Goal: Task Accomplishment & Management: Manage account settings

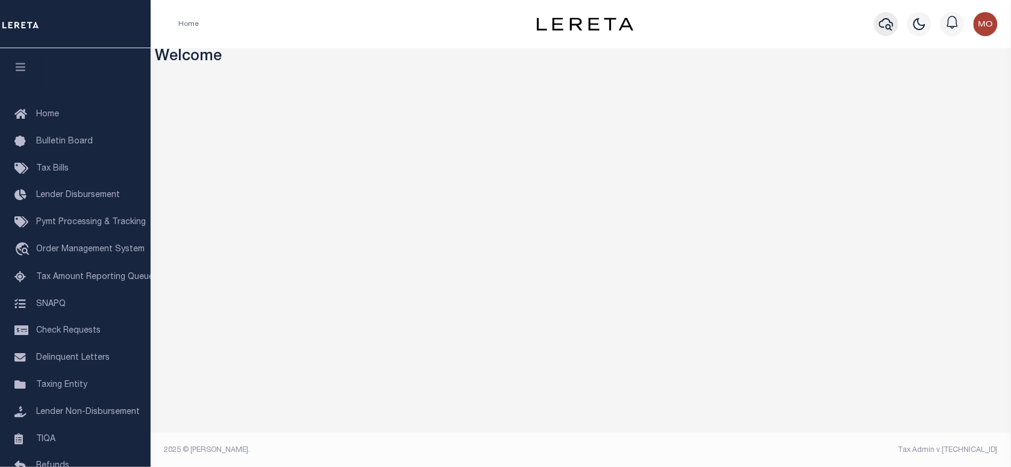
click at [890, 20] on icon "button" at bounding box center [886, 24] width 14 height 14
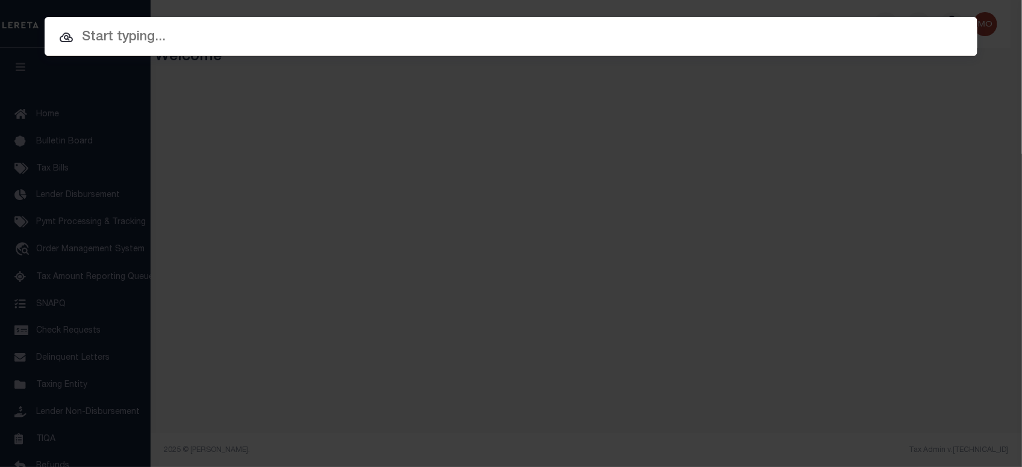
click at [263, 44] on input "text" at bounding box center [511, 37] width 933 height 21
paste input "0216657-15"
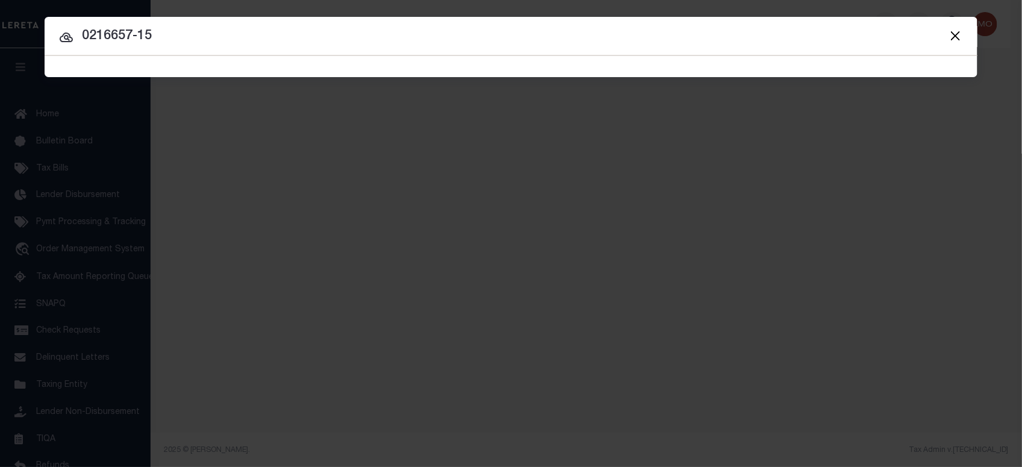
type input "0216657-15"
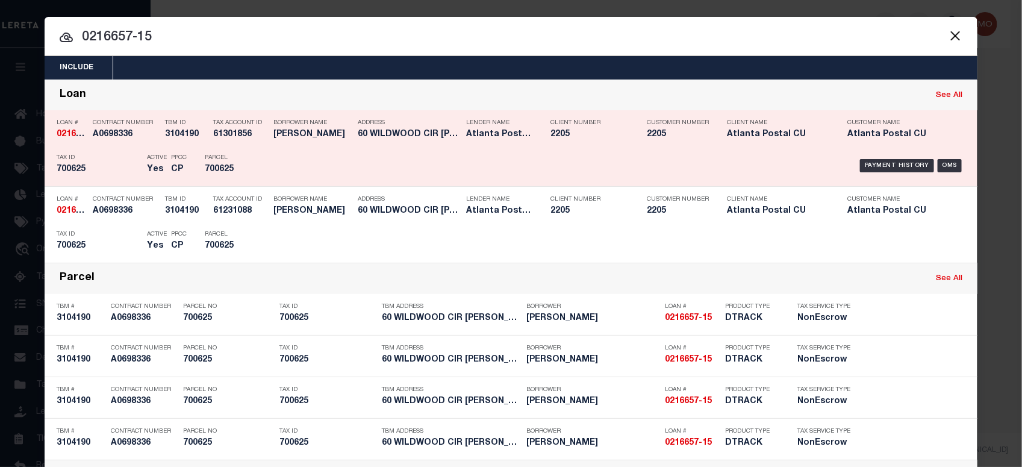
click at [95, 166] on h5 "700625" at bounding box center [99, 169] width 84 height 10
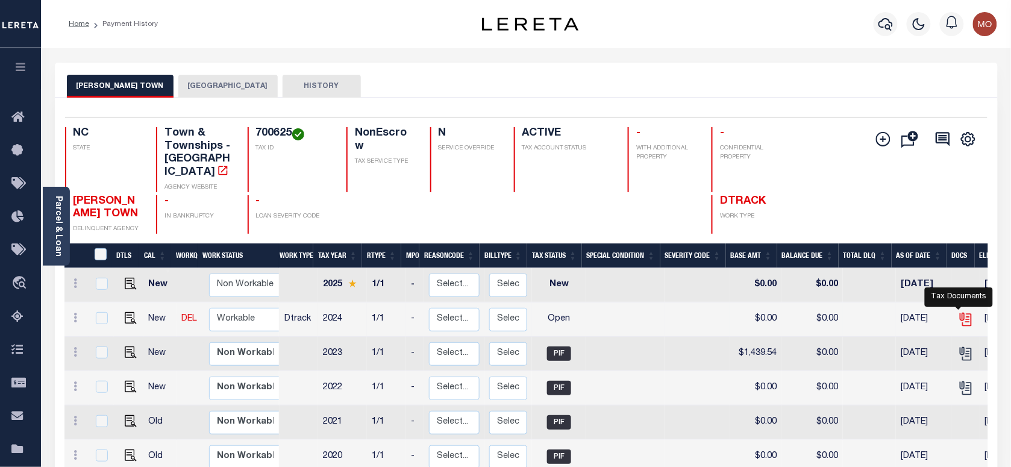
click at [958, 311] on icon "" at bounding box center [966, 319] width 16 height 16
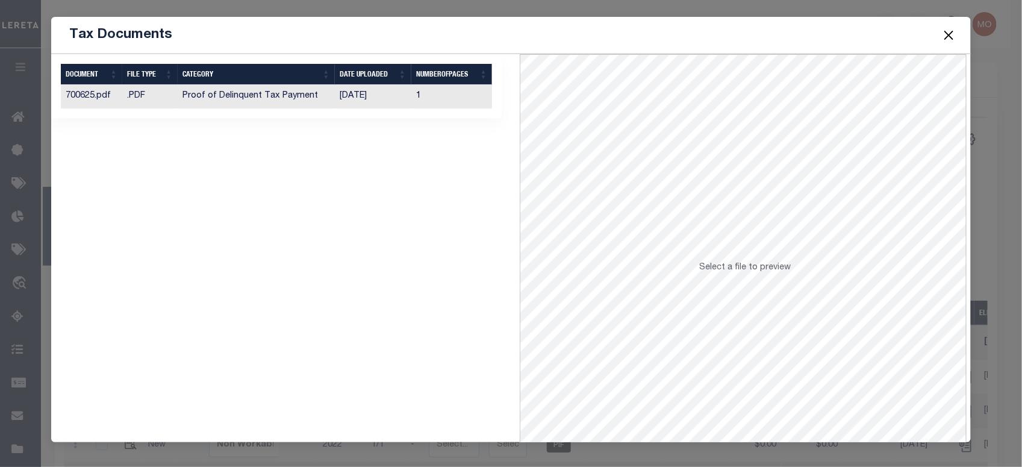
click at [380, 96] on td "08/08/2025" at bounding box center [373, 96] width 77 height 23
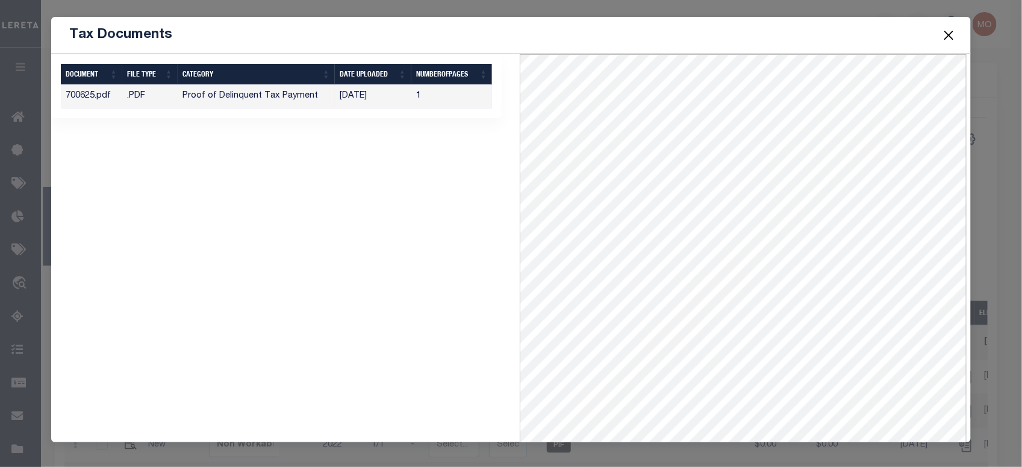
click at [949, 35] on button "Close" at bounding box center [949, 35] width 16 height 16
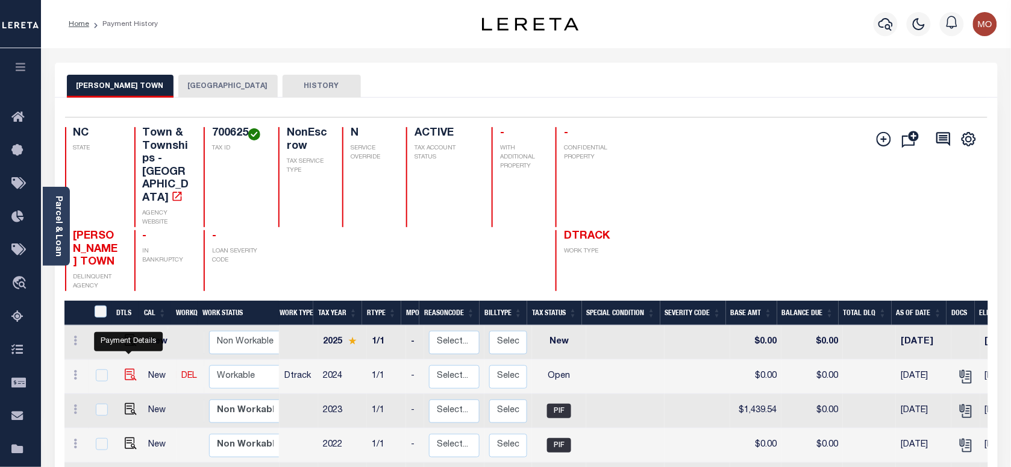
click at [128, 369] on img "" at bounding box center [131, 375] width 12 height 12
checkbox input "true"
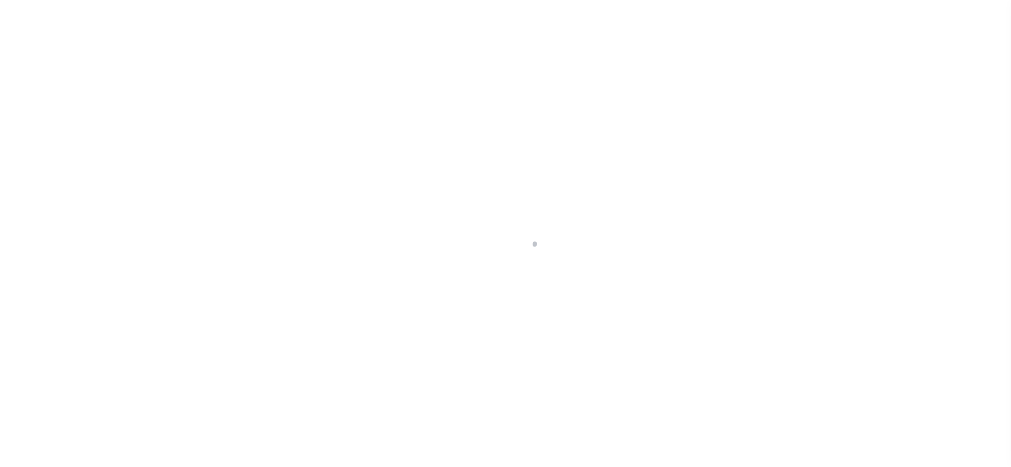
checkbox input "false"
type input "[DATE]"
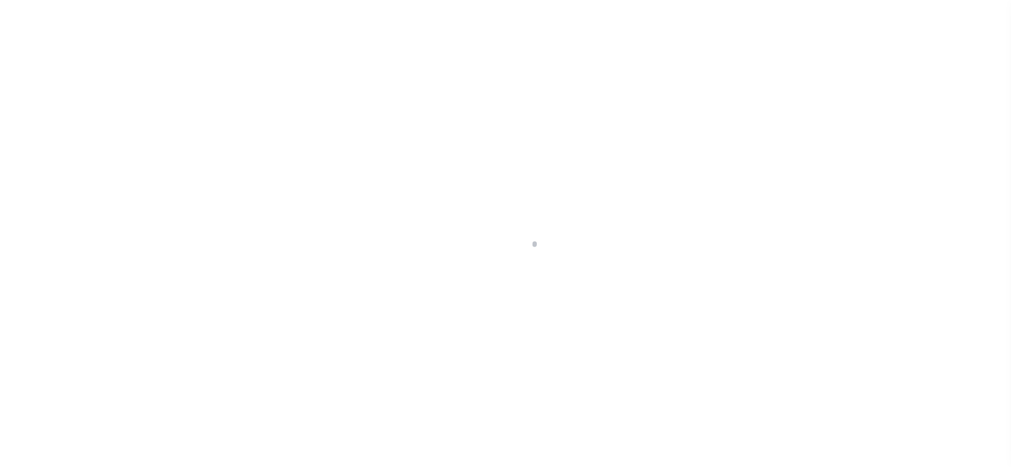
select select "OP2"
type input "$0"
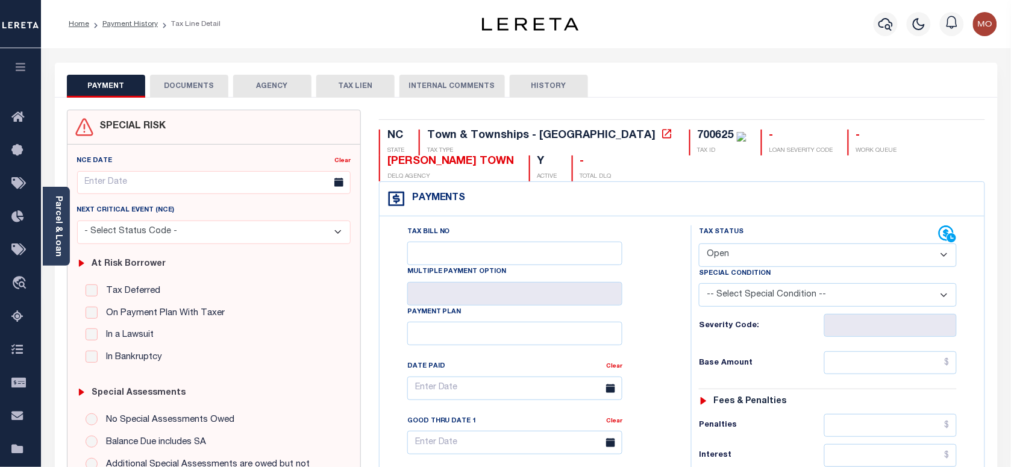
click at [188, 87] on button "DOCUMENTS" at bounding box center [189, 86] width 78 height 23
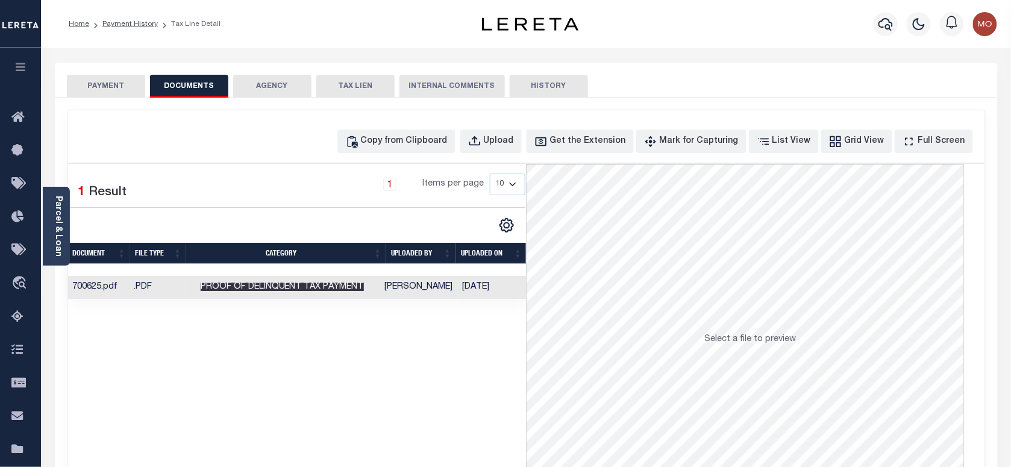
click at [307, 291] on span "Proof of Delinquent Tax Payment" at bounding box center [282, 287] width 163 height 8
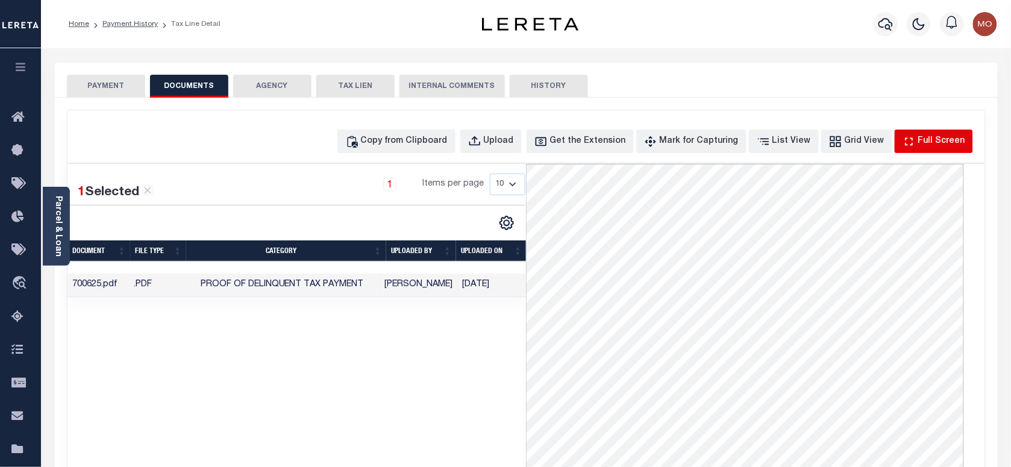
drag, startPoint x: 930, startPoint y: 146, endPoint x: 920, endPoint y: 149, distance: 10.3
click at [920, 149] on button "Full Screen" at bounding box center [934, 141] width 78 height 23
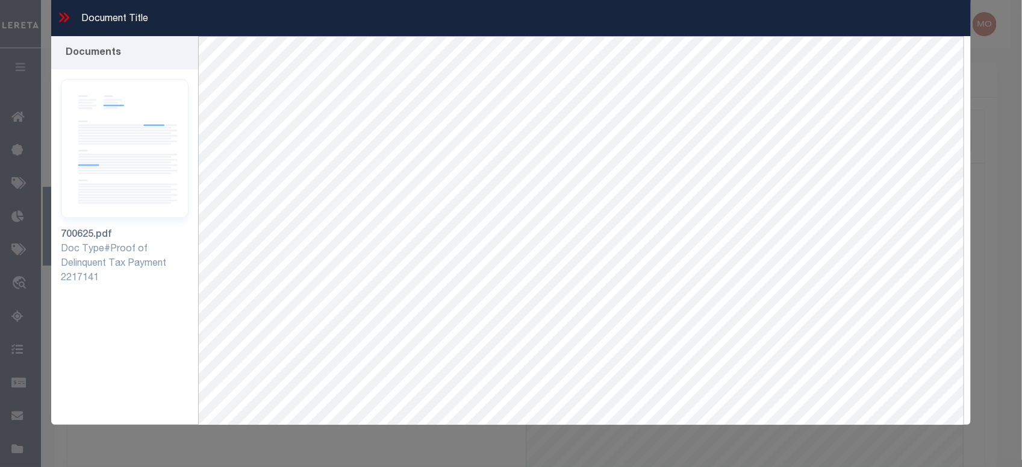
click at [64, 19] on icon at bounding box center [64, 18] width 16 height 16
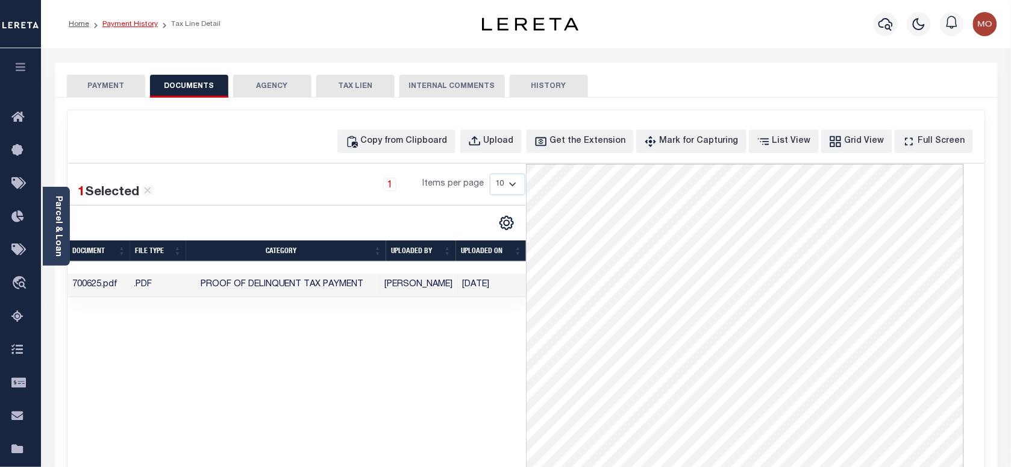
click at [128, 23] on link "Payment History" at bounding box center [129, 23] width 55 height 7
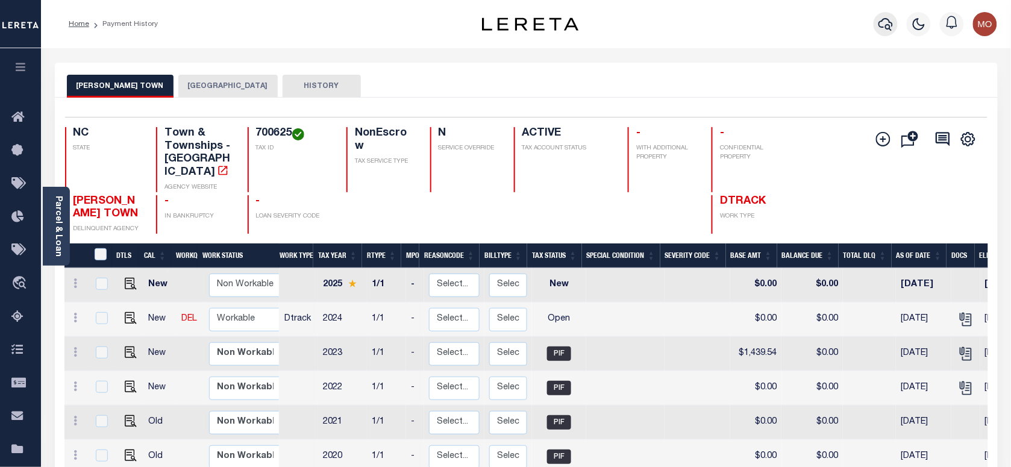
click at [890, 22] on icon "button" at bounding box center [885, 24] width 14 height 13
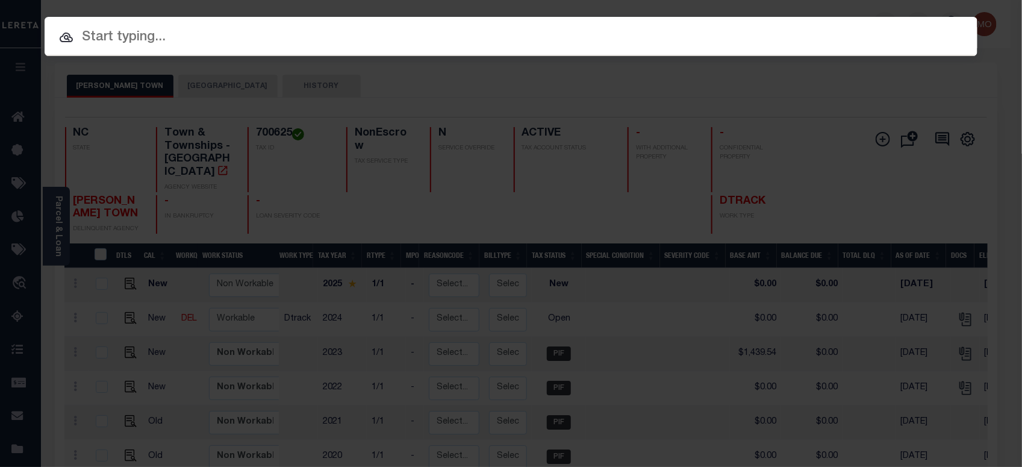
click at [158, 47] on input "text" at bounding box center [511, 37] width 933 height 21
paste input "34417"
type input "34417"
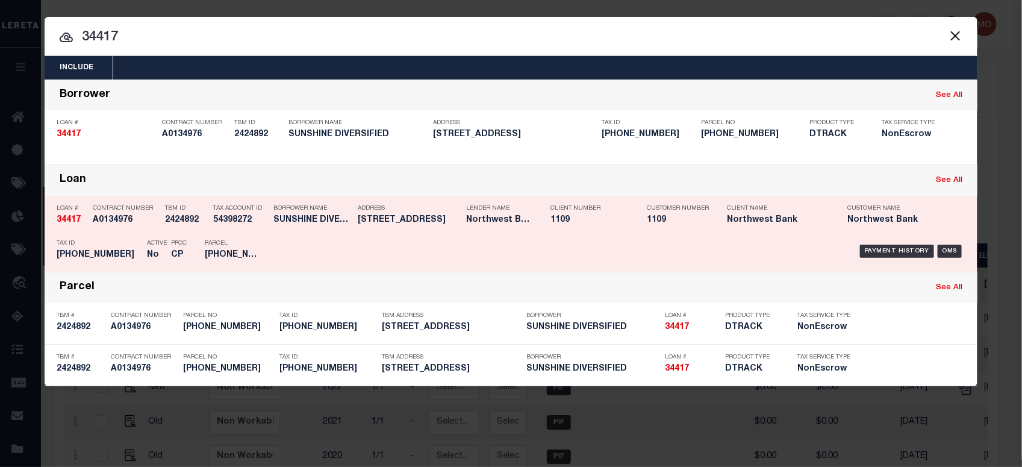
click at [176, 253] on h5 "CP" at bounding box center [179, 255] width 16 height 10
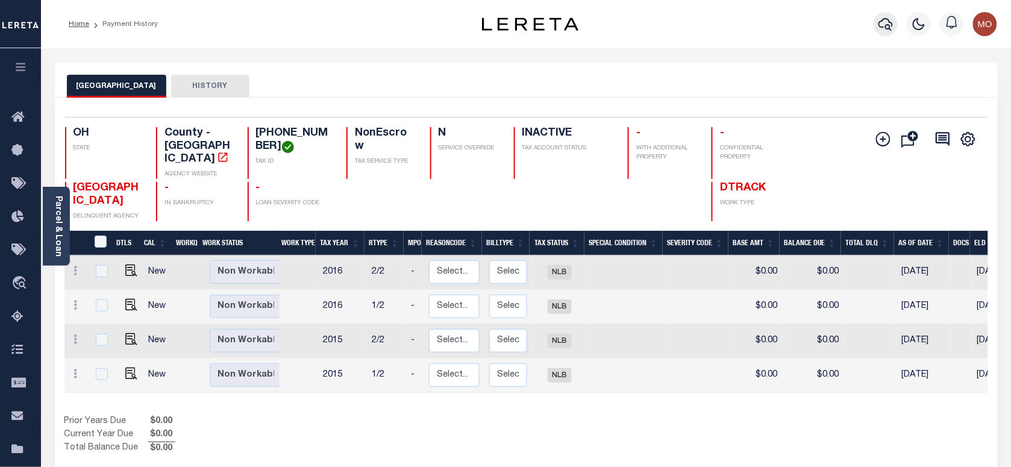
click at [892, 21] on icon "button" at bounding box center [885, 24] width 14 height 14
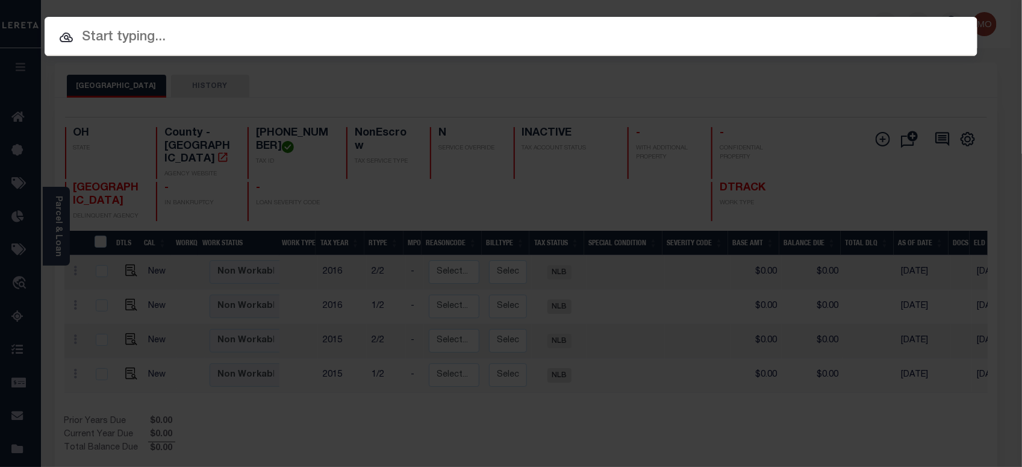
click at [205, 37] on input "text" at bounding box center [511, 37] width 933 height 21
paste input "22104021"
type input "22104021"
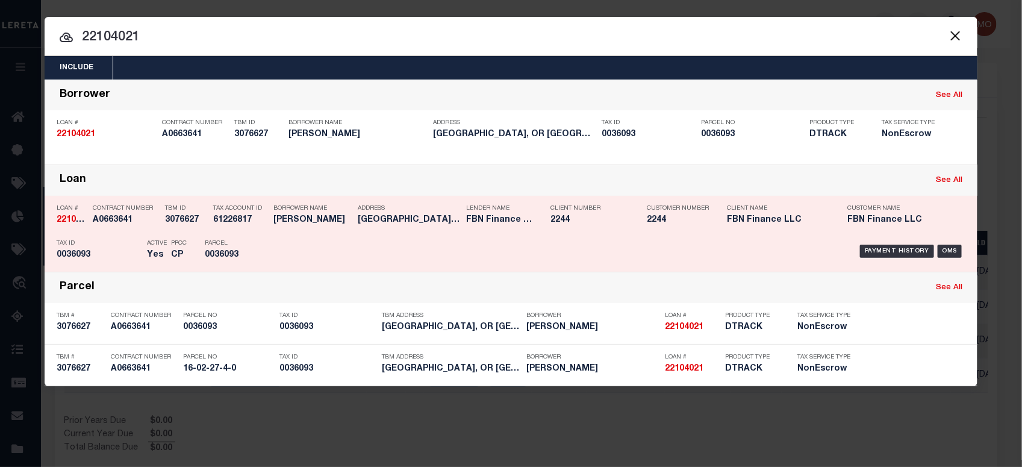
click at [181, 250] on h5 "CP" at bounding box center [179, 255] width 16 height 10
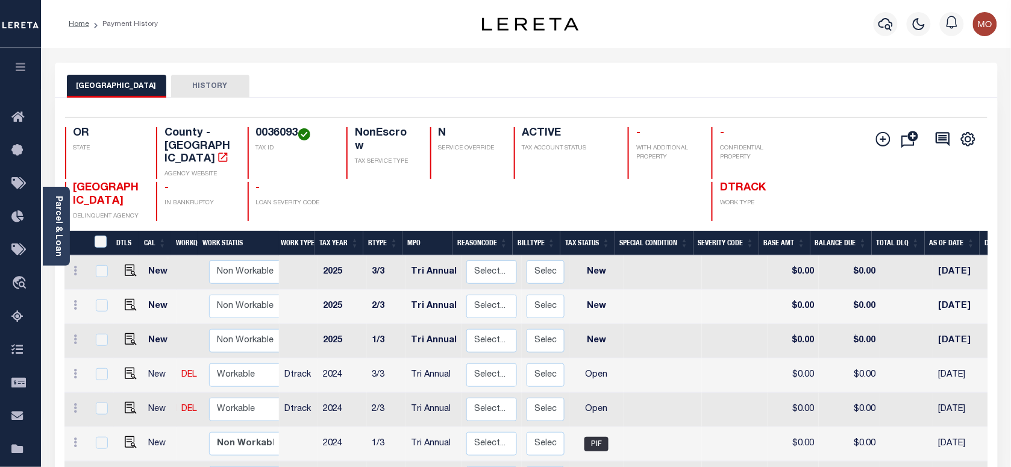
click at [278, 134] on h4 "0036093" at bounding box center [294, 133] width 76 height 13
copy h4 "0036093"
click at [878, 26] on icon "button" at bounding box center [885, 24] width 14 height 14
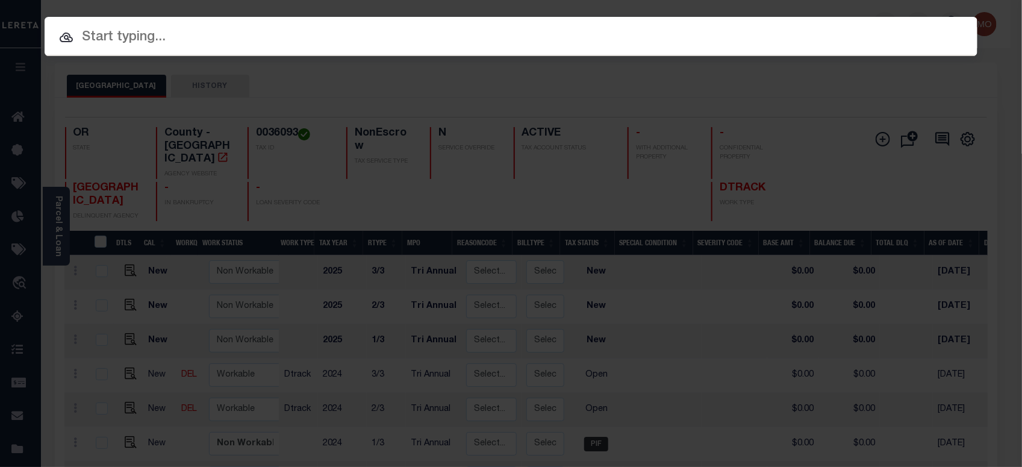
click at [179, 35] on input "text" at bounding box center [511, 37] width 933 height 21
paste input "160014021"
type input "160014021"
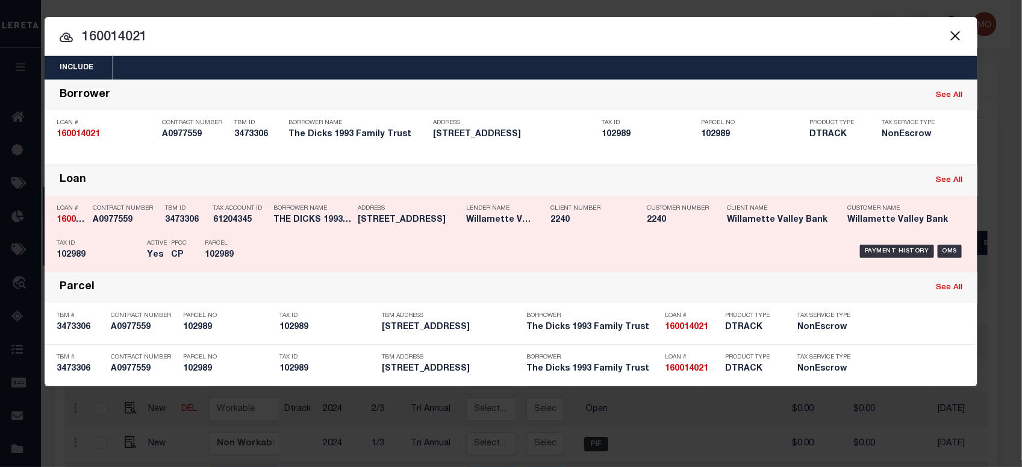
click at [134, 232] on div "Contract Number A0977559" at bounding box center [126, 216] width 66 height 35
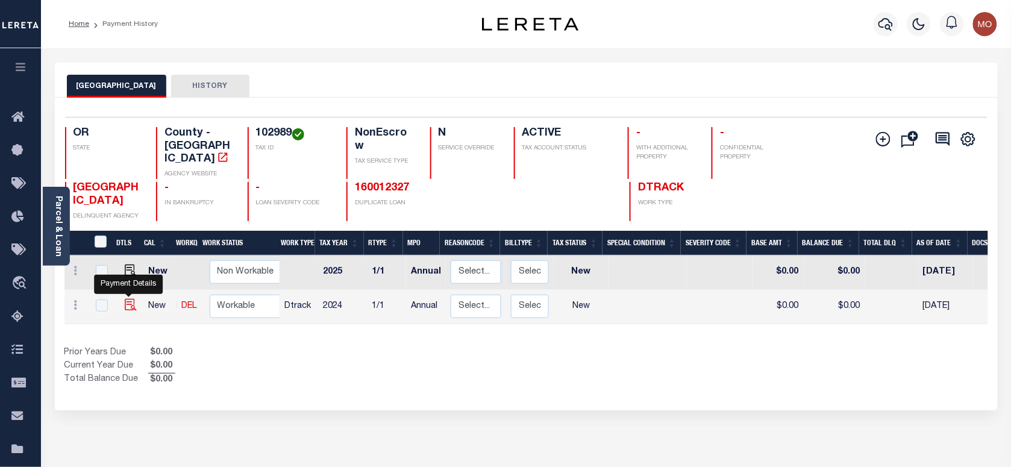
click at [130, 299] on img "" at bounding box center [131, 305] width 12 height 12
checkbox input "true"
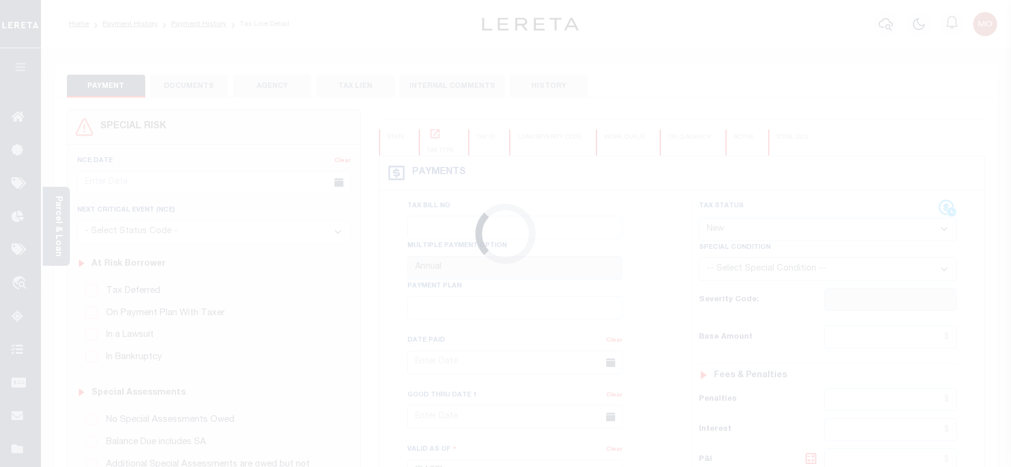
select select "NW2"
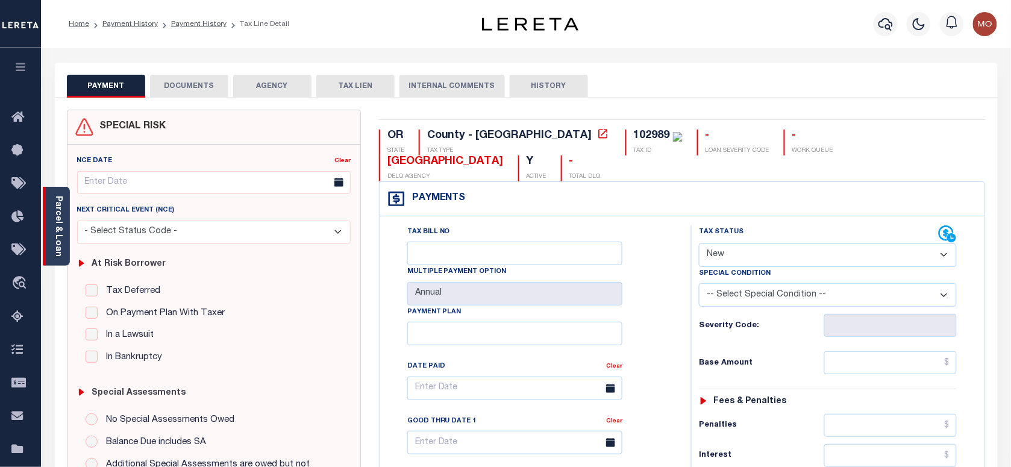
click at [64, 233] on div "Parcel & Loan" at bounding box center [56, 226] width 27 height 79
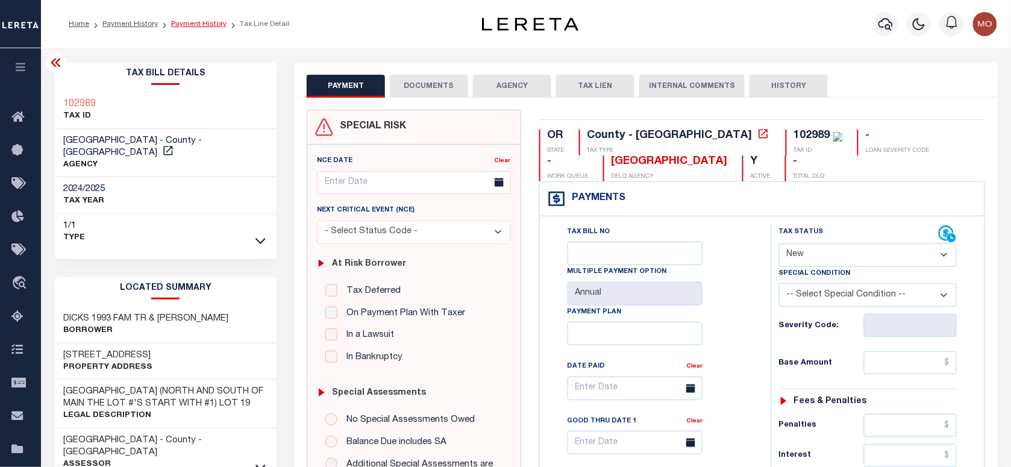
click at [196, 25] on link "Payment History" at bounding box center [198, 23] width 55 height 7
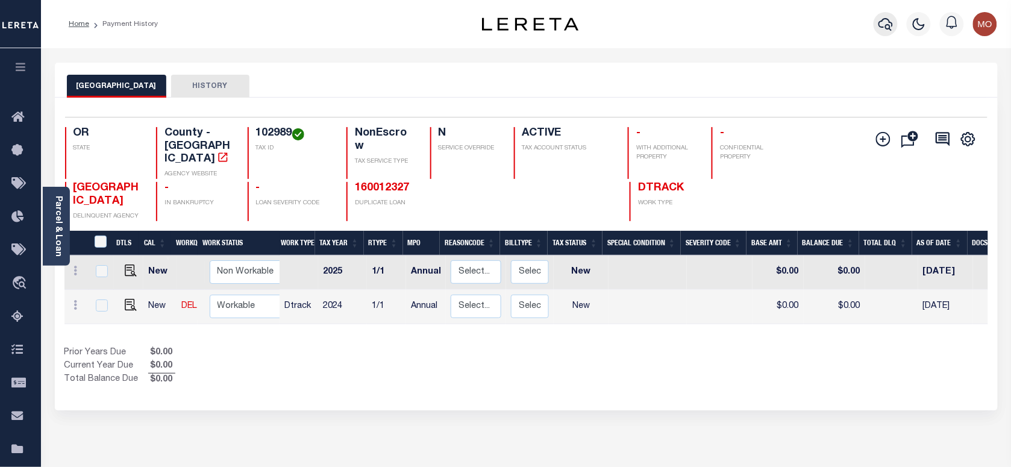
click at [883, 22] on icon "button" at bounding box center [885, 24] width 14 height 14
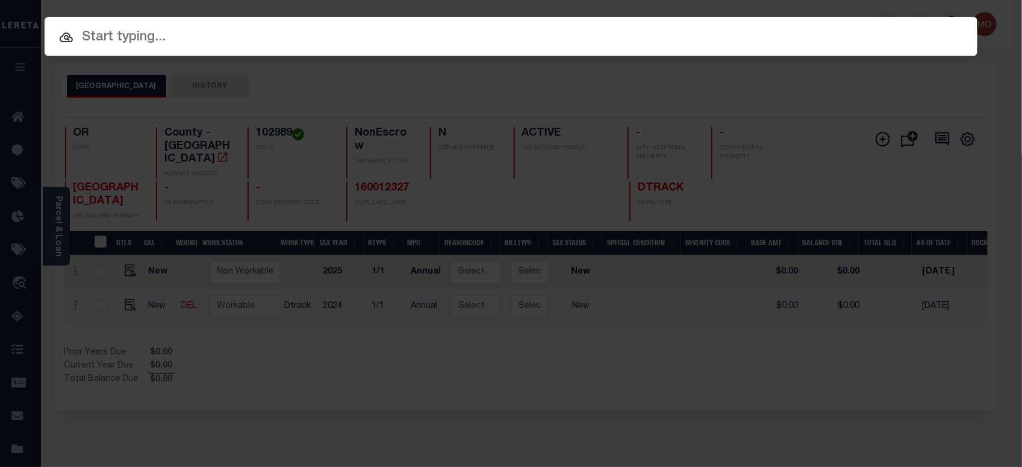
click at [197, 41] on input "text" at bounding box center [511, 37] width 933 height 21
paste input "40009100"
type input "40009100"
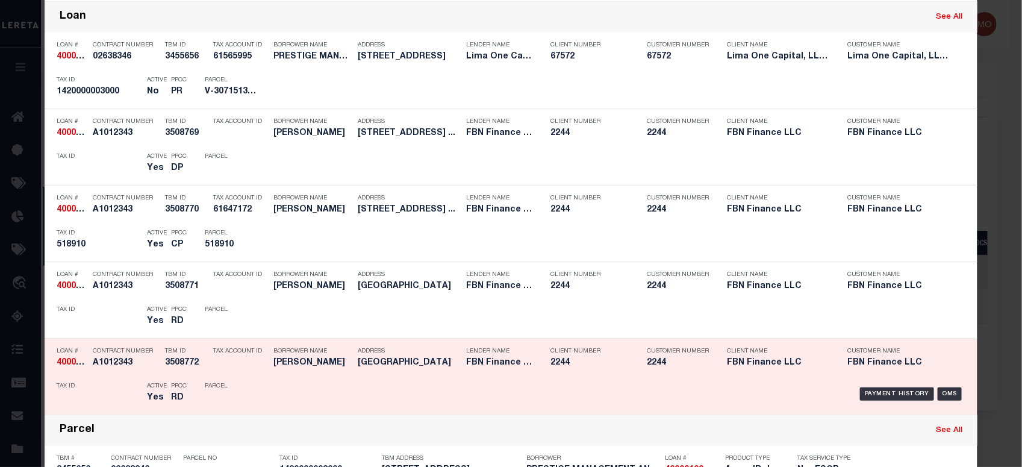
scroll to position [226, 0]
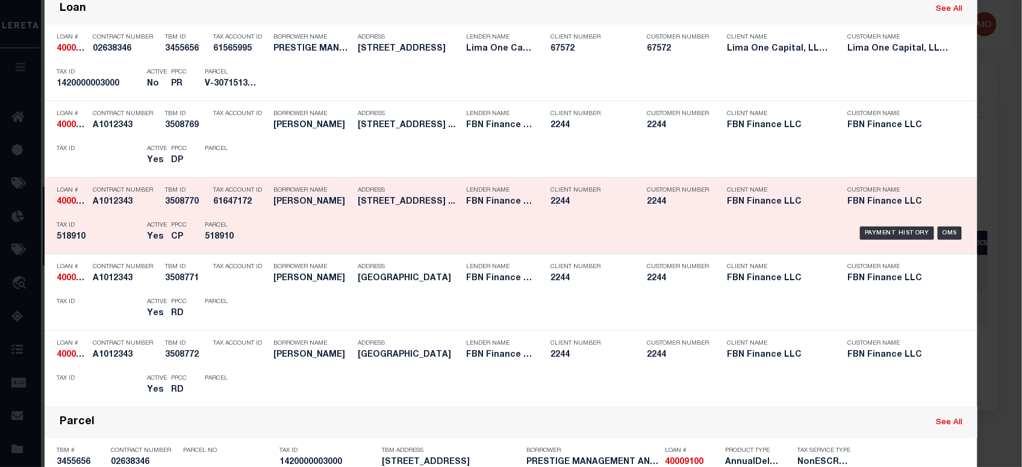
click at [128, 240] on h5 "518910" at bounding box center [99, 237] width 84 height 10
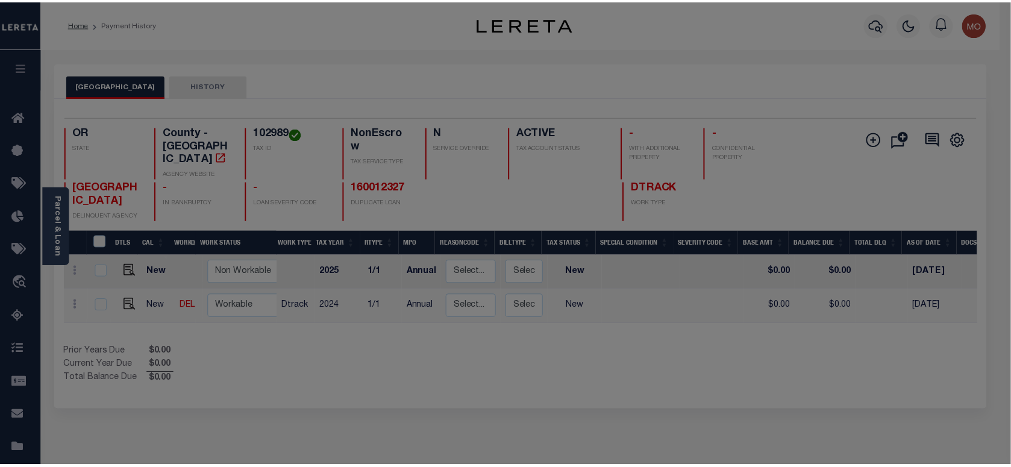
scroll to position [0, 0]
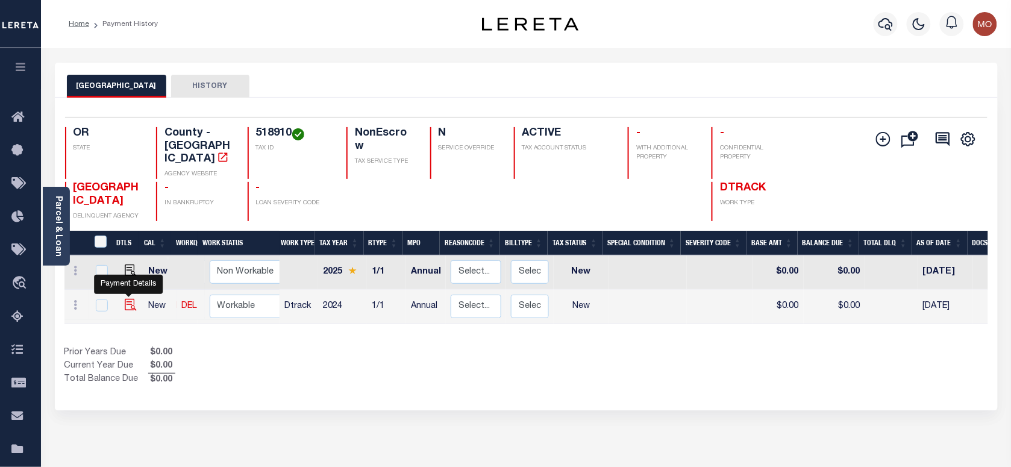
click at [133, 299] on img "" at bounding box center [131, 305] width 12 height 12
checkbox input "true"
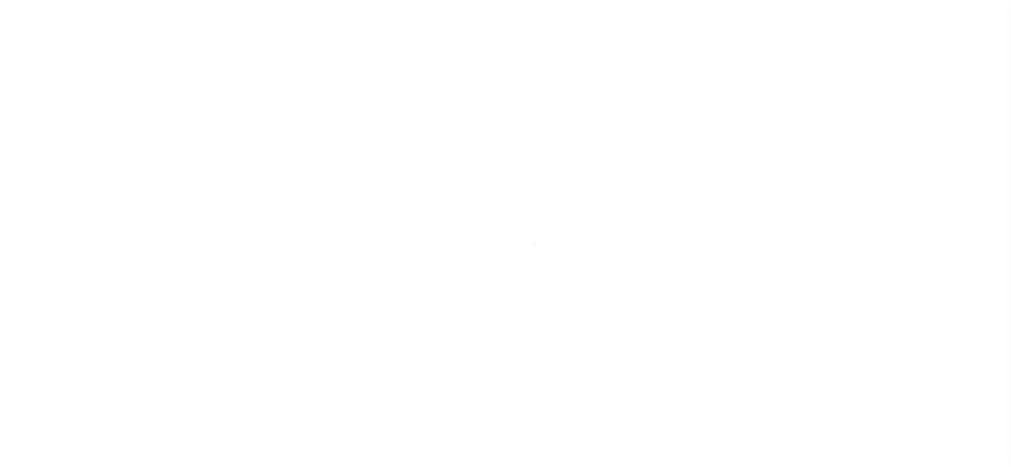
select select "NW2"
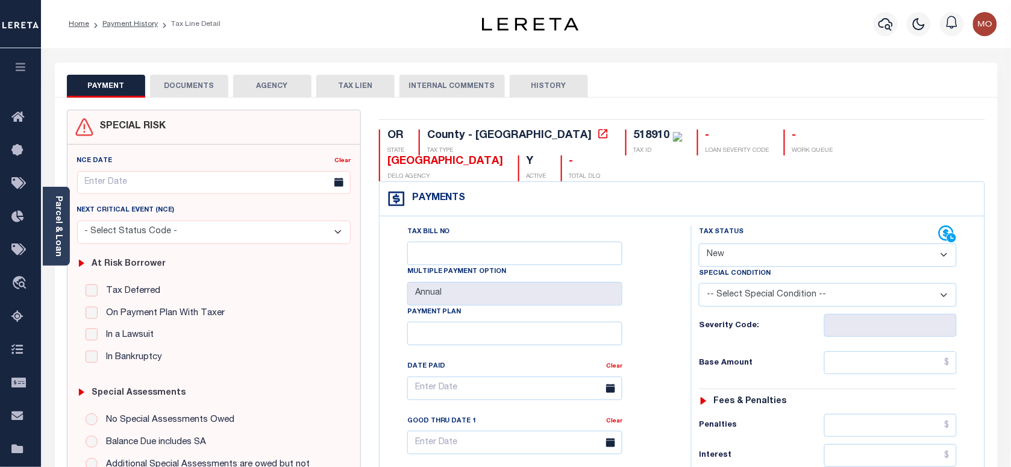
click at [66, 240] on div "Parcel & Loan" at bounding box center [56, 226] width 27 height 79
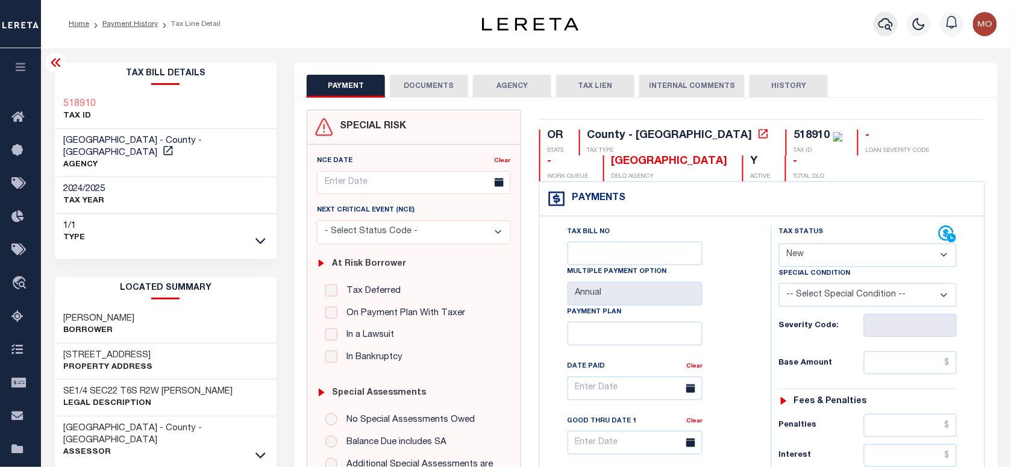
click at [886, 19] on icon "button" at bounding box center [885, 24] width 14 height 13
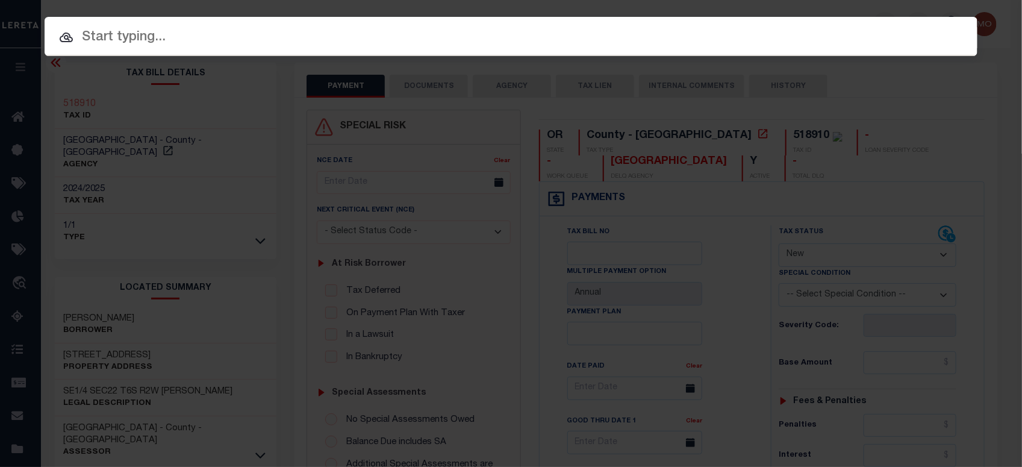
click at [233, 41] on input "text" at bounding box center [511, 37] width 933 height 21
paste input "20180104"
type input "20180104"
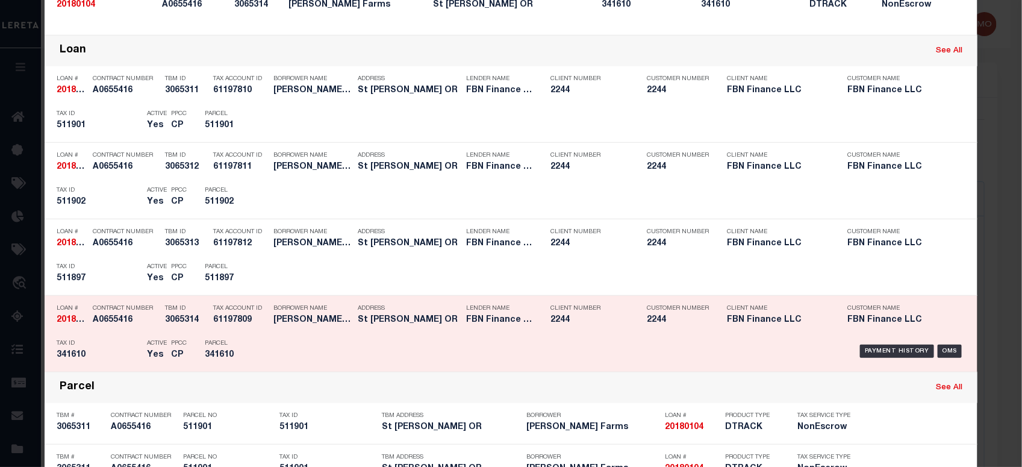
scroll to position [377, 0]
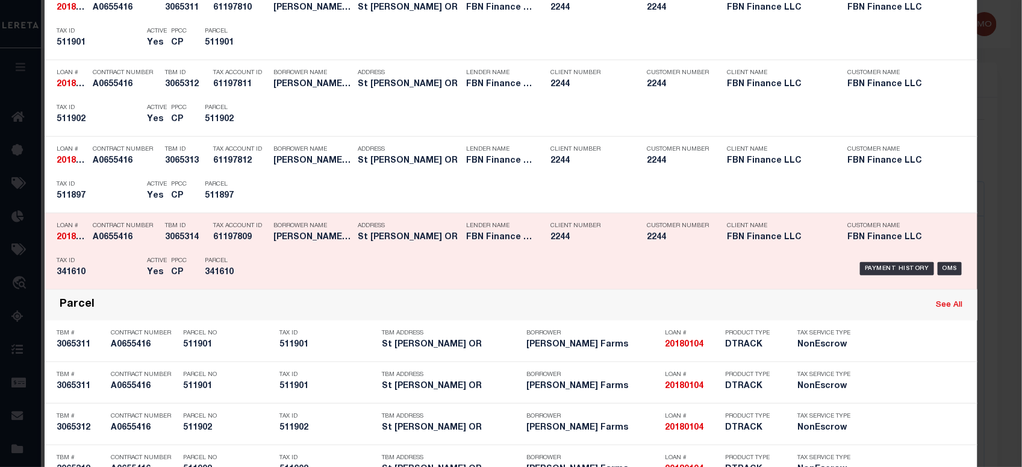
click at [111, 282] on div "Tax ID 341610" at bounding box center [99, 268] width 84 height 35
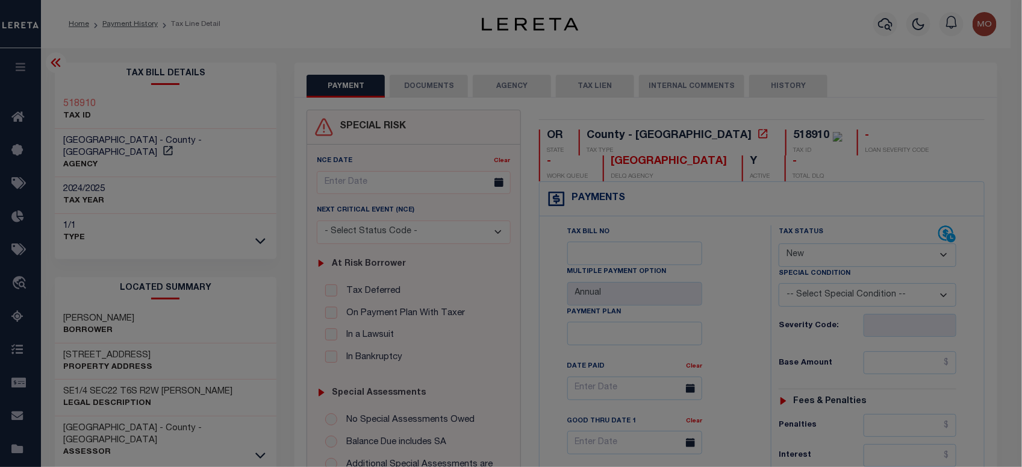
scroll to position [0, 0]
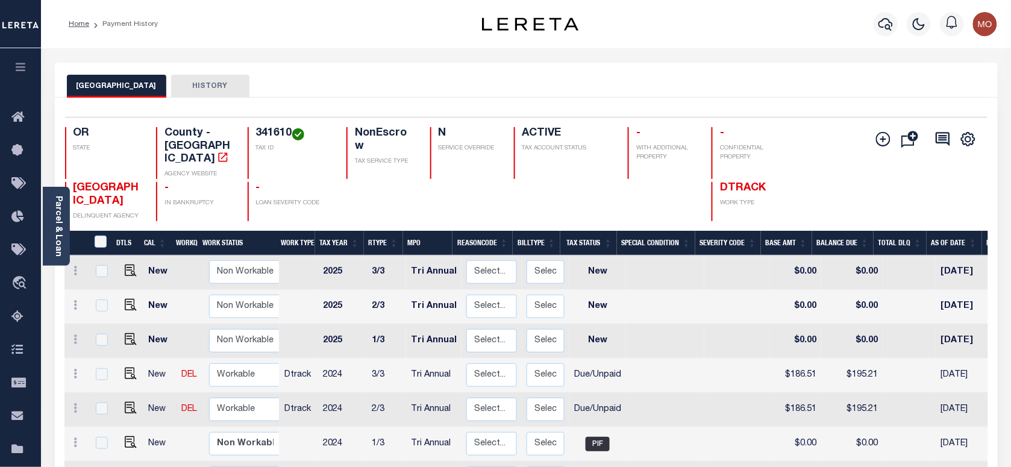
scroll to position [75, 0]
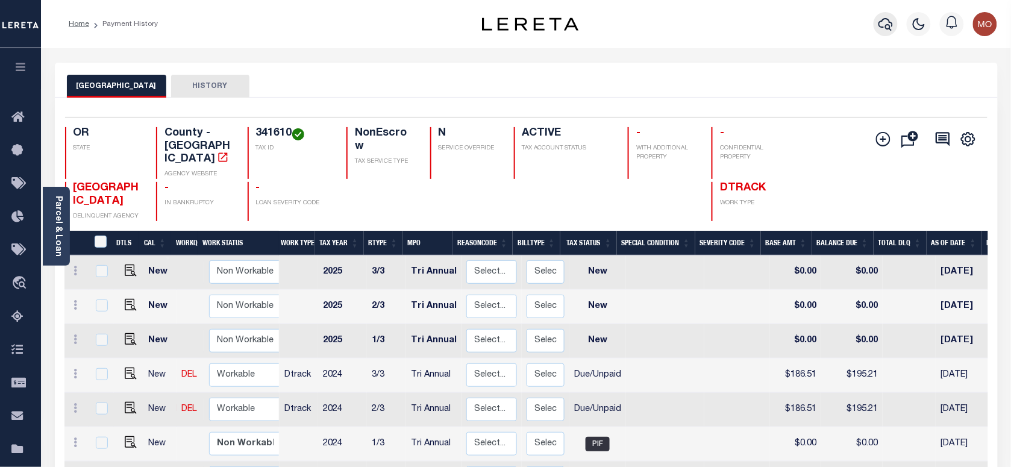
click at [877, 32] on button "button" at bounding box center [885, 24] width 24 height 24
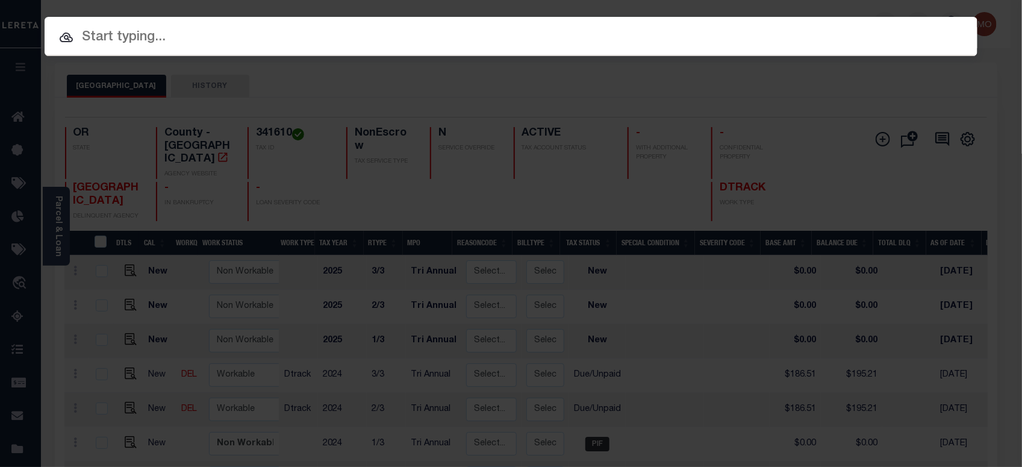
click at [161, 37] on input "text" at bounding box center [511, 37] width 933 height 21
paste input "160014021"
type input "160014021"
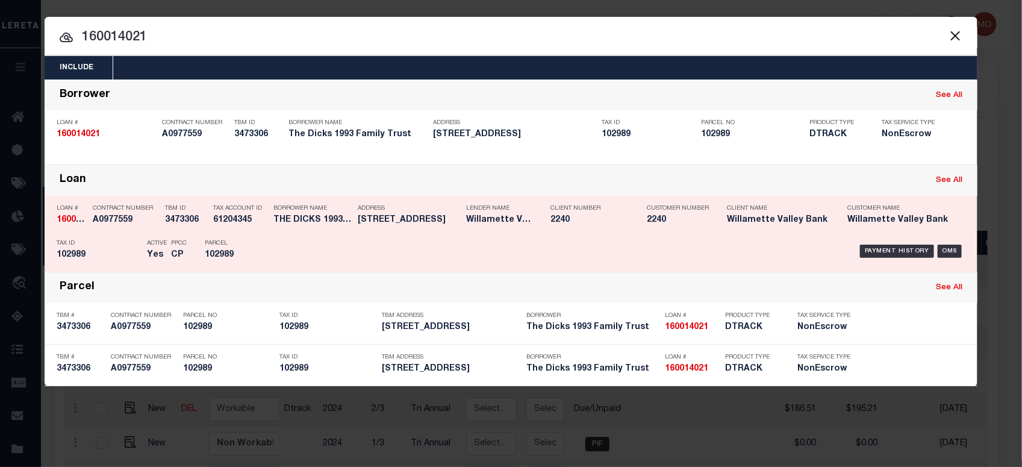
click at [163, 251] on div "PPCC CP" at bounding box center [179, 251] width 34 height 35
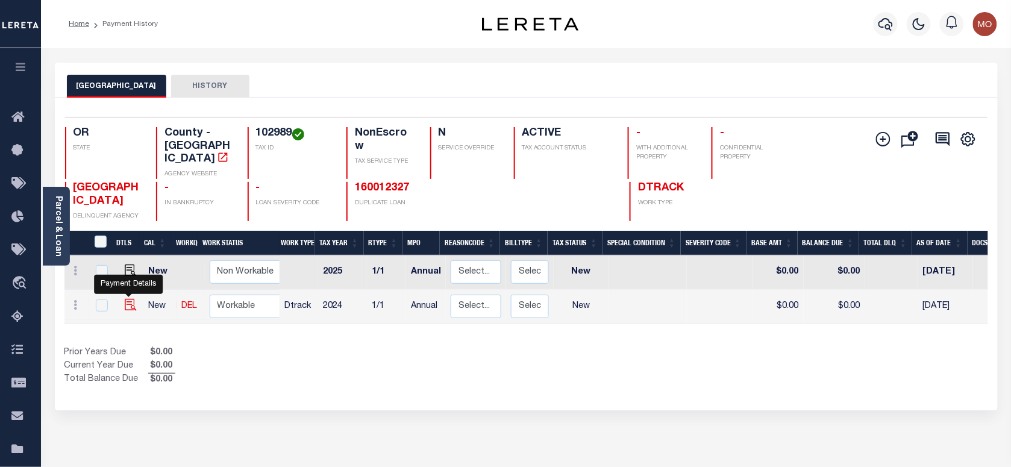
click at [127, 299] on img "" at bounding box center [131, 305] width 12 height 12
checkbox input "true"
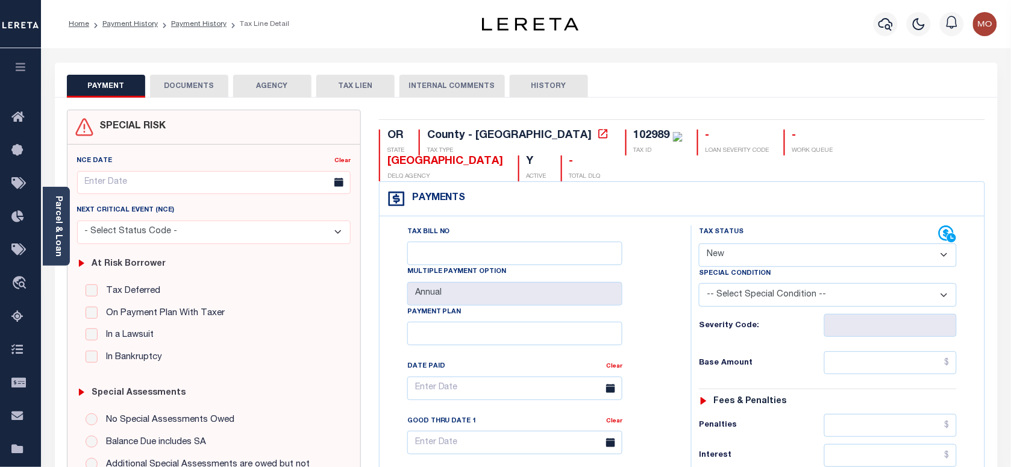
click at [766, 243] on select "- Select Status Code - Open Due/Unpaid Paid Incomplete No Tax Due Internal Refu…" at bounding box center [828, 254] width 258 height 23
select select "PYD"
click at [699, 243] on select "- Select Status Code - Open Due/Unpaid Paid Incomplete No Tax Due Internal Refu…" at bounding box center [828, 254] width 258 height 23
type input "[DATE]"
drag, startPoint x: 696, startPoint y: 295, endPoint x: 709, endPoint y: 290, distance: 13.5
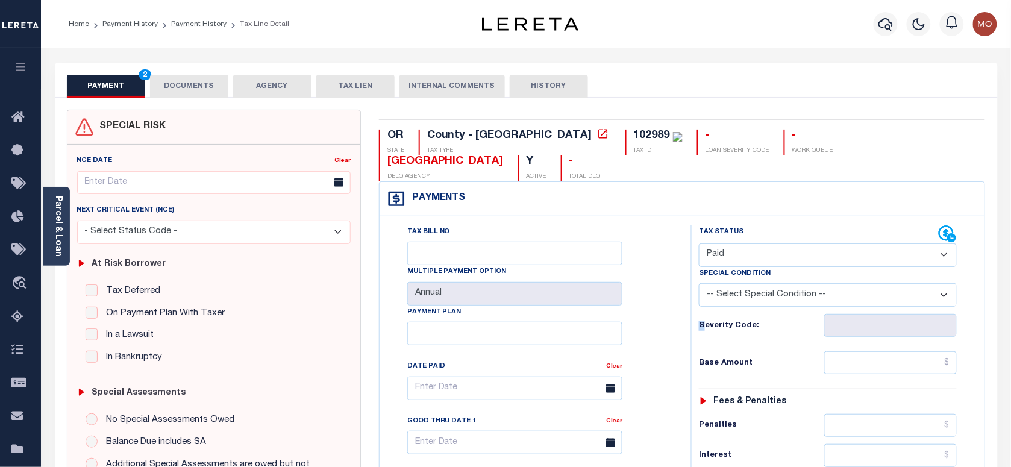
click at [709, 307] on div "Severity Code:" at bounding box center [828, 322] width 276 height 30
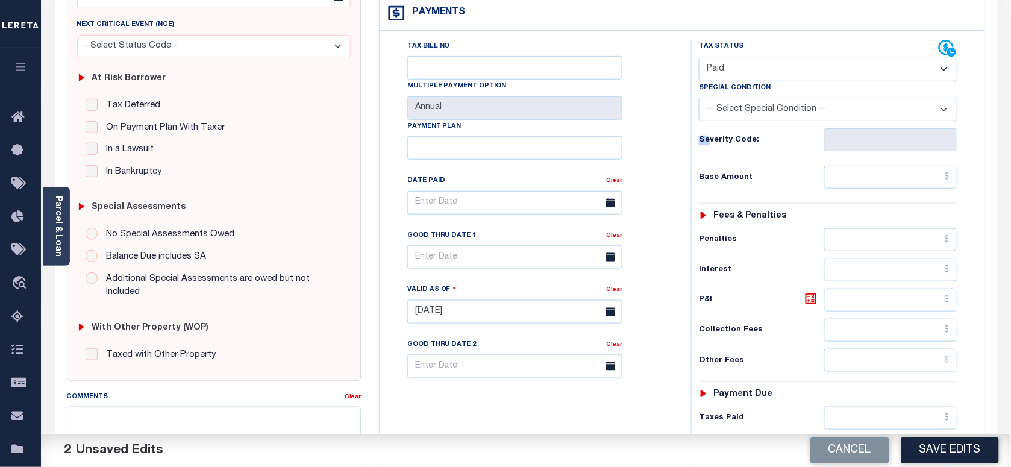
scroll to position [301, 0]
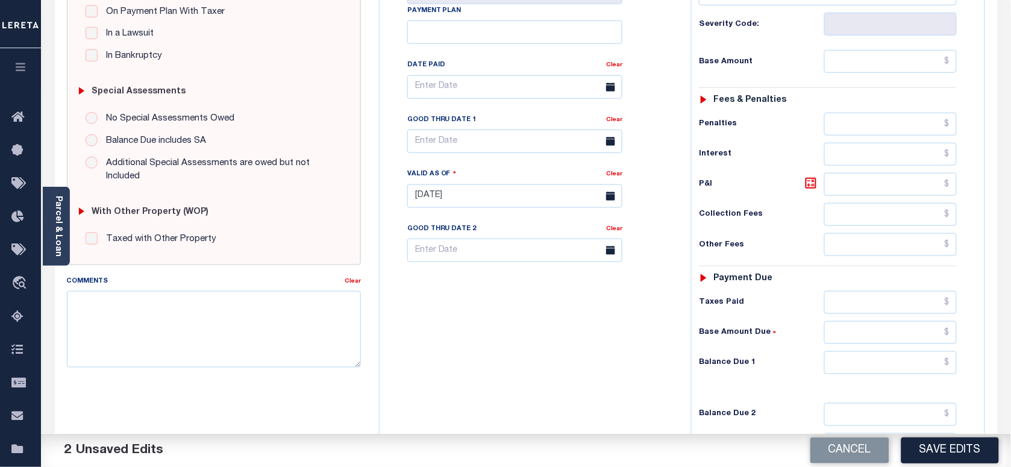
click at [880, 329] on div "Tax Status Status - Select Status Code -" at bounding box center [831, 190] width 281 height 532
drag, startPoint x: 708, startPoint y: 363, endPoint x: 802, endPoint y: 372, distance: 94.4
click at [708, 363] on div "Tax Status Status - Select Status Code -" at bounding box center [831, 190] width 281 height 532
click at [859, 351] on input "text" at bounding box center [890, 362] width 133 height 23
type input "$0.00"
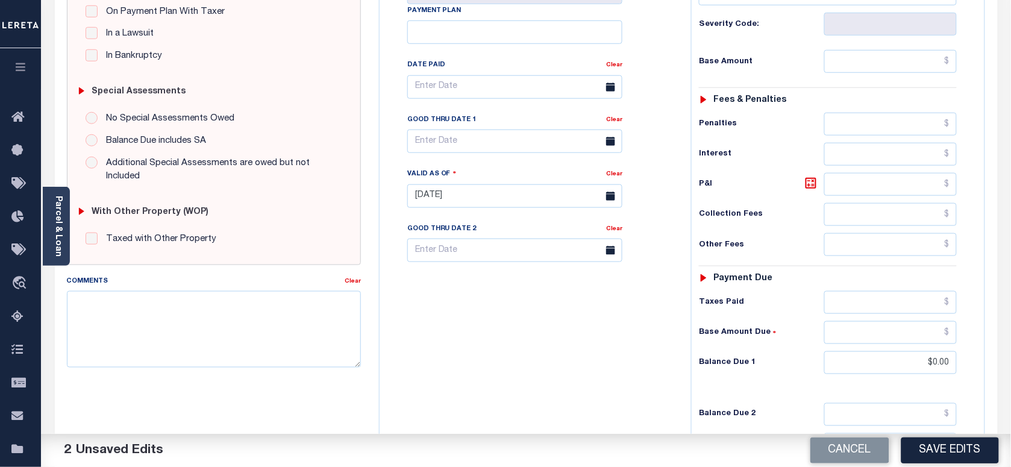
click at [583, 369] on div "Tax Bill No Multiple Payment Option Annual Payment Plan" at bounding box center [532, 190] width 299 height 532
click at [310, 342] on textarea "Comments" at bounding box center [214, 329] width 294 height 76
type textarea "Information taken verbally"
click at [926, 448] on button "Save Edits" at bounding box center [950, 450] width 98 height 26
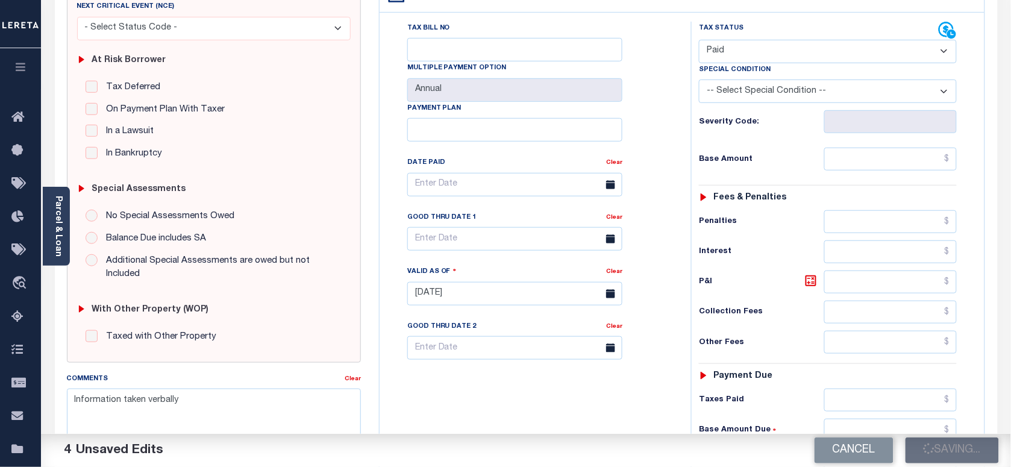
scroll to position [75, 0]
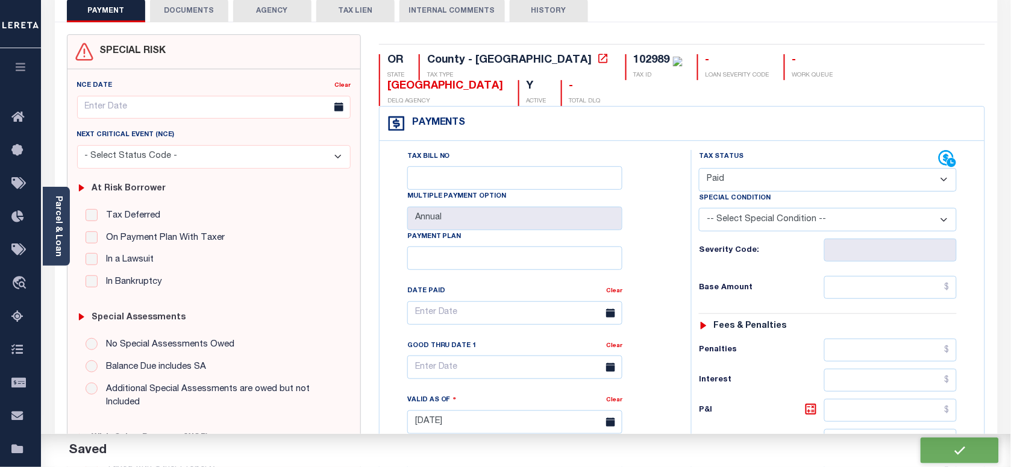
checkbox input "false"
type input "$0"
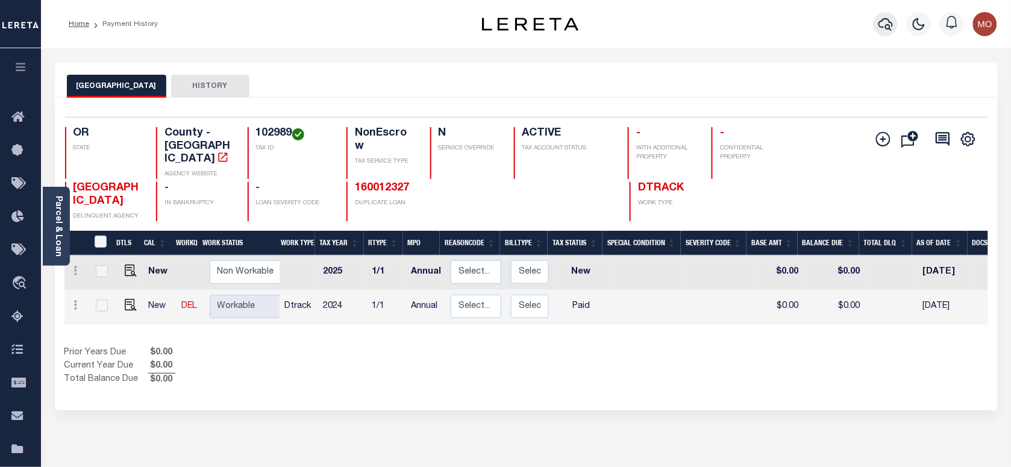
click at [895, 26] on button "button" at bounding box center [885, 24] width 24 height 24
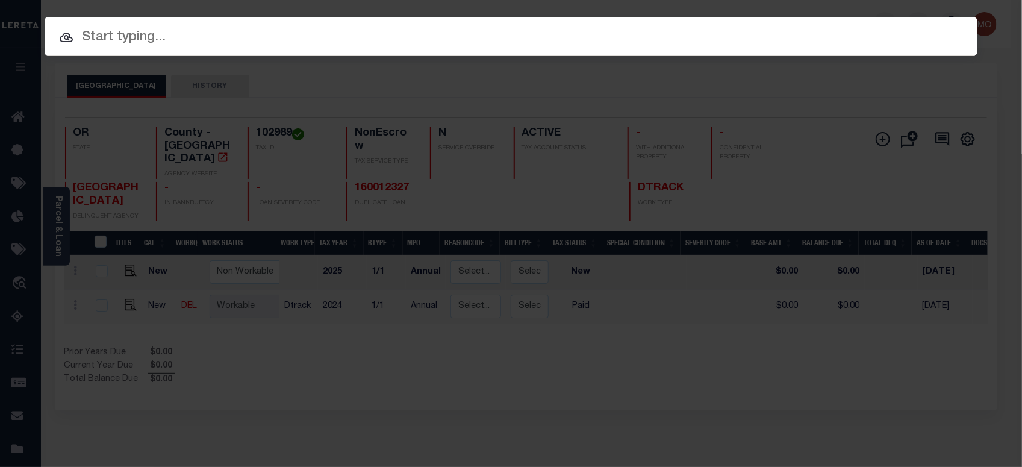
click at [194, 40] on input "text" at bounding box center [511, 37] width 933 height 21
paste input "20180104"
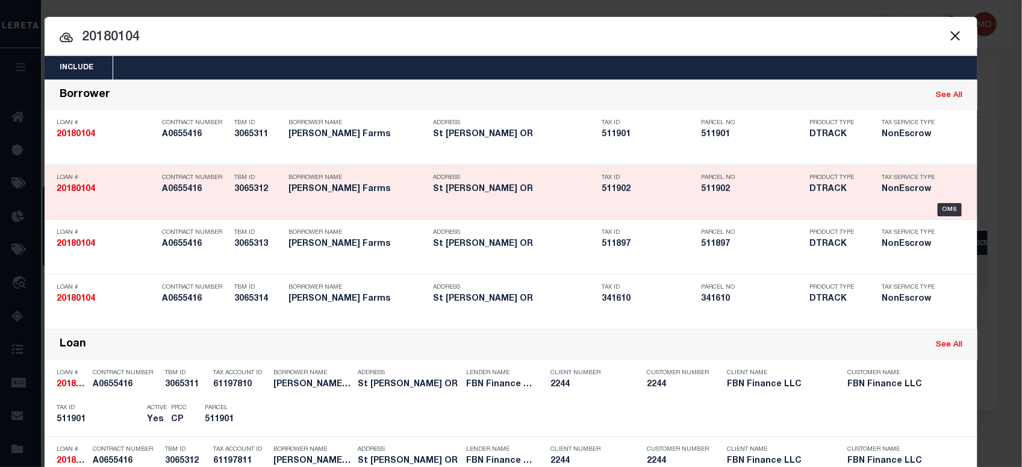
type input "20180104"
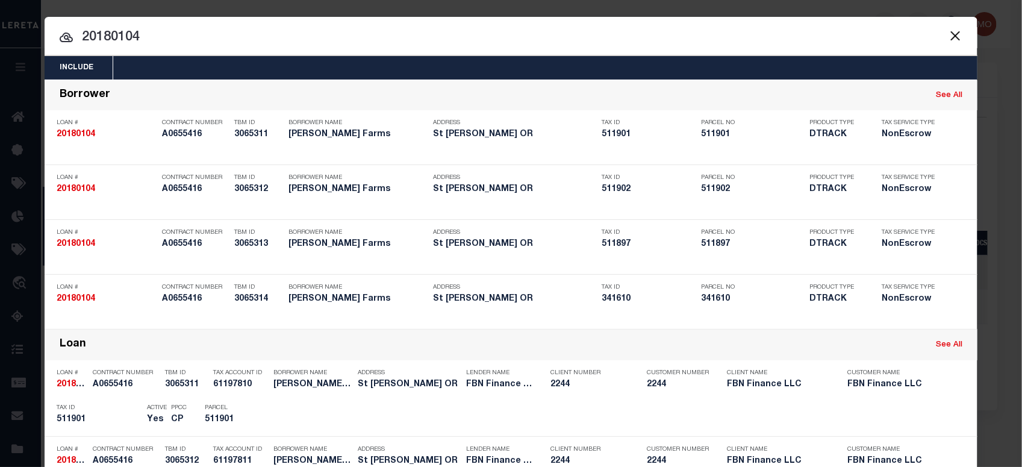
click at [166, 34] on input "20180104" at bounding box center [511, 37] width 933 height 21
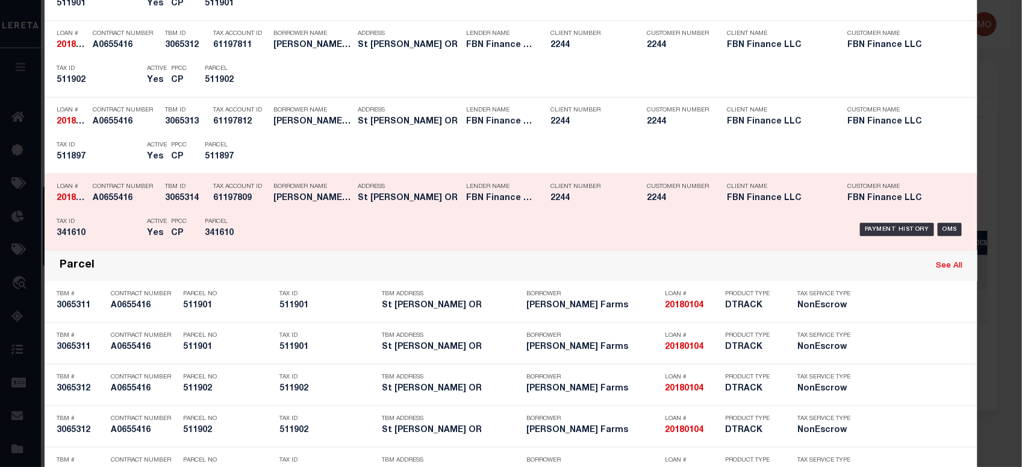
click at [164, 219] on div "PPCC CP" at bounding box center [179, 229] width 34 height 35
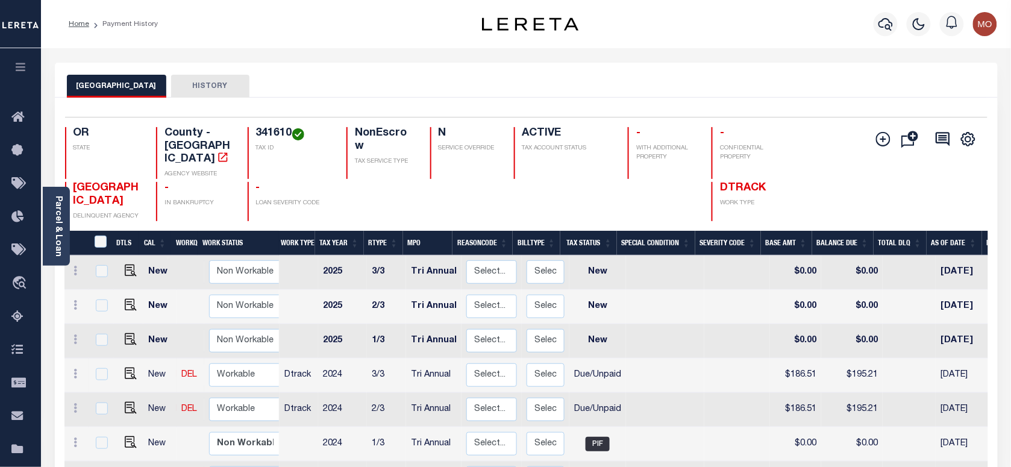
scroll to position [4, 0]
click at [130, 364] on img "" at bounding box center [131, 370] width 12 height 12
checkbox input "true"
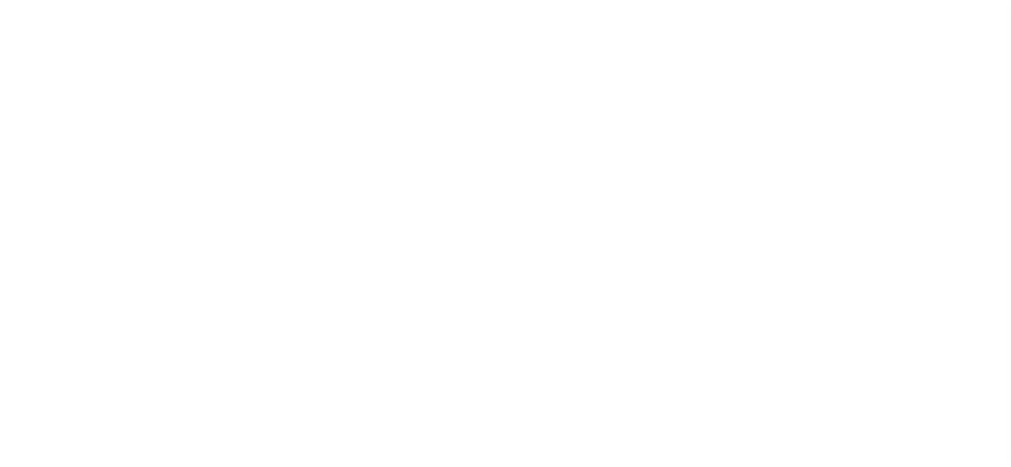
select select "DUE"
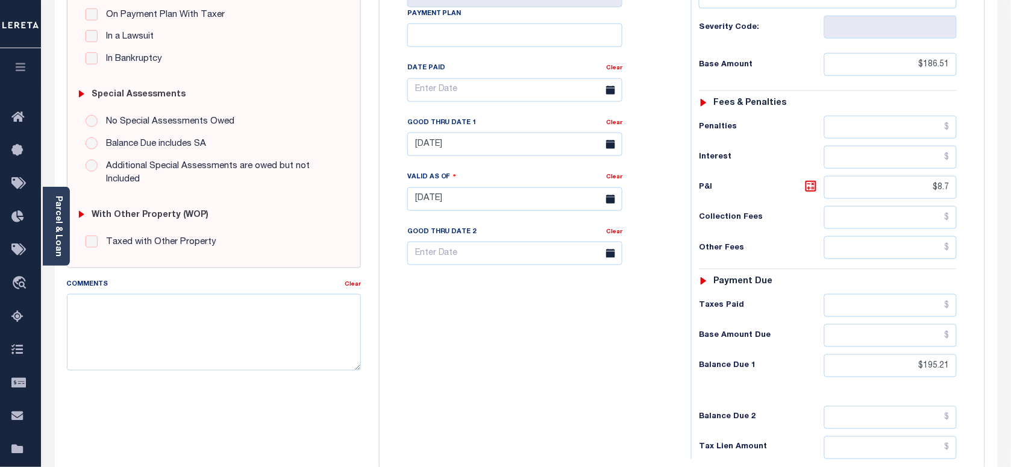
scroll to position [301, 0]
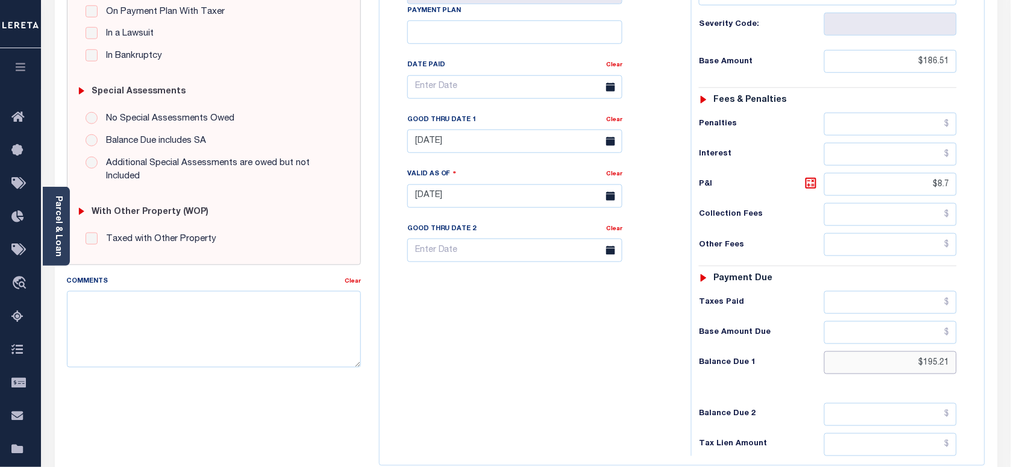
drag, startPoint x: 913, startPoint y: 335, endPoint x: 1019, endPoint y: 336, distance: 106.0
click at [1010, 341] on html "Home Payment History Tax Line Detail" at bounding box center [505, 155] width 1011 height 913
paste input "200.19"
type input "$200.19"
type input "[DATE]"
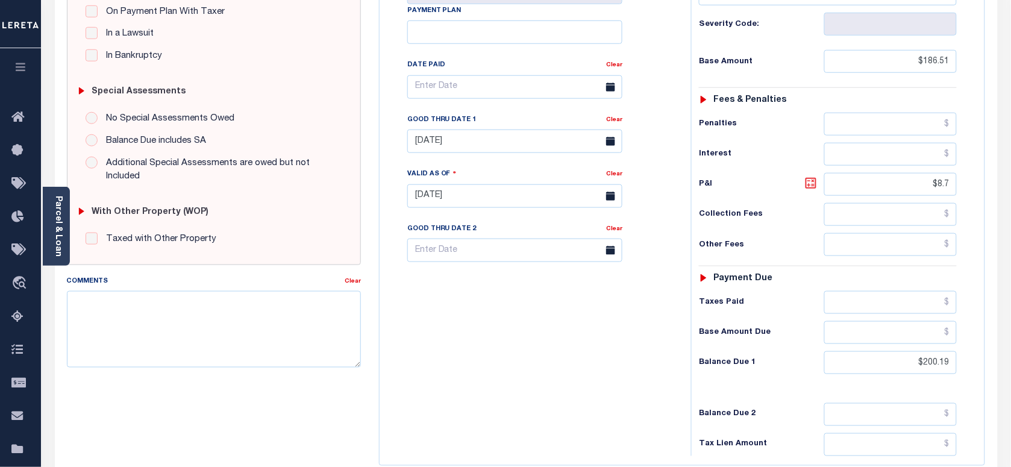
click at [808, 178] on icon at bounding box center [810, 183] width 11 height 11
type input "$13.68"
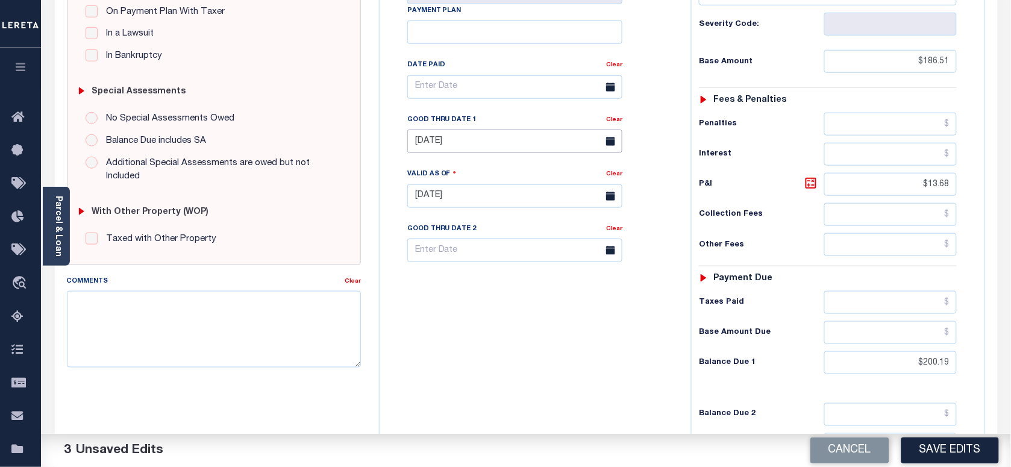
click at [465, 130] on input "06/30/2025" at bounding box center [514, 141] width 215 height 23
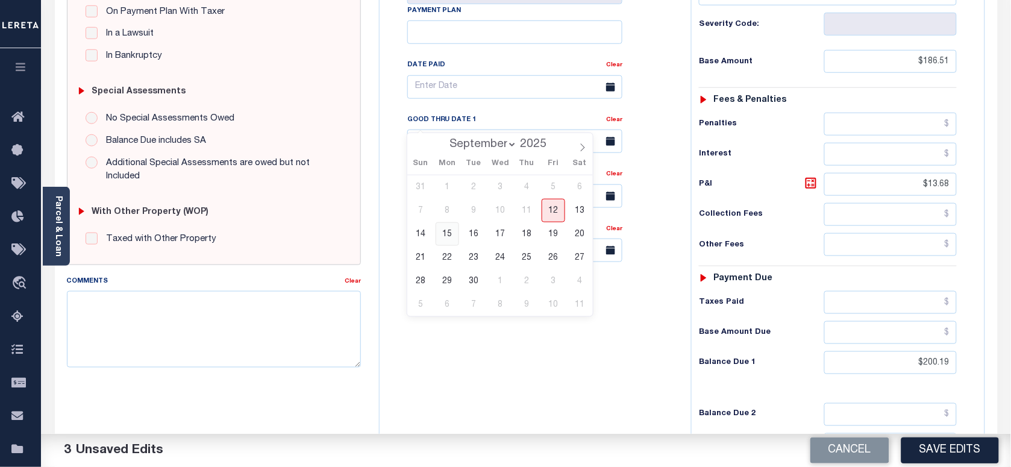
click at [450, 236] on span "15" at bounding box center [447, 233] width 23 height 23
type input "09/15/2025"
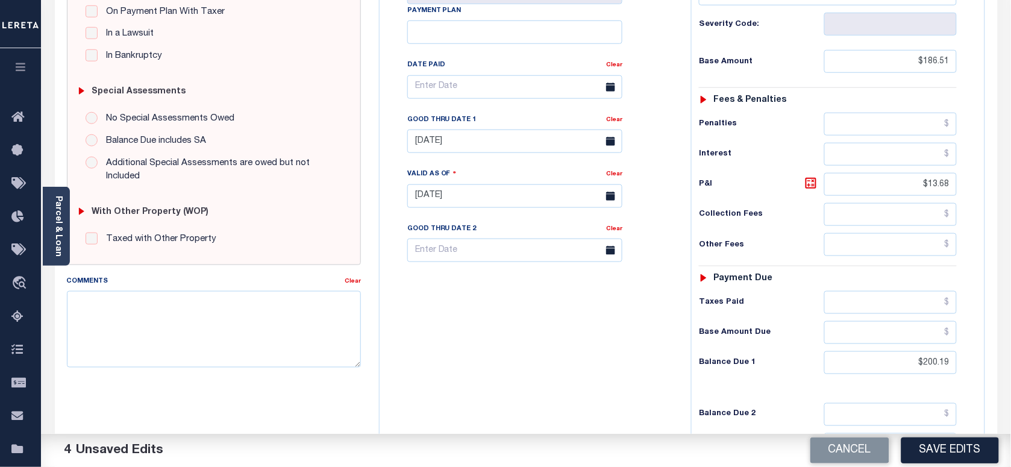
drag, startPoint x: 529, startPoint y: 402, endPoint x: 539, endPoint y: 393, distance: 13.3
click at [534, 399] on div "Tax Bill No Multiple Payment Option Tri Annual Payment Plan Clear" at bounding box center [532, 190] width 299 height 532
click at [233, 348] on textarea "Comments" at bounding box center [214, 329] width 294 height 76
type textarea "Information taken verbally"
drag, startPoint x: 934, startPoint y: 452, endPoint x: 727, endPoint y: 365, distance: 224.1
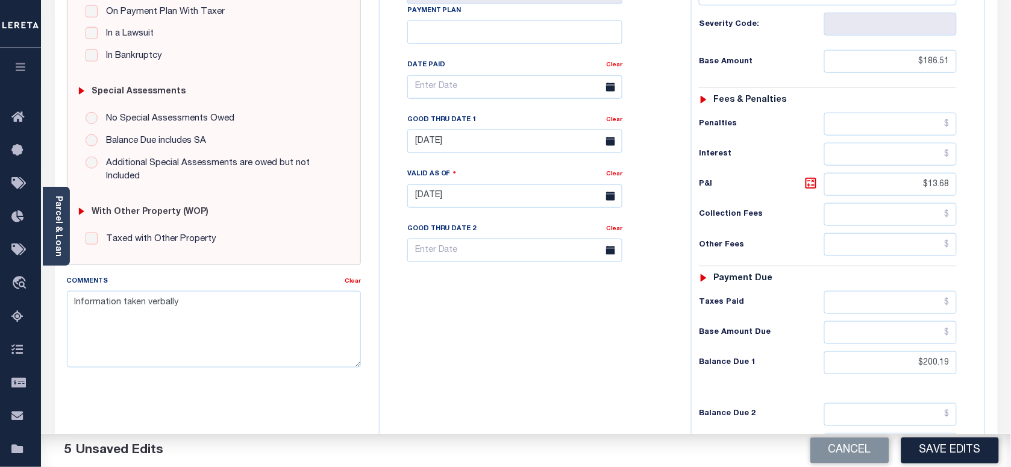
click at [934, 452] on button "Save Edits" at bounding box center [950, 450] width 98 height 26
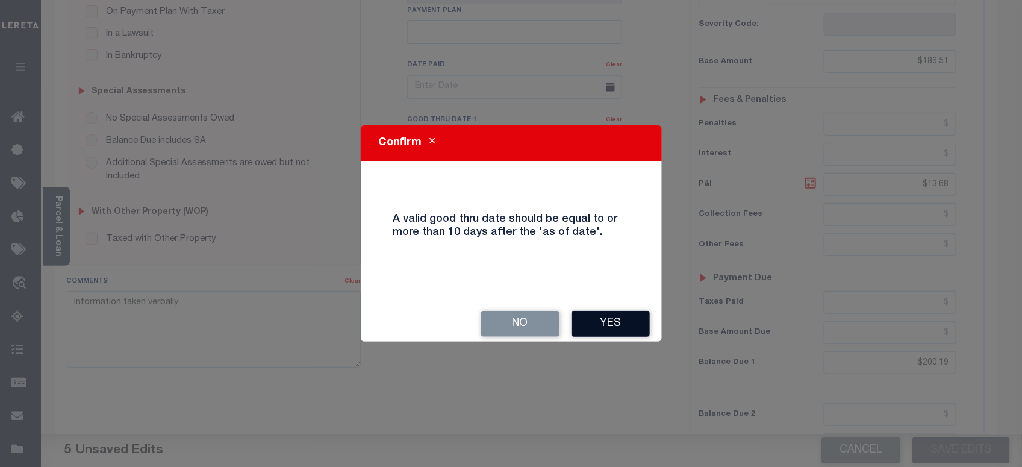
click at [606, 318] on button "Yes" at bounding box center [611, 324] width 78 height 26
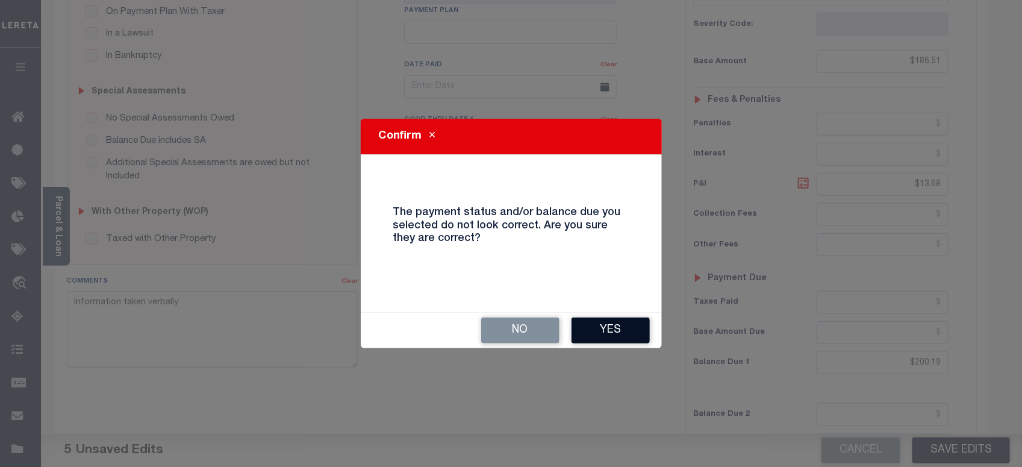
click at [593, 329] on button "Yes" at bounding box center [611, 330] width 78 height 26
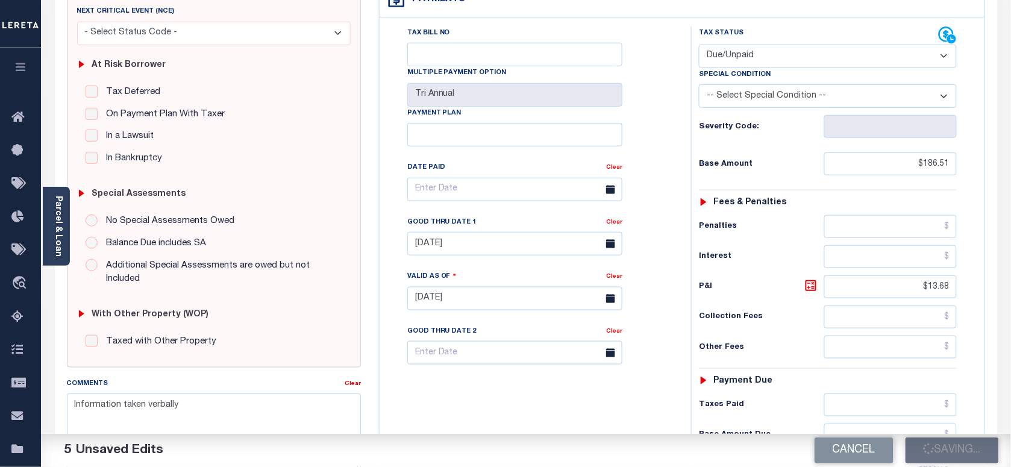
scroll to position [75, 0]
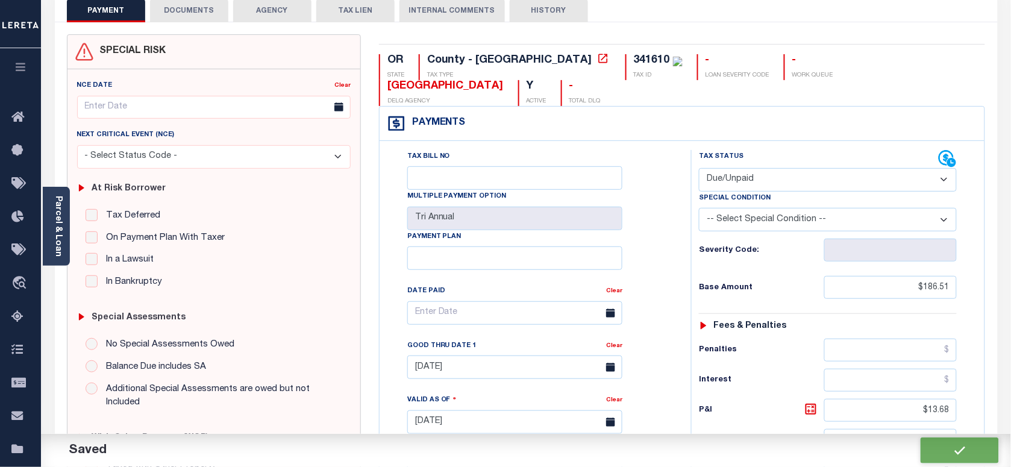
checkbox input "false"
type input "$186.51"
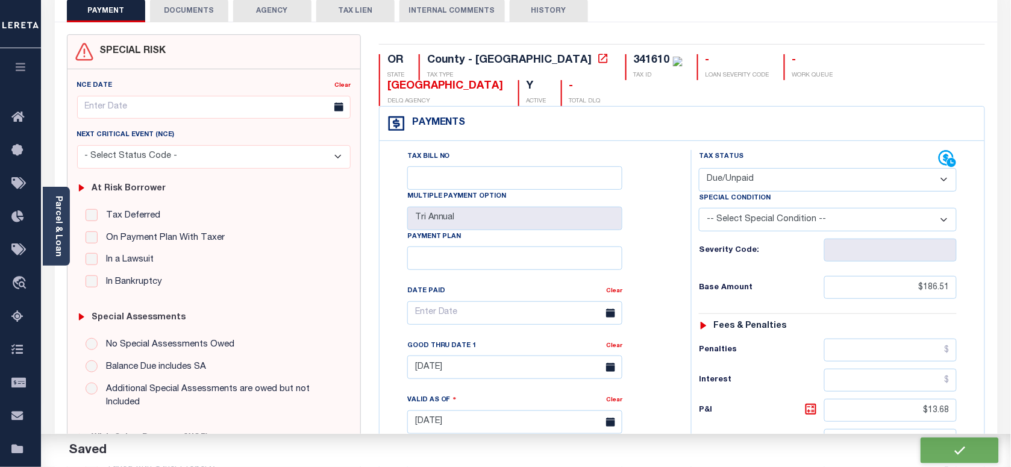
type input "$13.68"
type input "$200.19"
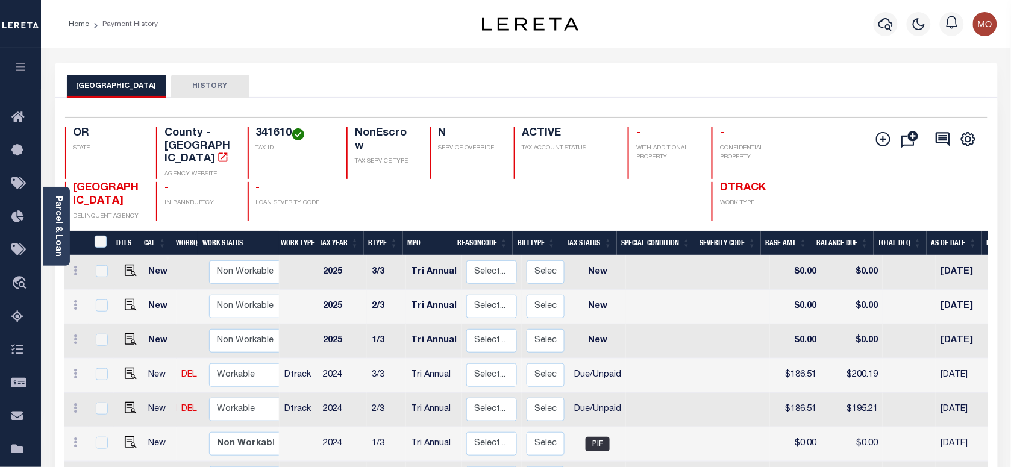
scroll to position [75, 0]
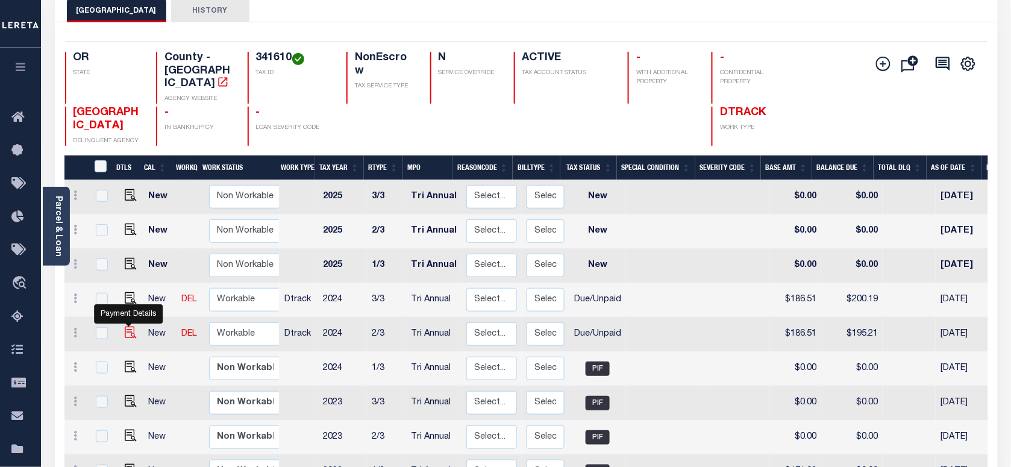
click at [130, 327] on img "" at bounding box center [131, 333] width 12 height 12
checkbox input "true"
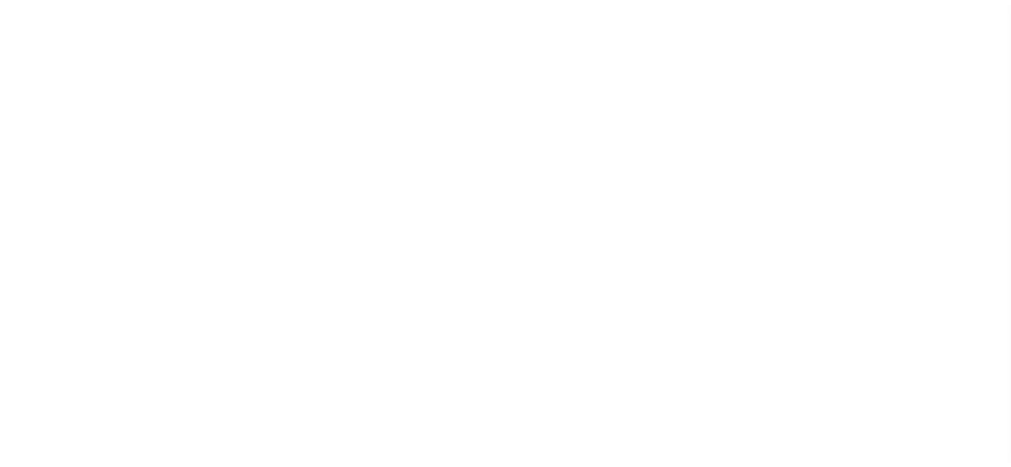
select select "DUE"
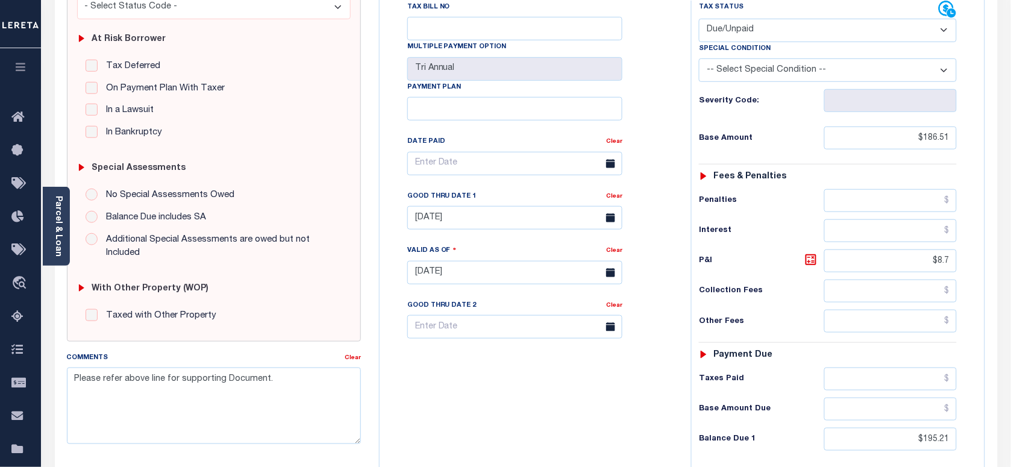
scroll to position [226, 0]
drag, startPoint x: 904, startPoint y: 423, endPoint x: 1022, endPoint y: 411, distance: 118.7
click at [1010, 416] on html "Home Payment History Tax Line Detail" at bounding box center [505, 230] width 1011 height 913
paste input "200.19"
type input "$200.19"
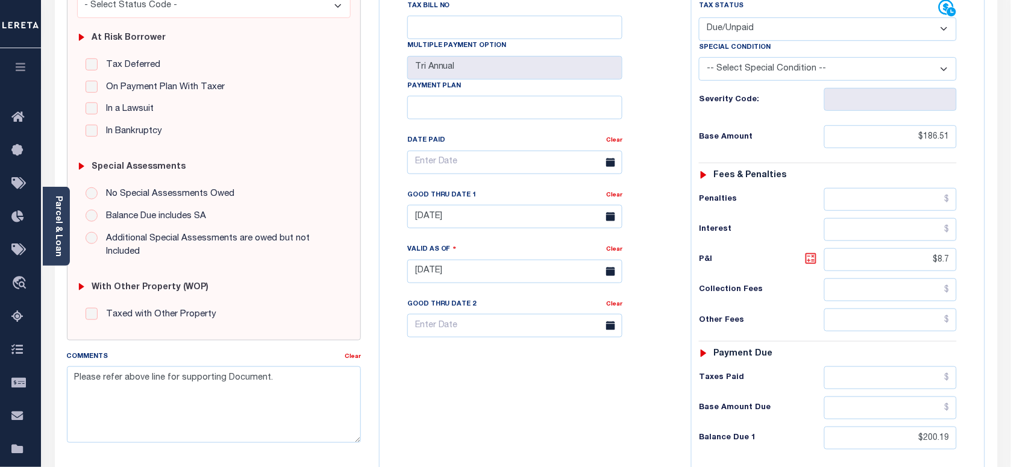
type input "[DATE]"
click at [809, 251] on icon at bounding box center [811, 258] width 14 height 14
type input "$13.68"
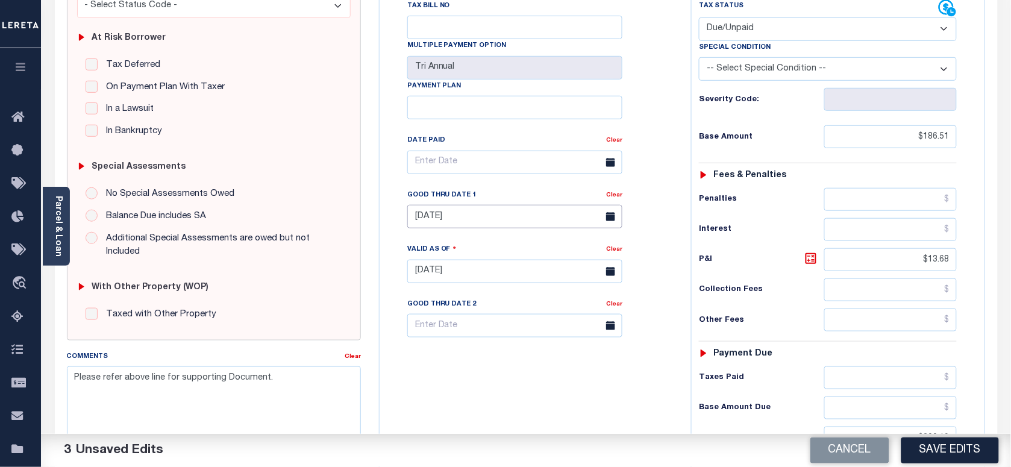
click at [480, 205] on input "[DATE]" at bounding box center [514, 216] width 215 height 23
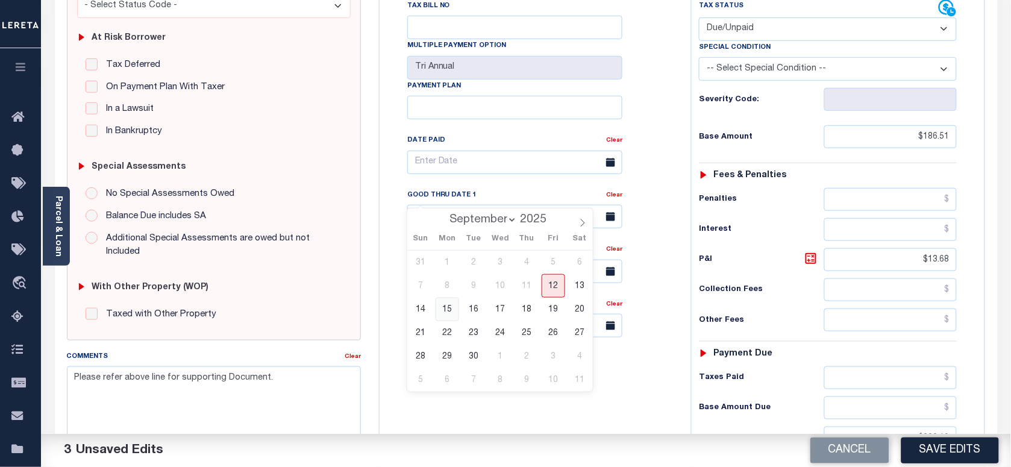
click at [449, 310] on span "15" at bounding box center [447, 309] width 23 height 23
type input "[DATE]"
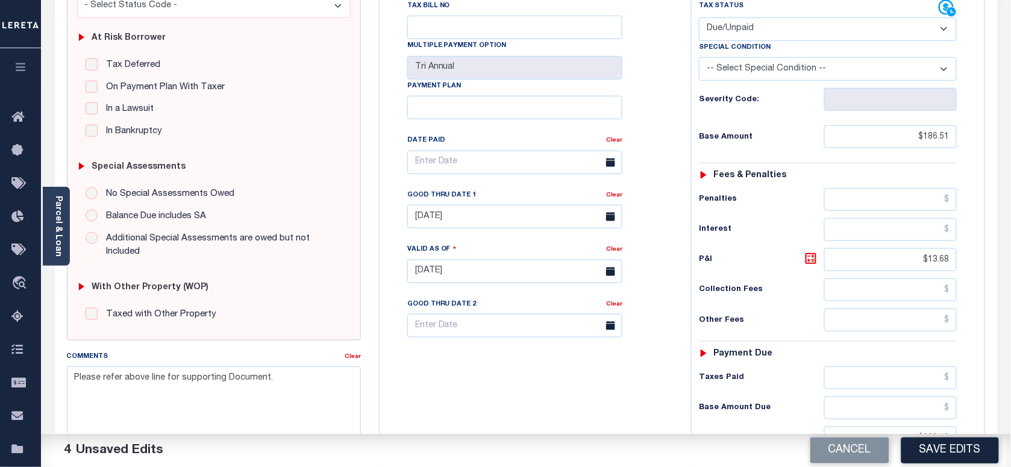
click at [521, 395] on div "Tax Bill No Multiple Payment Option Tri Annual Payment Plan Clear" at bounding box center [532, 265] width 299 height 532
click at [327, 381] on textarea "Please refer above line for supporting Document." at bounding box center [214, 404] width 294 height 76
type textarea "Please refer above line for supporting Document. Information taken verbally"
click at [935, 444] on button "Save Edits" at bounding box center [950, 450] width 98 height 26
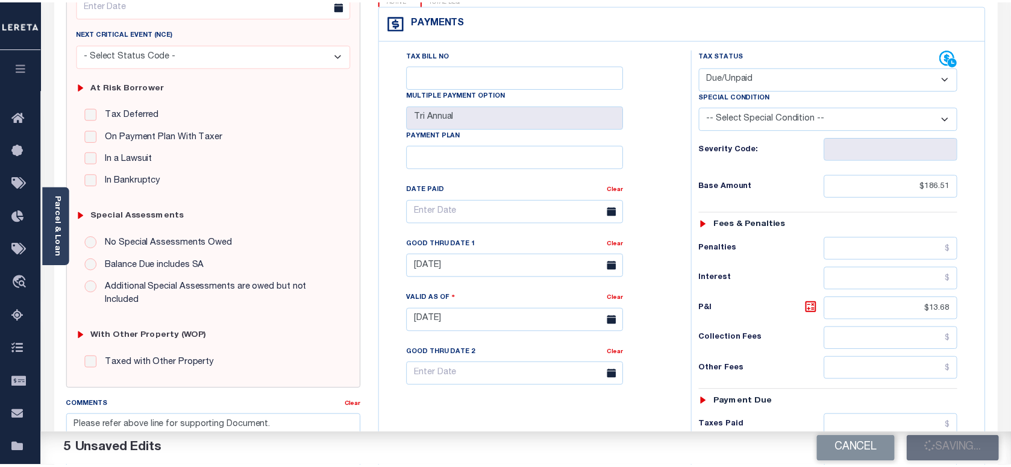
scroll to position [151, 0]
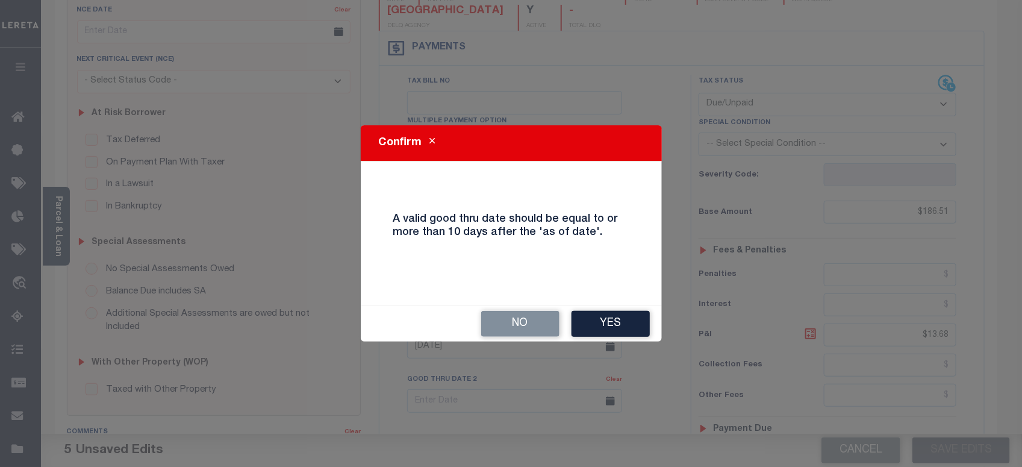
click at [631, 320] on button "Yes" at bounding box center [611, 324] width 78 height 26
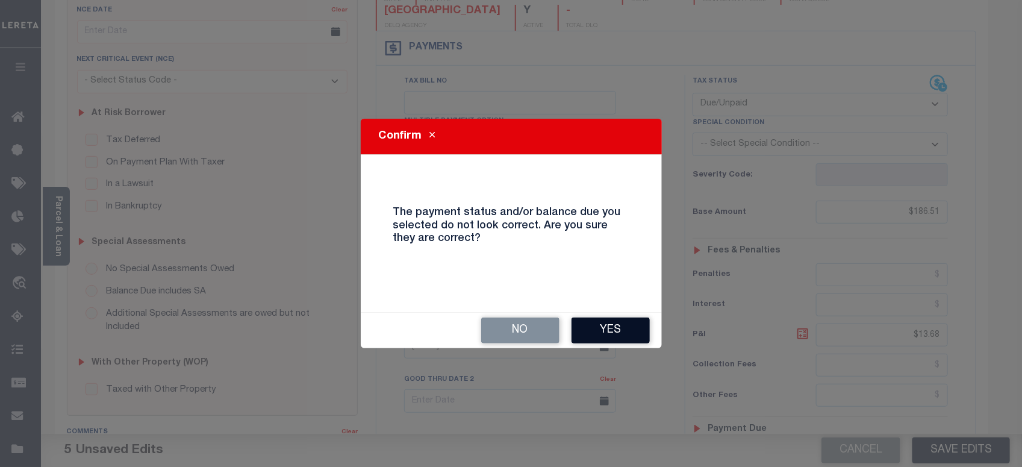
click at [615, 322] on button "Yes" at bounding box center [611, 330] width 78 height 26
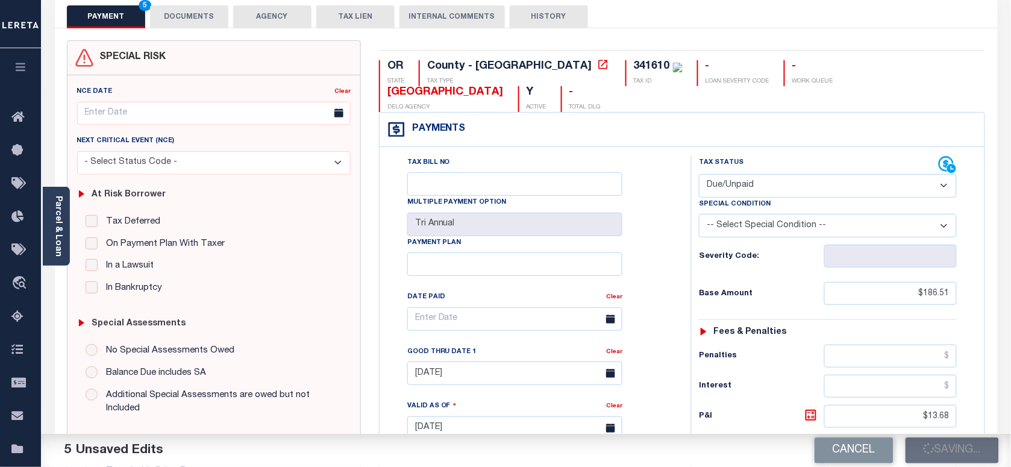
scroll to position [0, 0]
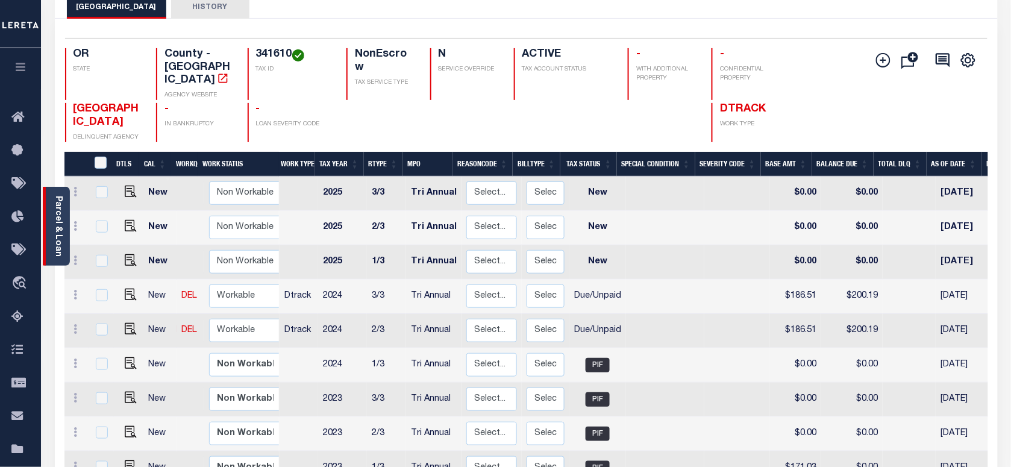
scroll to position [75, 0]
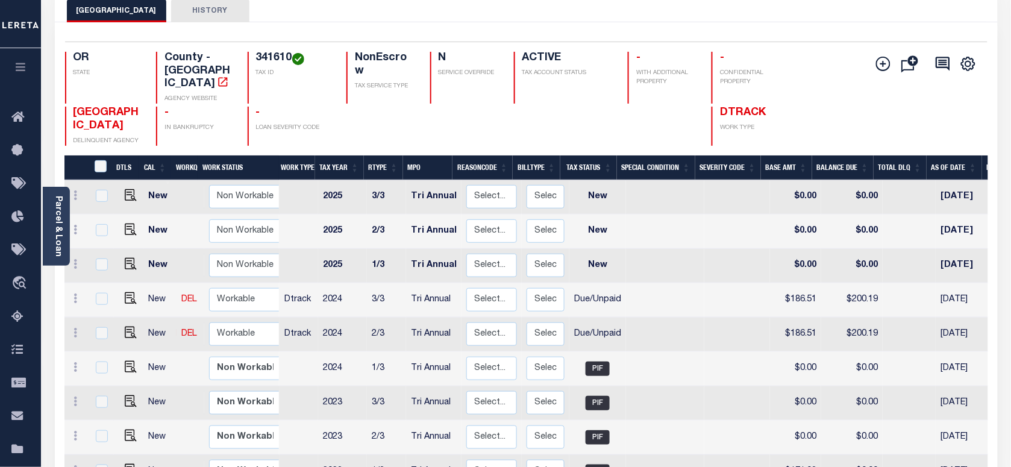
click at [802, 45] on div "Selected 20 Results 1 Items per page 25 50 100 OR STATE County - OR AGENCY WEBS…" at bounding box center [526, 94] width 942 height 104
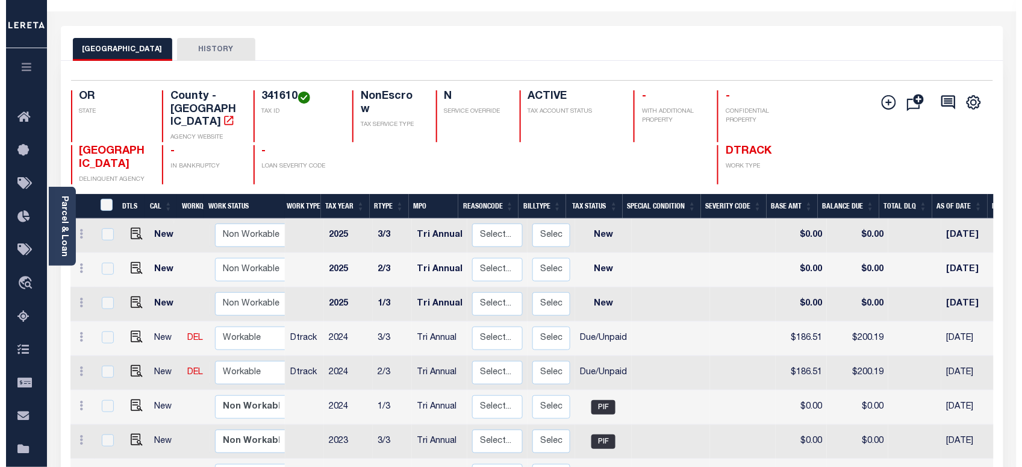
scroll to position [0, 0]
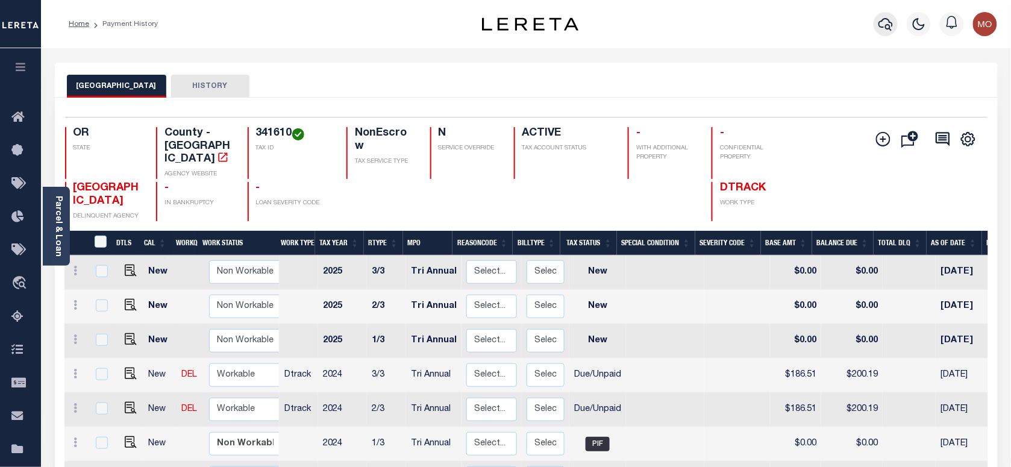
click at [892, 18] on icon "button" at bounding box center [885, 24] width 14 height 14
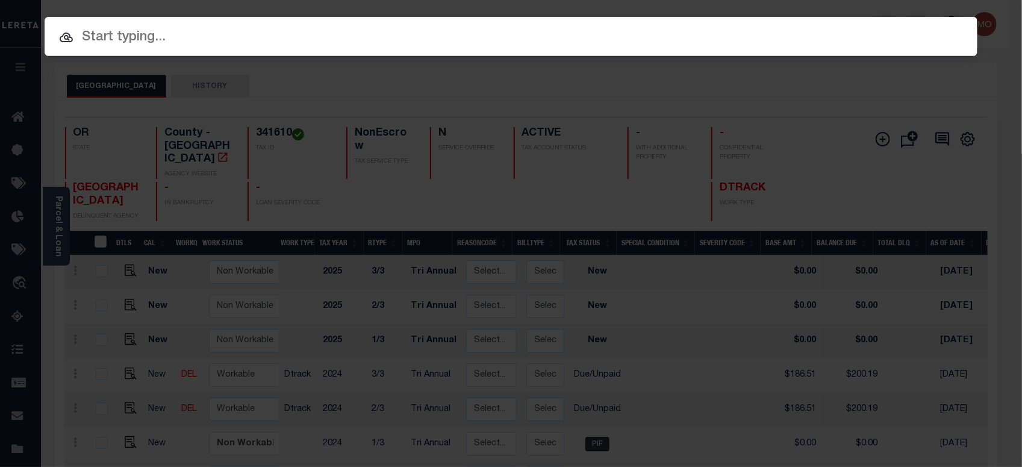
click at [163, 46] on input "text" at bounding box center [511, 37] width 933 height 21
paste input "20180104"
type input "20180104"
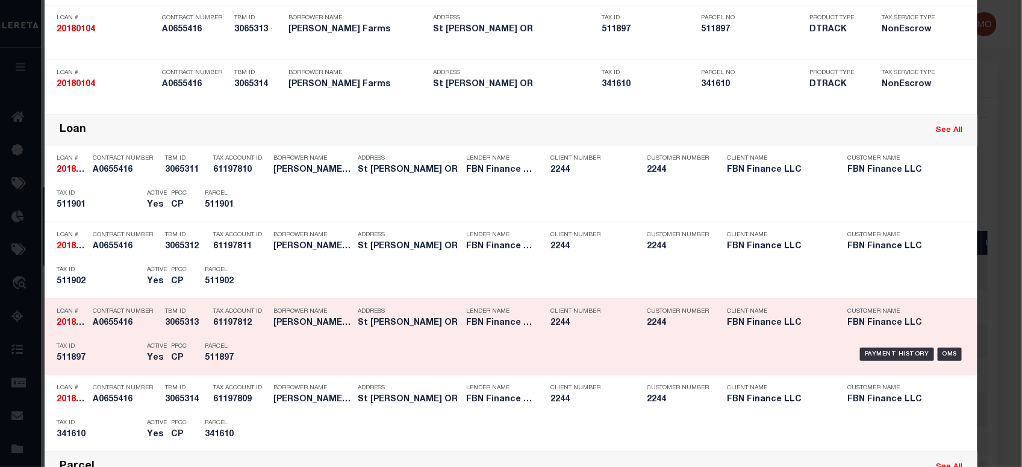
scroll to position [301, 0]
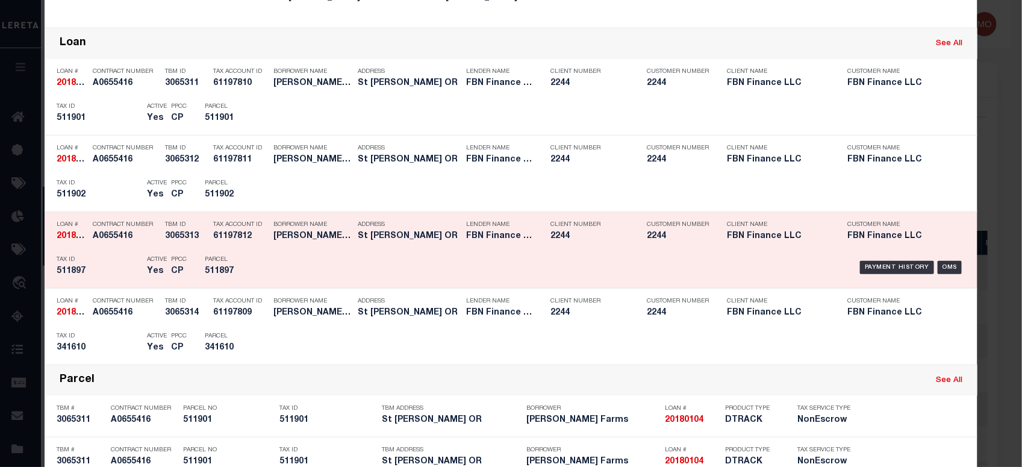
click at [147, 254] on div "Active Yes" at bounding box center [157, 267] width 20 height 35
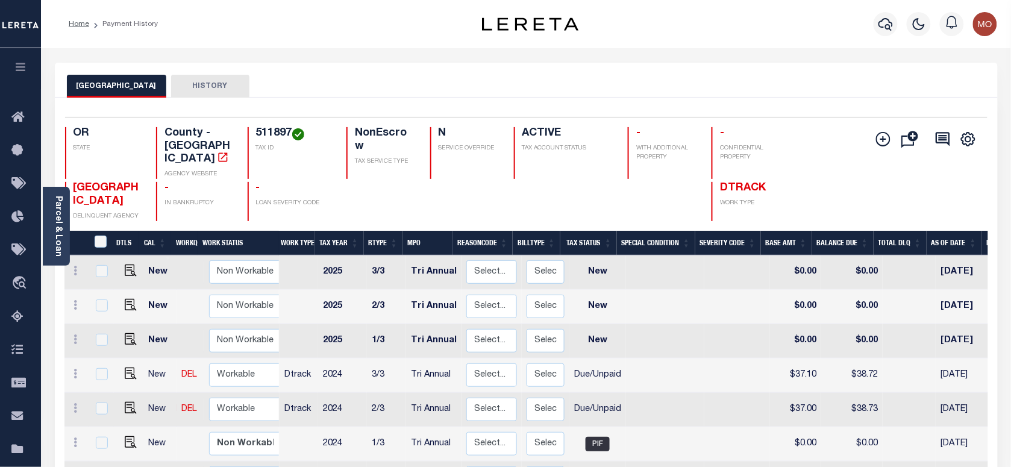
click at [603, 83] on div "MARION COUNTY HISTORY" at bounding box center [526, 86] width 919 height 22
click at [127, 367] on img "" at bounding box center [131, 373] width 12 height 12
checkbox input "true"
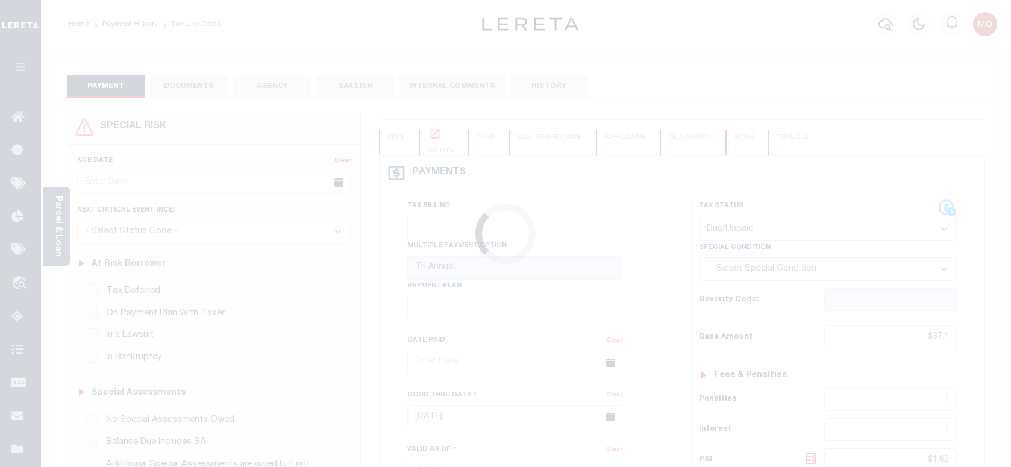
select select "DUE"
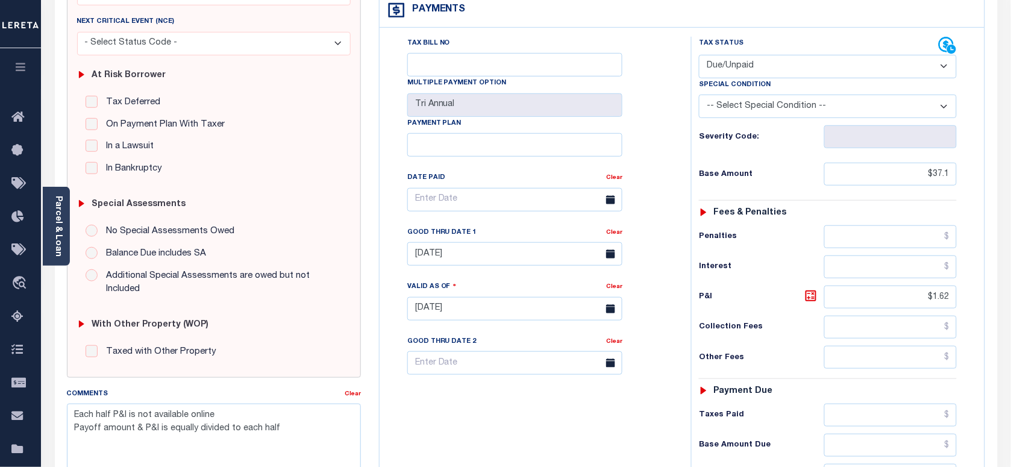
scroll to position [377, 0]
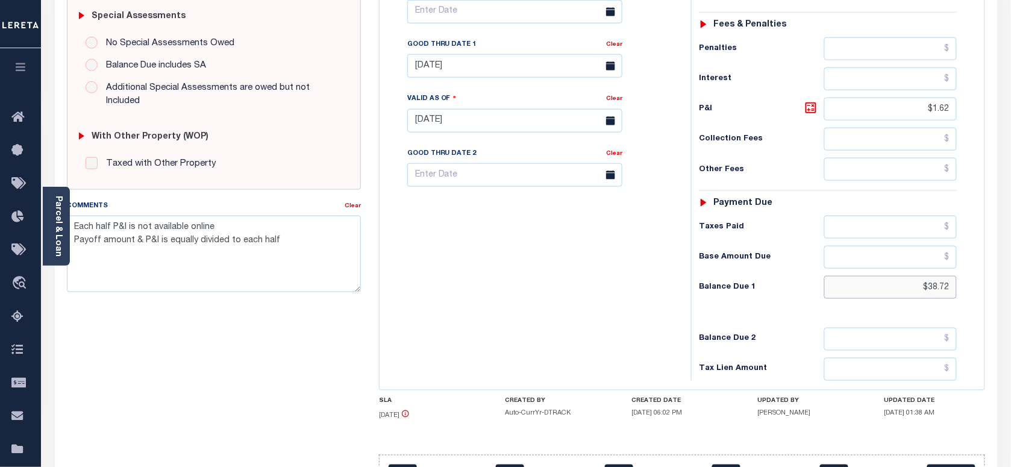
drag, startPoint x: 910, startPoint y: 269, endPoint x: 1010, endPoint y: 262, distance: 100.9
click at [1010, 268] on html "Home Payment History Tax Line Detail" at bounding box center [505, 79] width 1011 height 913
paste input "39.71"
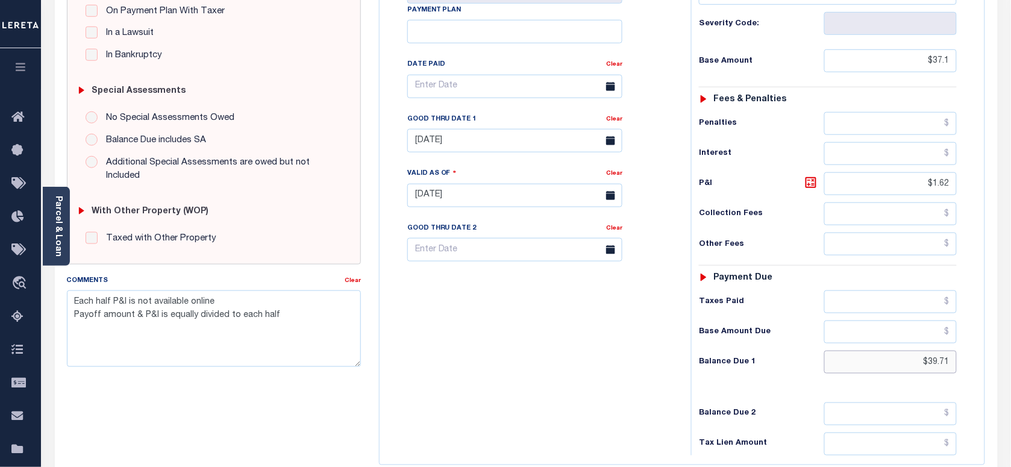
scroll to position [301, 0]
type input "$39.71"
type input "[DATE]"
click at [811, 176] on icon at bounding box center [811, 183] width 14 height 14
type input "$2.61"
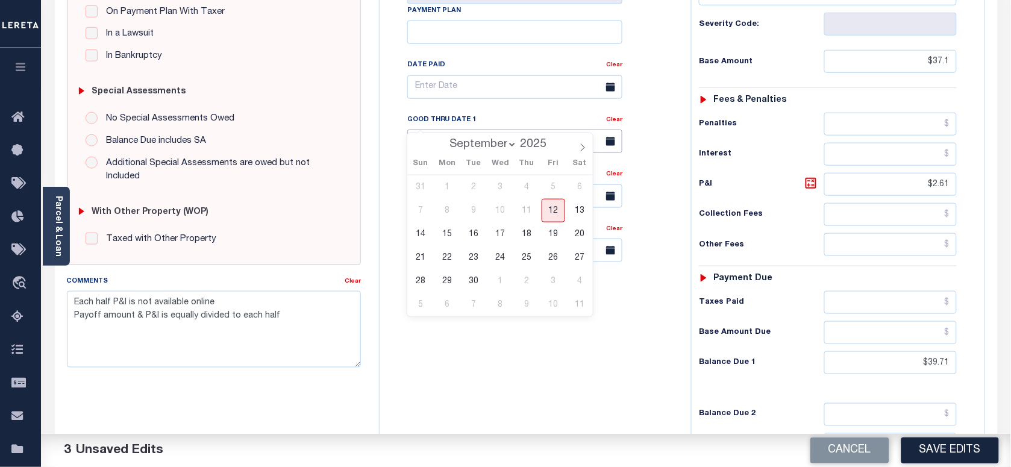
click at [477, 130] on input "06/30/2025" at bounding box center [514, 141] width 215 height 23
click at [453, 239] on span "15" at bounding box center [447, 233] width 23 height 23
type input "09/15/2025"
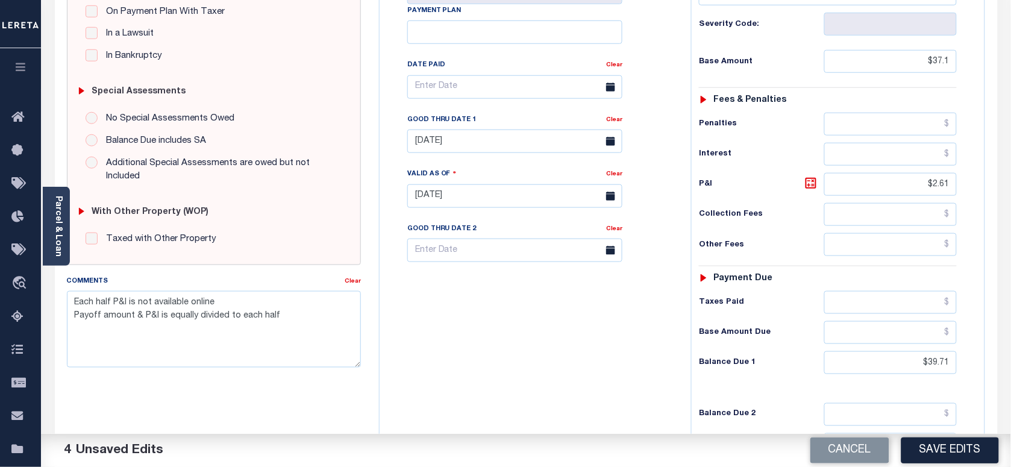
click at [467, 323] on div "Tax Bill No Multiple Payment Option Tri Annual Payment Plan Clear" at bounding box center [532, 190] width 299 height 532
click at [302, 320] on textarea "Each half P&I is not available online Payoff amount & P&I is equally divided to…" at bounding box center [214, 329] width 294 height 76
type textarea "Each half P&I is not available online Payoff amount & P&I is equally divided to…"
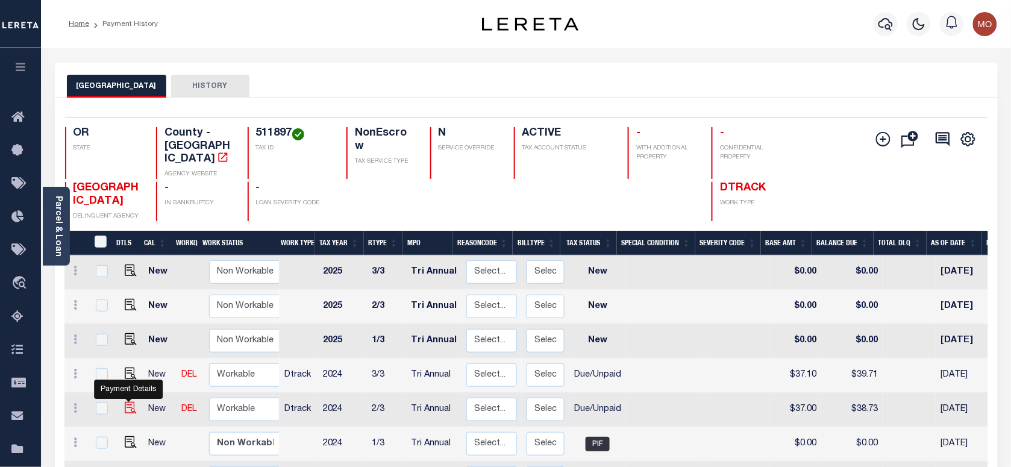
click at [125, 402] on img "" at bounding box center [131, 408] width 12 height 12
checkbox input "true"
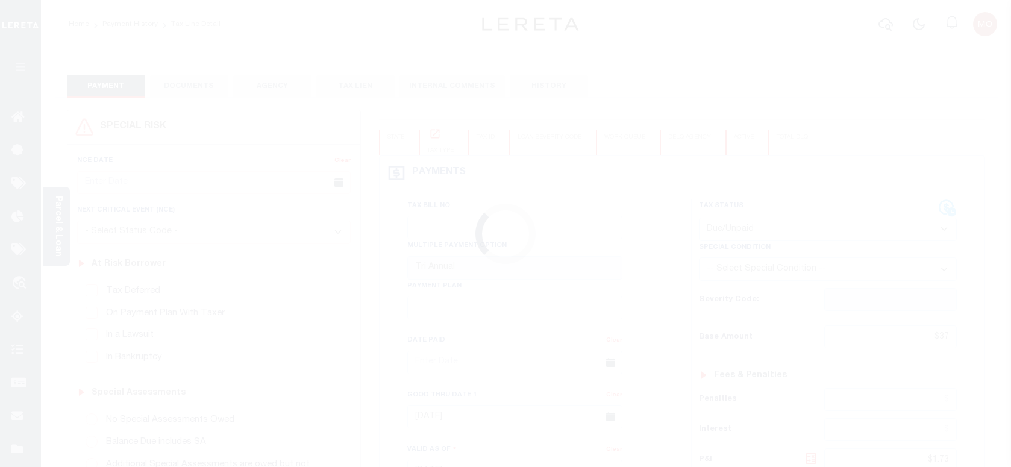
select select "DUE"
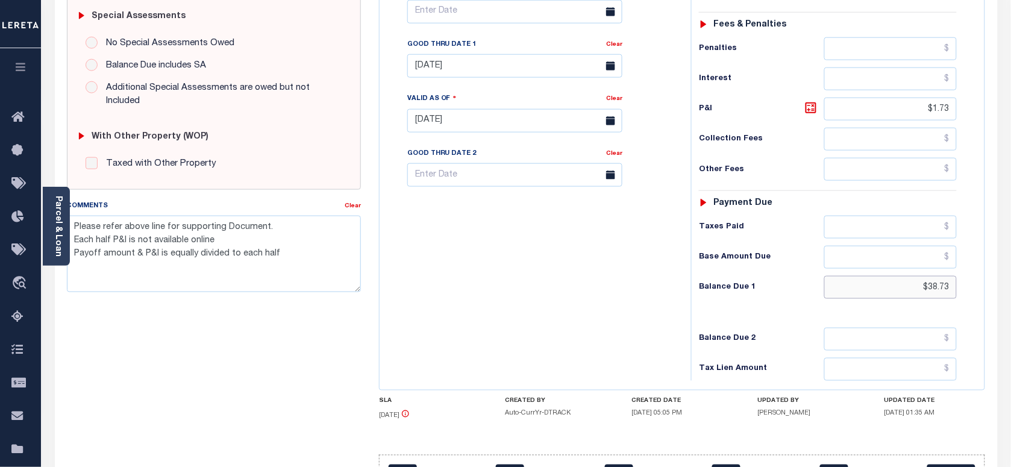
drag, startPoint x: 989, startPoint y: 273, endPoint x: 1022, endPoint y: 263, distance: 33.9
click at [1010, 265] on html "Home Payment History Tax Line Detail" at bounding box center [505, 79] width 1011 height 913
paste input "39.71"
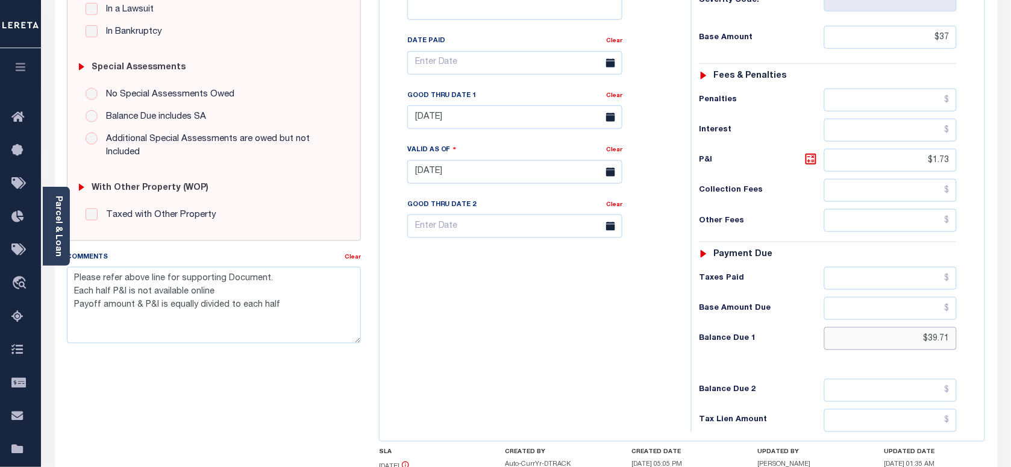
scroll to position [301, 0]
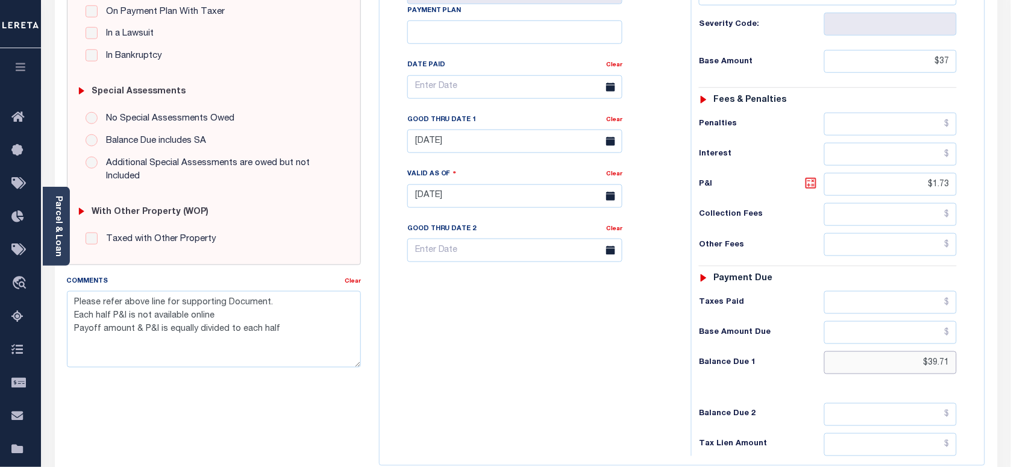
type input "$39.71"
type input "[DATE]"
click at [812, 176] on icon at bounding box center [811, 183] width 14 height 14
type input "$2.71"
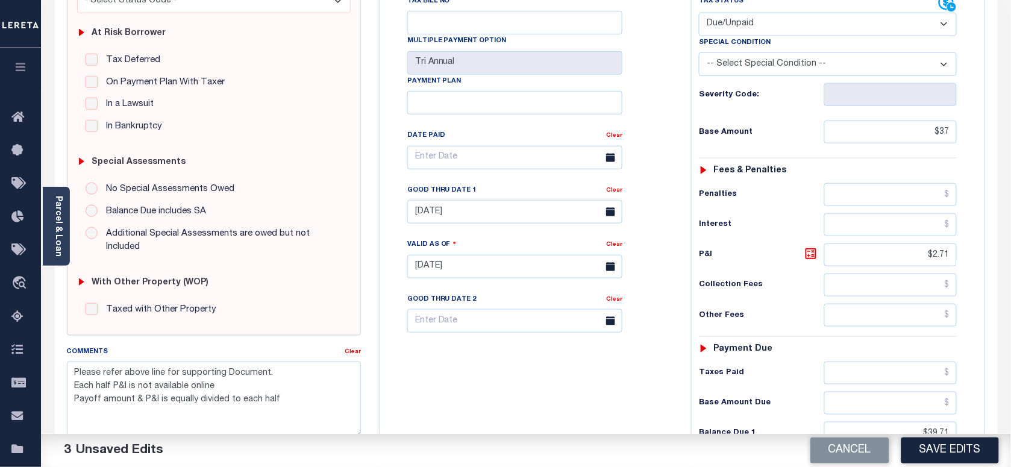
scroll to position [202, 0]
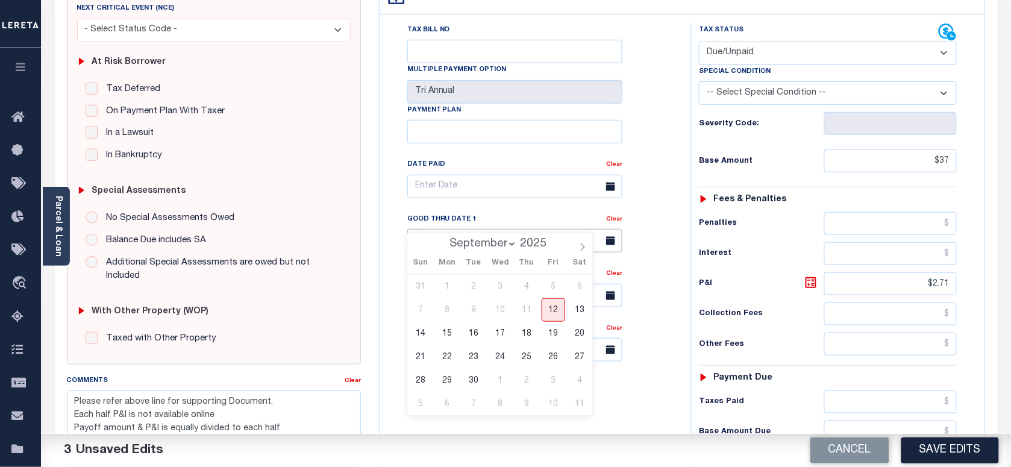
click at [461, 229] on input "[DATE]" at bounding box center [514, 240] width 215 height 23
click at [449, 335] on span "15" at bounding box center [447, 333] width 23 height 23
type input "[DATE]"
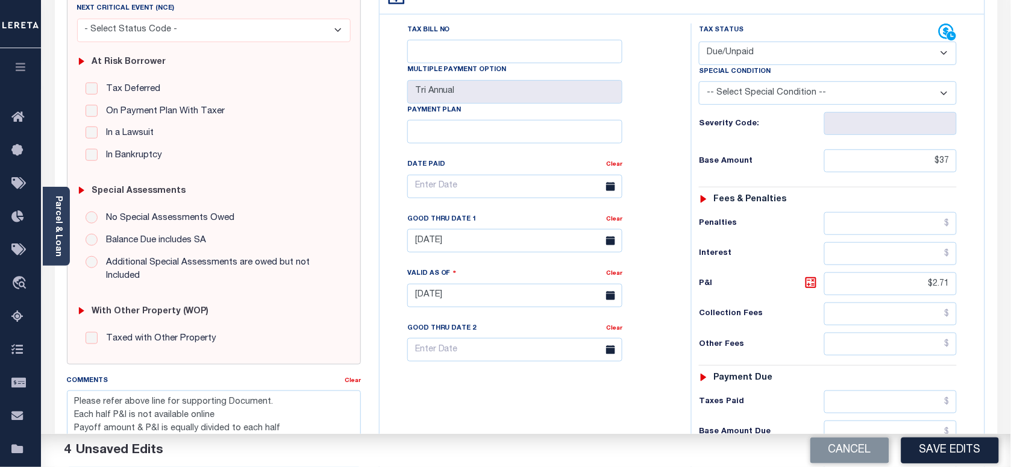
click at [491, 399] on div "Tax Bill No Multiple Payment Option Tri Annual Payment Plan Clear" at bounding box center [532, 289] width 299 height 532
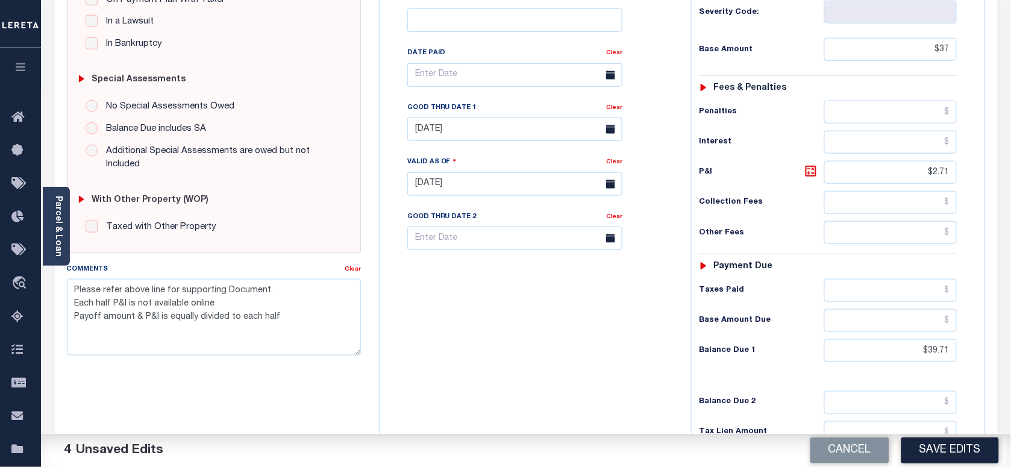
scroll to position [428, 0]
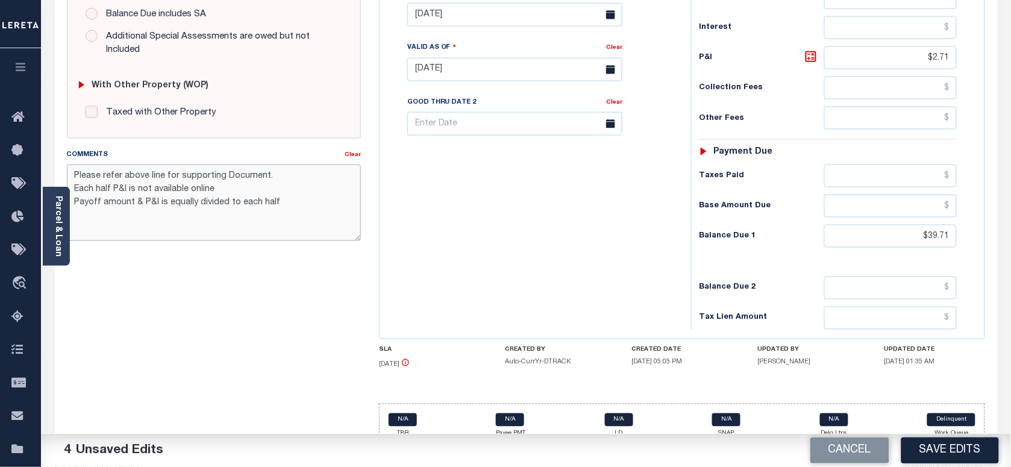
click at [305, 211] on textarea "Please refer above line for supporting Document. Each half P&I is not available…" at bounding box center [214, 202] width 294 height 76
type textarea "Please refer above line for supporting Document. Each half P&I is not available…"
click at [935, 443] on button "Save Edits" at bounding box center [950, 450] width 98 height 26
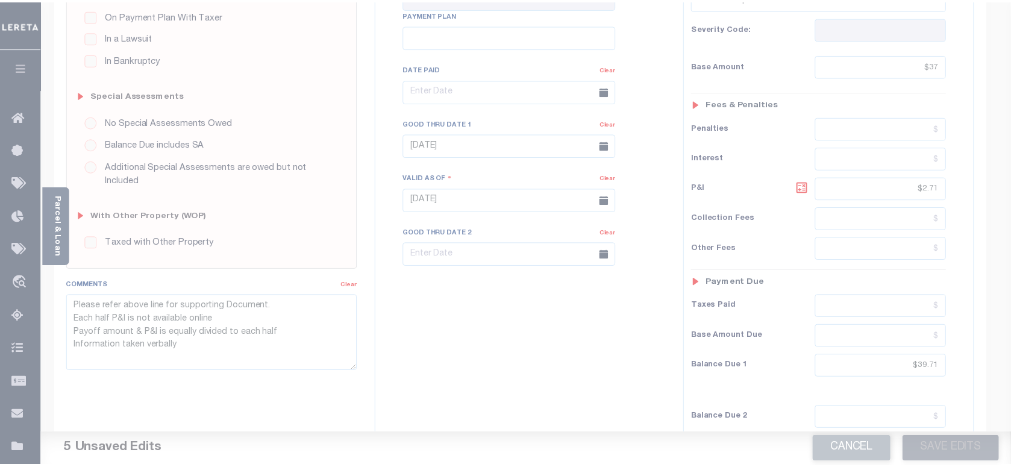
scroll to position [202, 0]
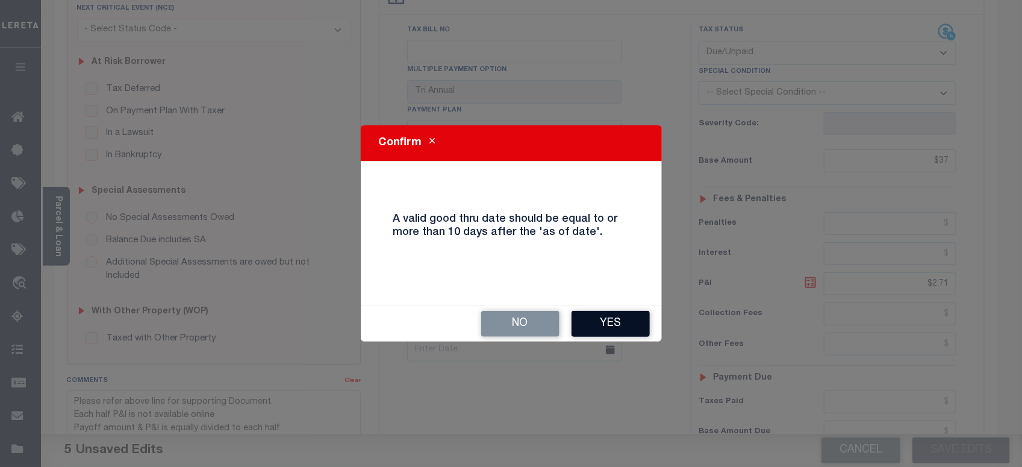
click at [625, 335] on button "Yes" at bounding box center [611, 324] width 78 height 26
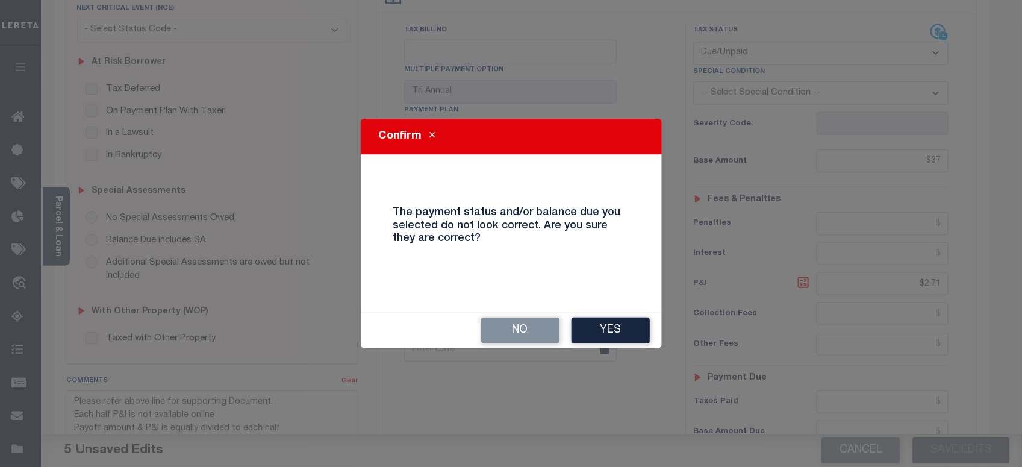
click at [619, 328] on button "Yes" at bounding box center [611, 330] width 78 height 26
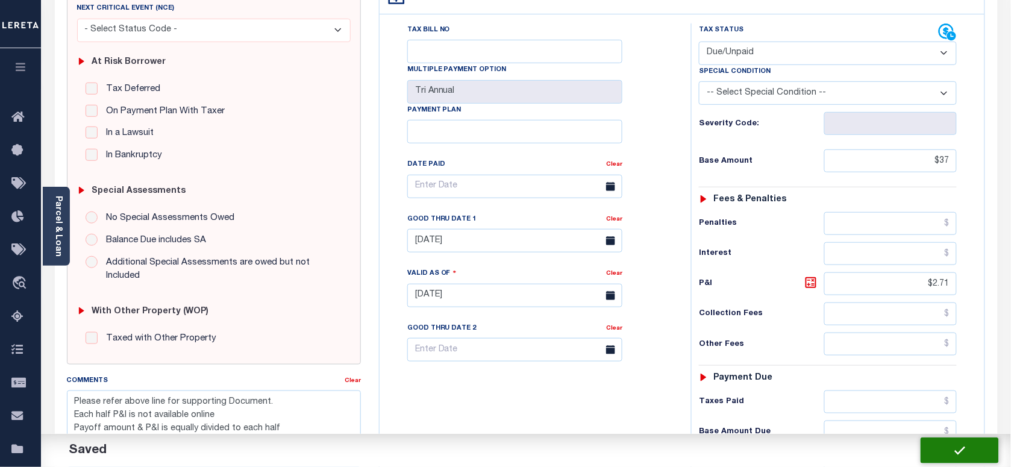
checkbox input "false"
type textarea "Please refer above line for supporting Document. Each half P&I is not available…"
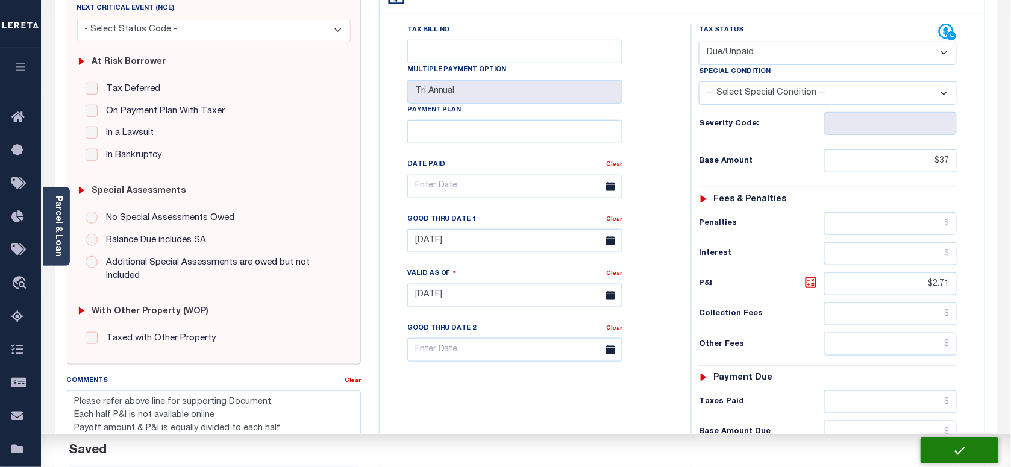
type input "$37"
type input "$2.71"
type input "$39.71"
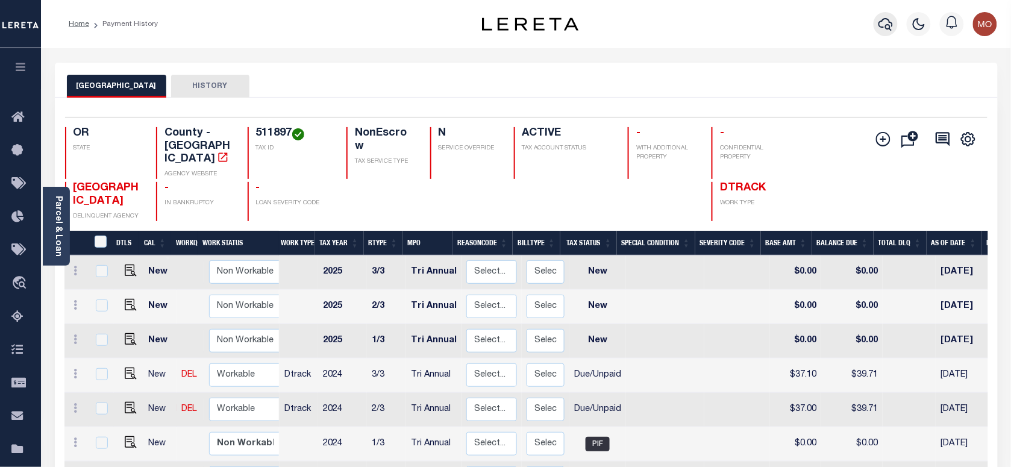
click at [884, 28] on icon "button" at bounding box center [885, 24] width 14 height 14
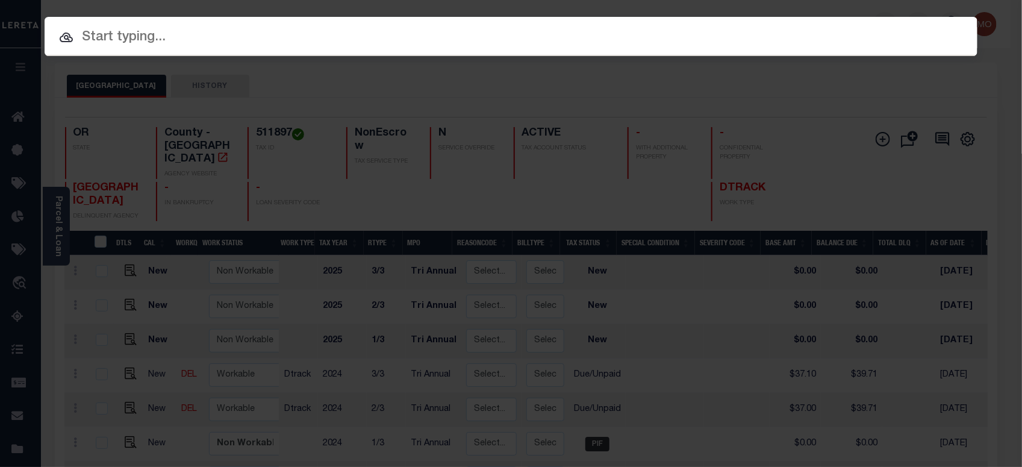
click at [220, 48] on input "text" at bounding box center [511, 37] width 933 height 21
paste input "20180104"
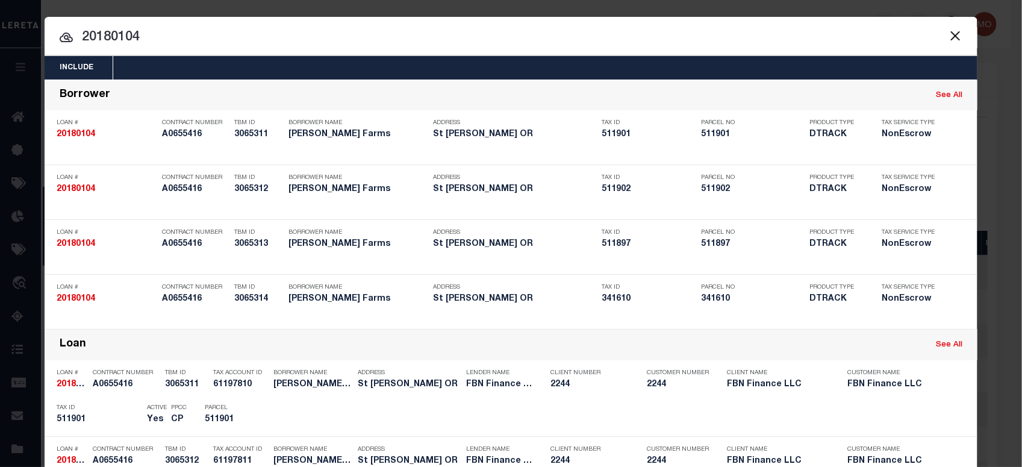
type input "20180104"
click at [169, 34] on input "20180104" at bounding box center [511, 37] width 933 height 21
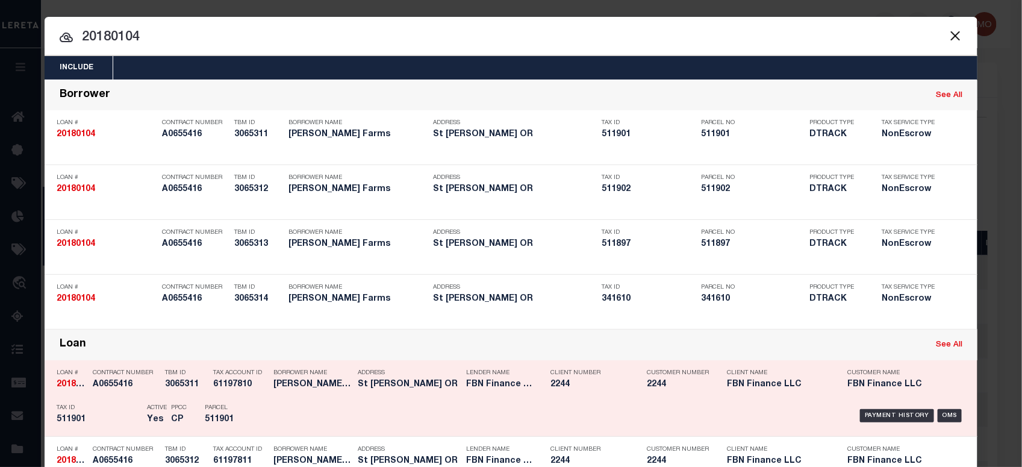
click at [148, 419] on h5 "Yes" at bounding box center [156, 419] width 18 height 10
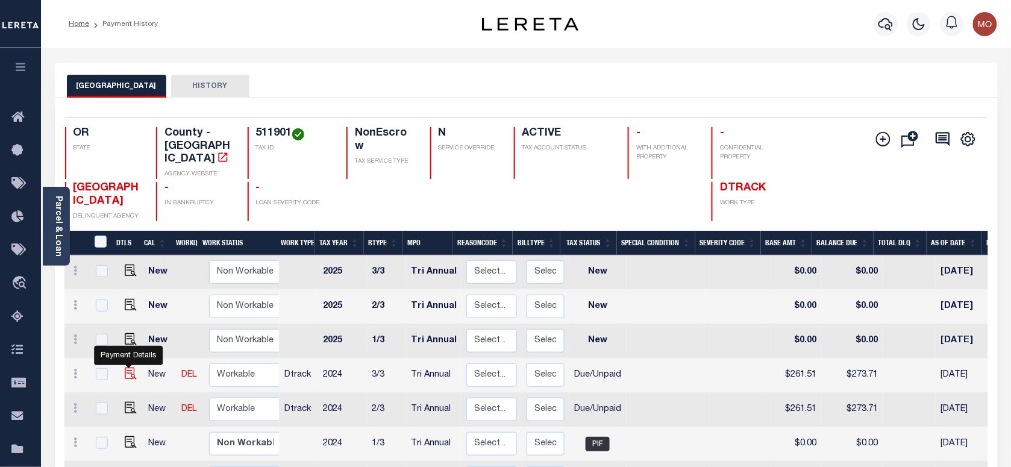
click at [125, 367] on img "" at bounding box center [131, 373] width 12 height 12
checkbox input "true"
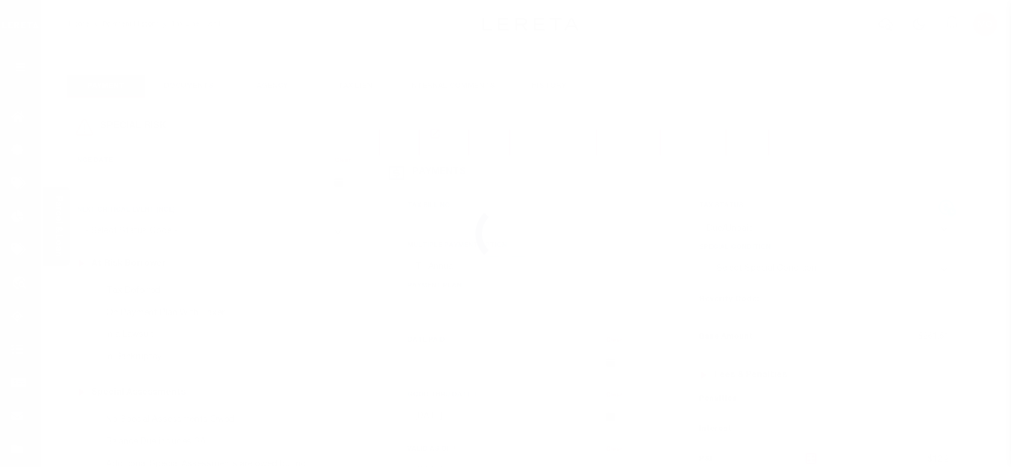
select select "DUE"
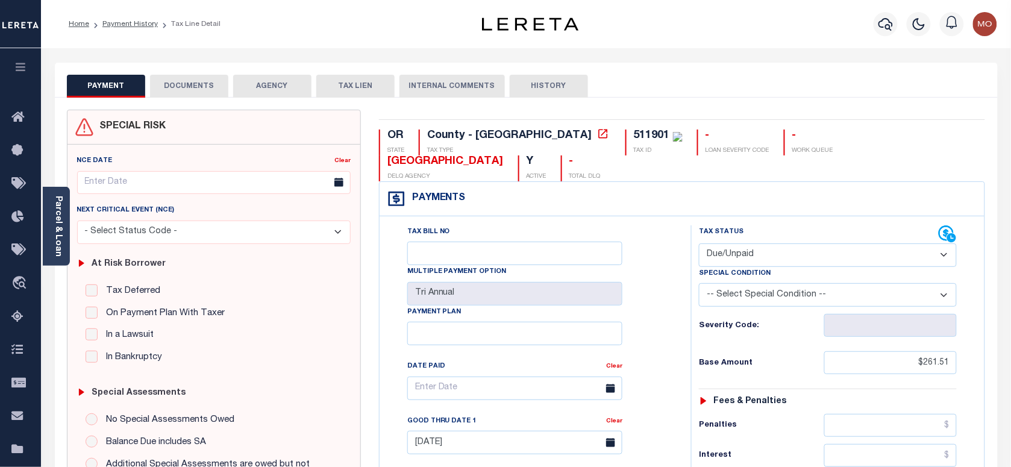
click at [738, 67] on div "PAYMENT DOCUMENTS AGENCY DELINQUENT PAYEE TAX LIEN" at bounding box center [526, 80] width 943 height 35
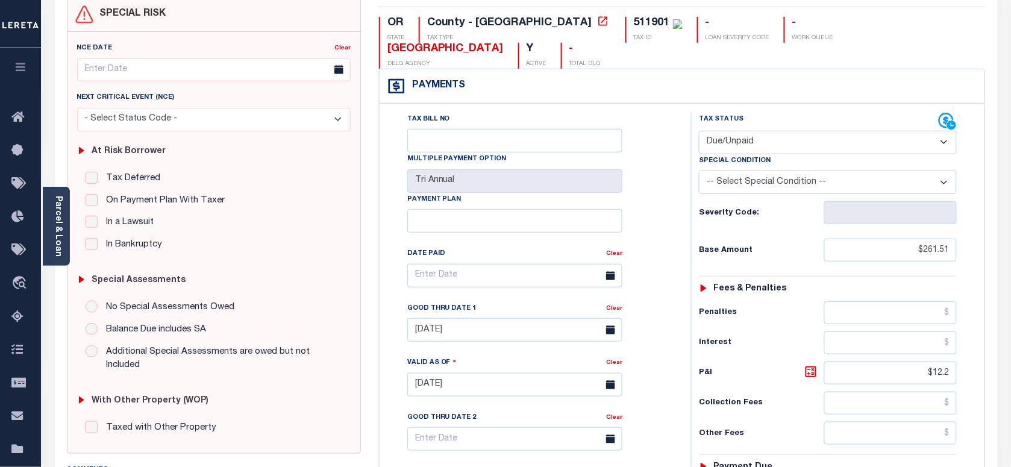
scroll to position [226, 0]
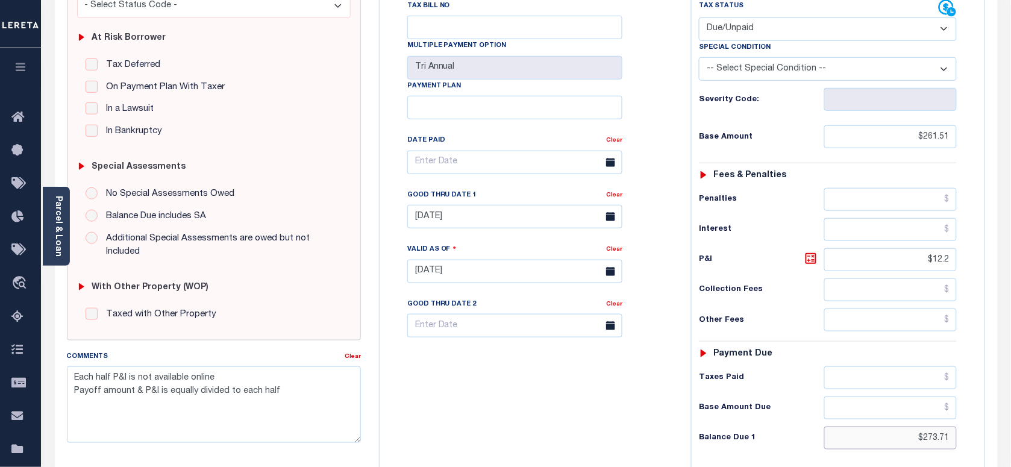
drag, startPoint x: 908, startPoint y: 414, endPoint x: 948, endPoint y: 360, distance: 66.9
click at [1010, 414] on html "Home Payment History Tax Line Detail" at bounding box center [505, 230] width 1011 height 913
paste input "280.69"
type input "$280.69"
type input "[DATE]"
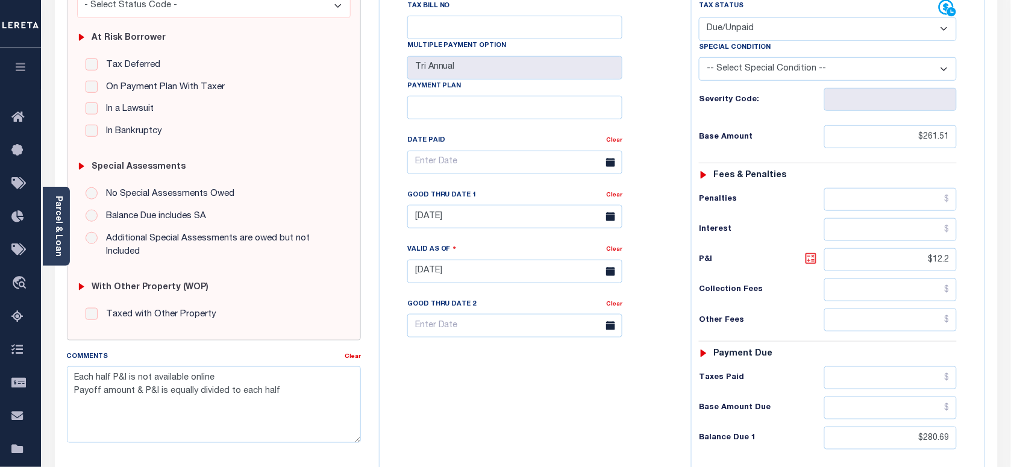
click at [812, 251] on icon at bounding box center [811, 258] width 14 height 14
type input "$19.18"
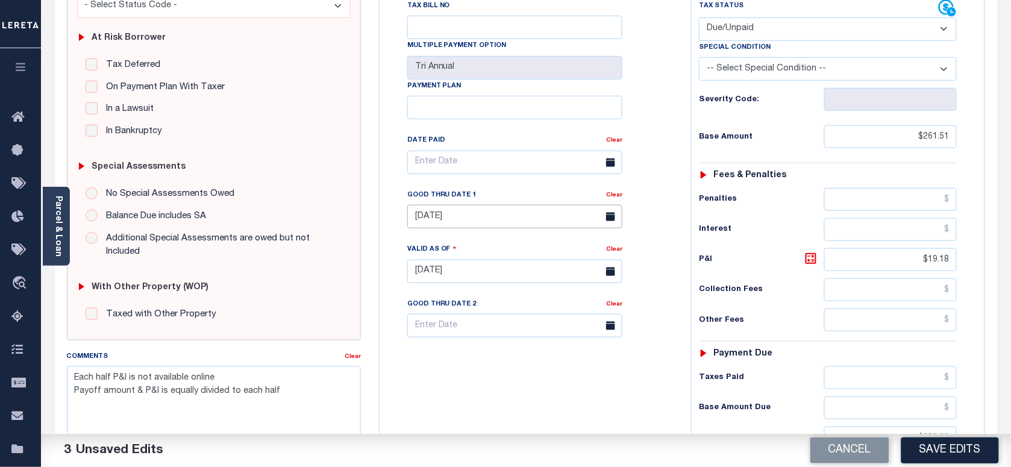
click at [434, 205] on input "[DATE]" at bounding box center [514, 216] width 215 height 23
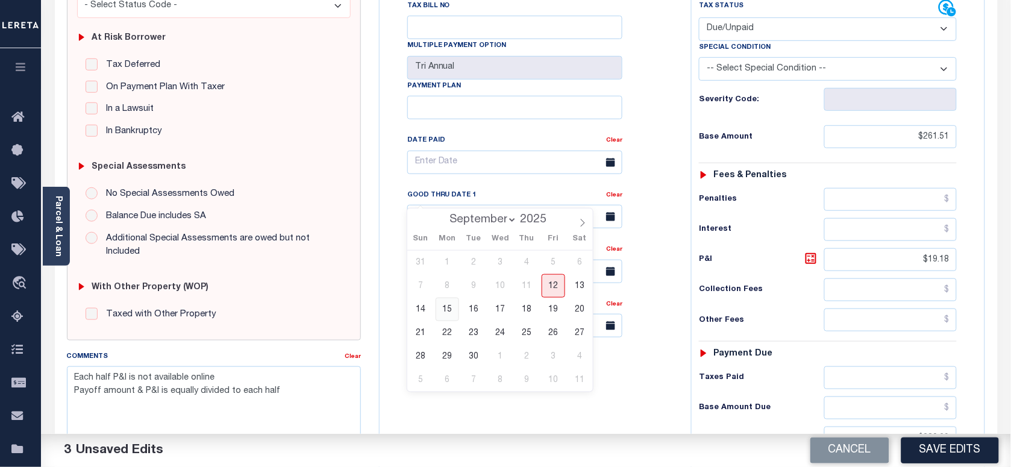
drag, startPoint x: 450, startPoint y: 311, endPoint x: 464, endPoint y: 402, distance: 91.4
click at [449, 311] on span "15" at bounding box center [447, 309] width 23 height 23
type input "09/15/2025"
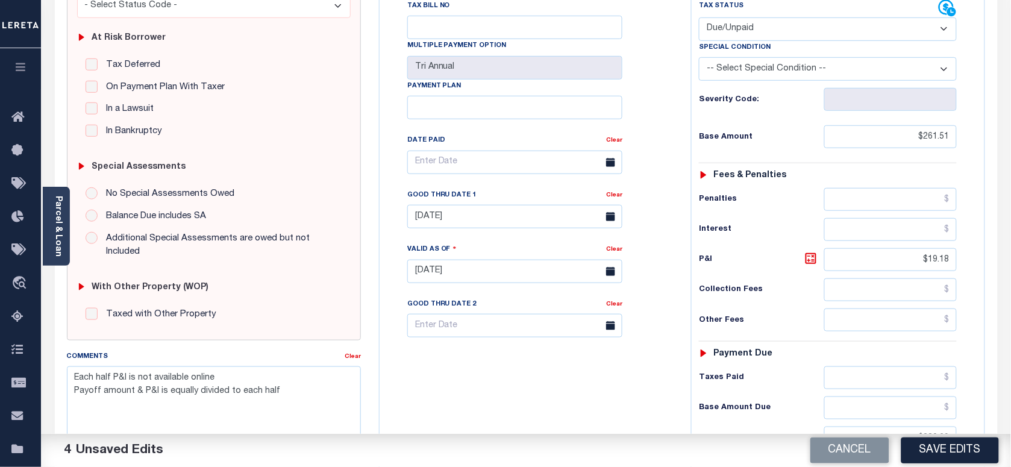
click at [464, 402] on div "Tax Bill No Multiple Payment Option Tri Annual Payment Plan Clear" at bounding box center [532, 265] width 299 height 532
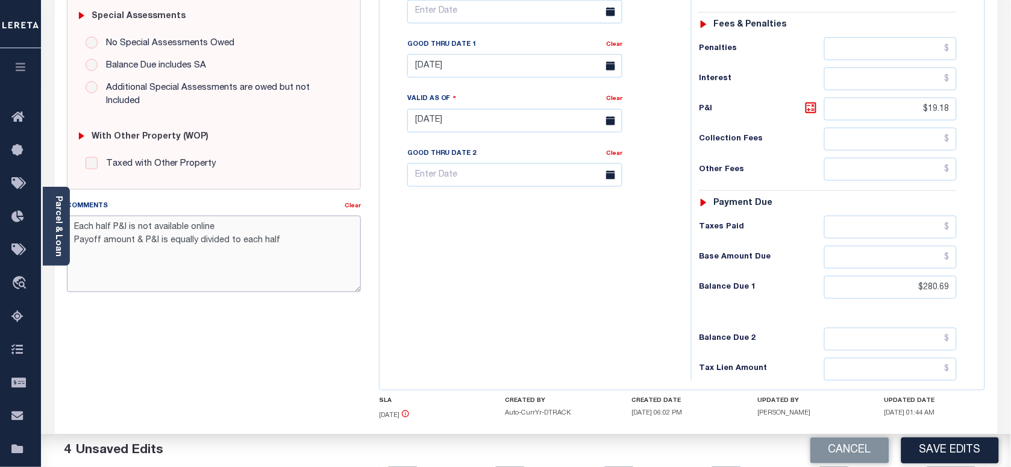
click at [290, 241] on textarea "Each half P&I is not available online Payoff amount & P&I is equally divided to…" at bounding box center [214, 254] width 294 height 76
type textarea "Each half P&I is not available online Payoff amount & P&I is equally divided to…"
click at [930, 442] on button "Save Edits" at bounding box center [950, 450] width 98 height 26
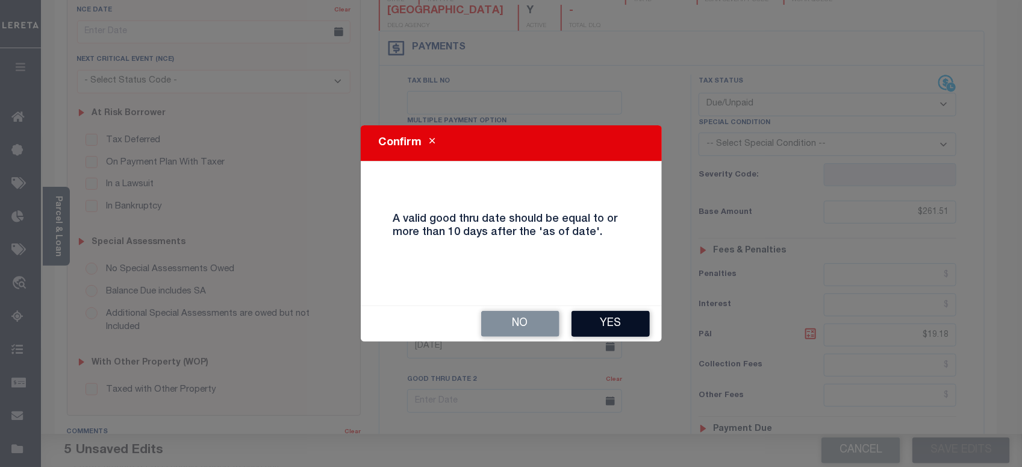
click at [581, 324] on button "Yes" at bounding box center [611, 324] width 78 height 26
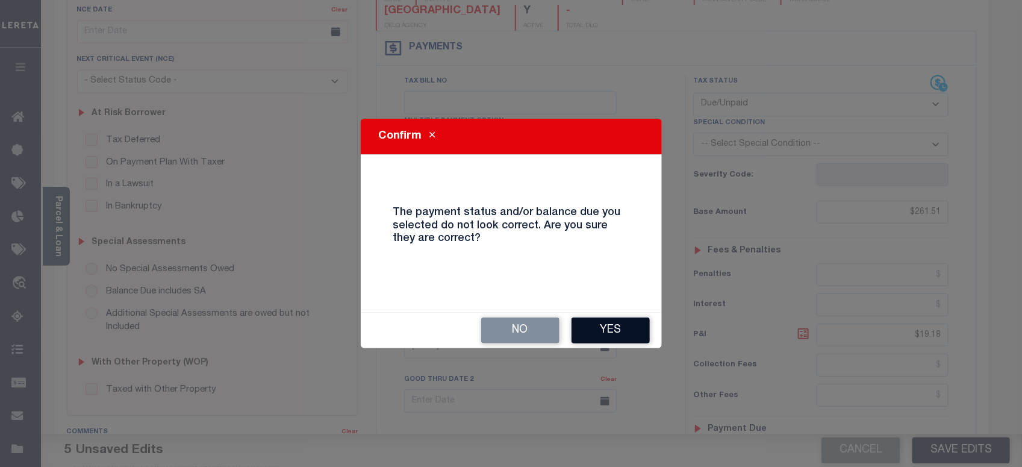
click at [601, 327] on button "Yes" at bounding box center [611, 330] width 78 height 26
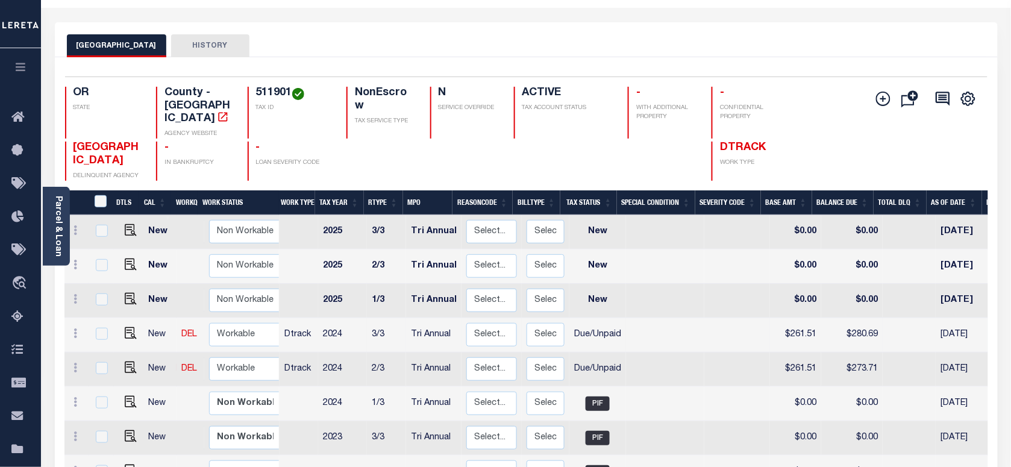
scroll to position [75, 0]
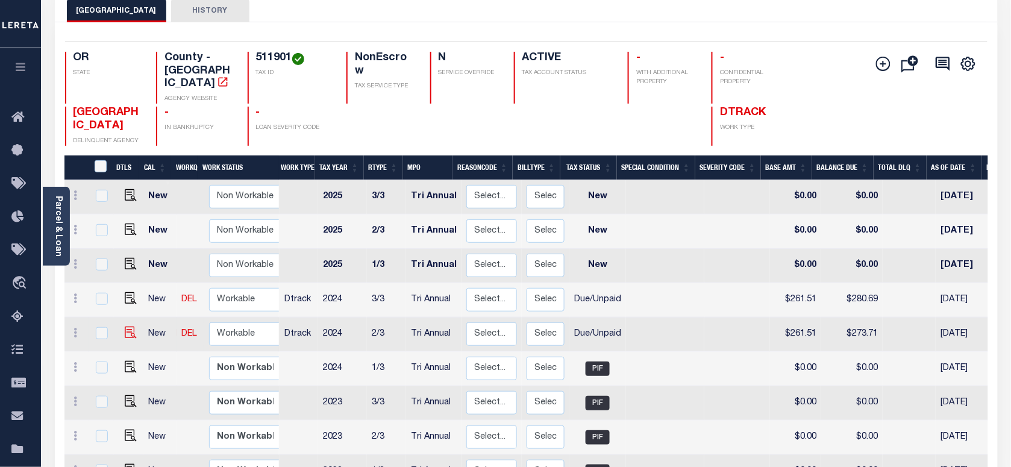
click at [125, 327] on img at bounding box center [131, 333] width 12 height 12
checkbox input "true"
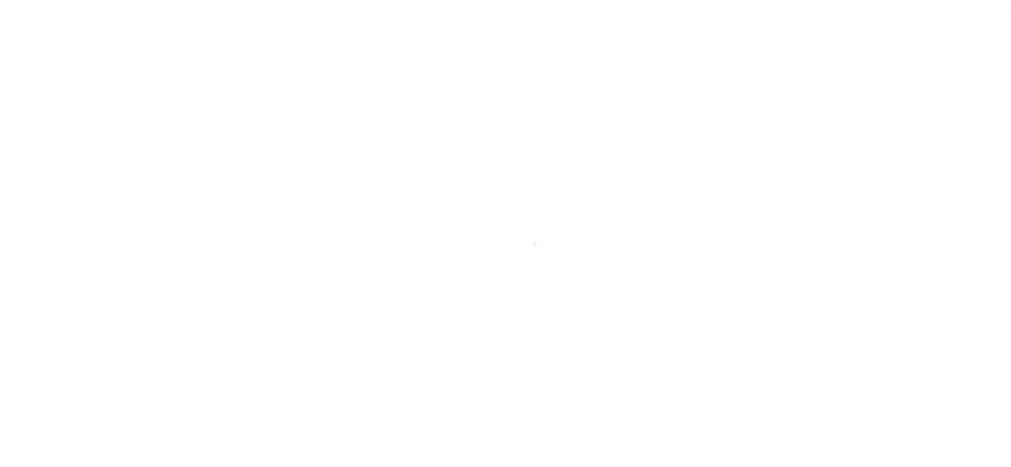
select select "DUE"
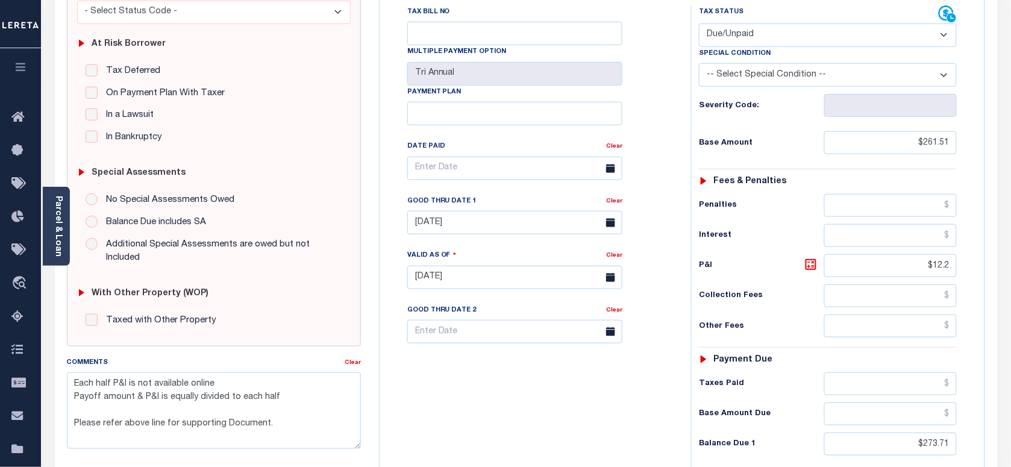
scroll to position [226, 0]
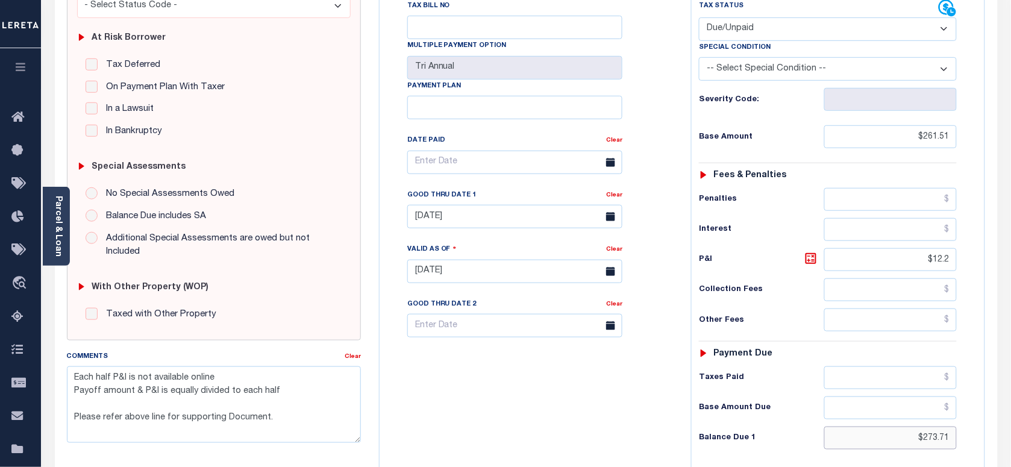
drag, startPoint x: 914, startPoint y: 411, endPoint x: 1001, endPoint y: 387, distance: 89.3
click at [1010, 411] on html "Home Payment History Tax Line Detail" at bounding box center [505, 230] width 1011 height 913
paste input "280.69"
type input "$280.69"
type input "[DATE]"
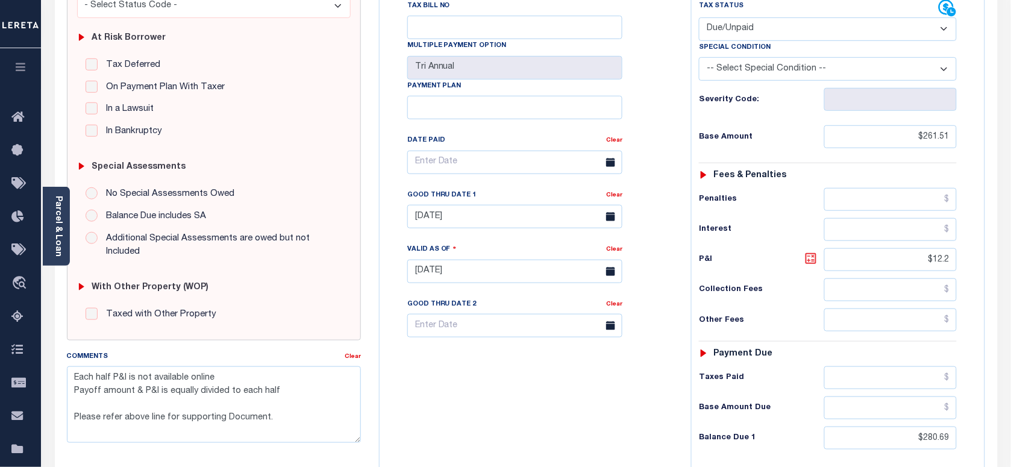
click at [815, 253] on icon at bounding box center [810, 258] width 11 height 11
type input "$19.18"
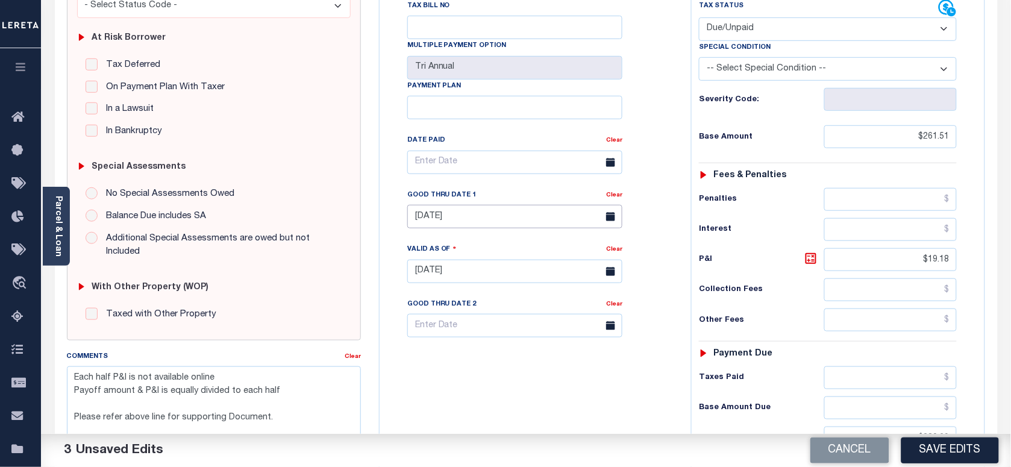
click at [467, 197] on body "Home Payment History Tax Line Detail" at bounding box center [505, 230] width 1011 height 913
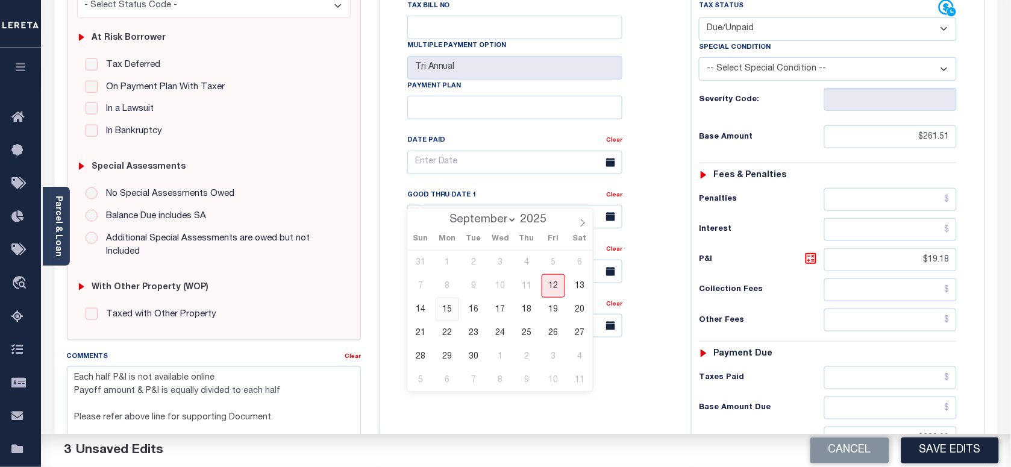
click at [450, 306] on span "15" at bounding box center [447, 309] width 23 height 23
type input "[DATE]"
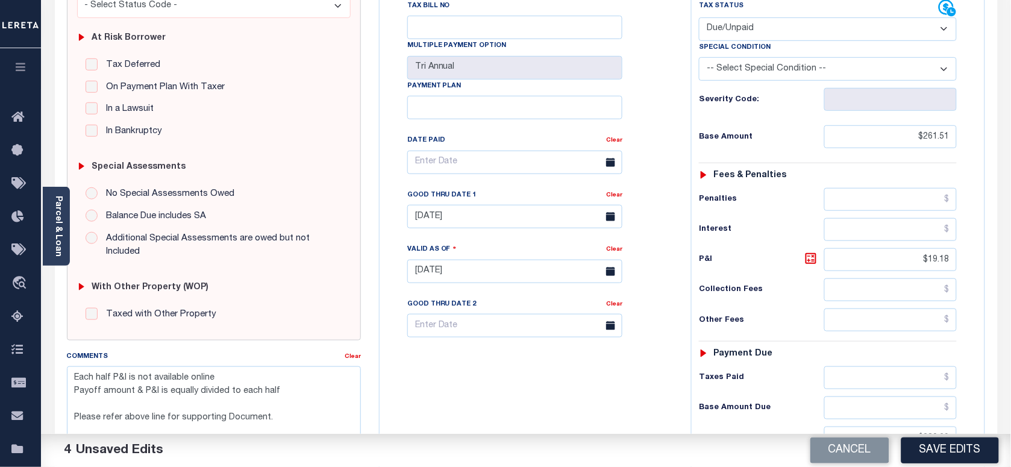
click at [466, 375] on div "Tax Bill No Multiple Payment Option Tri Annual Payment Plan Clear" at bounding box center [532, 265] width 299 height 532
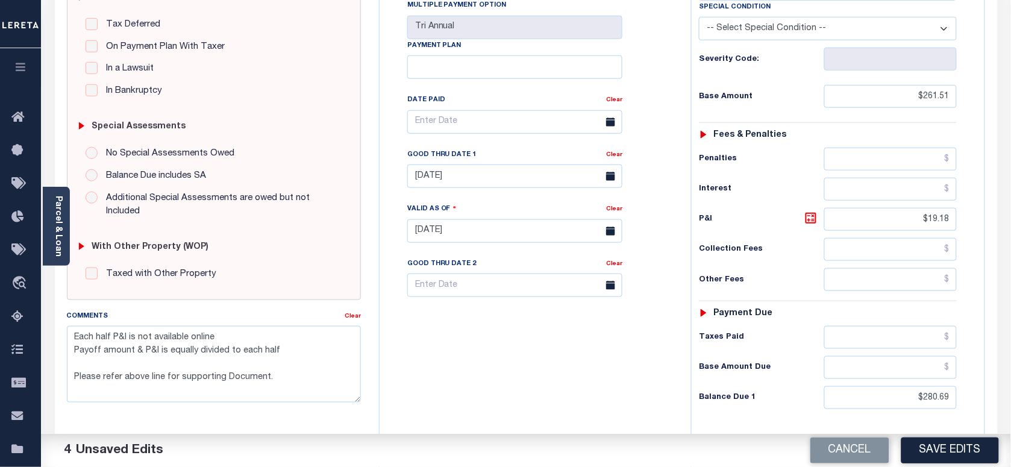
scroll to position [377, 0]
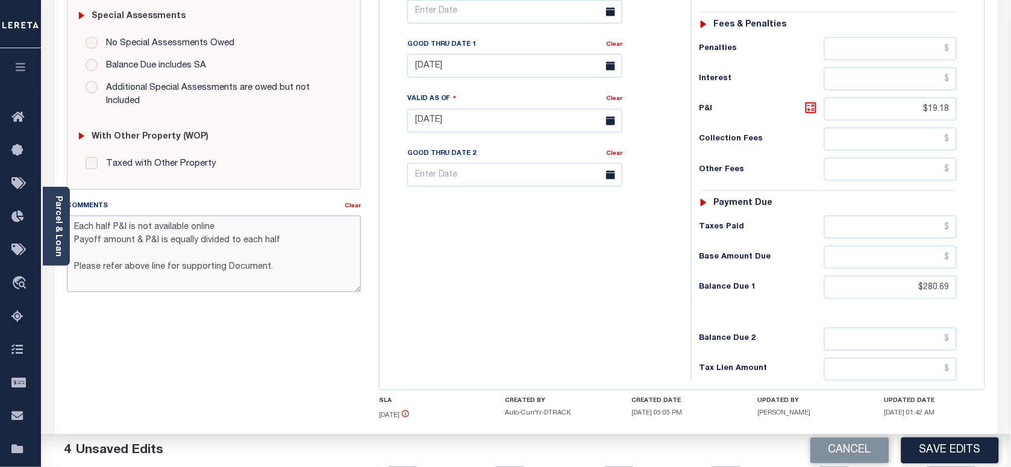
click at [293, 267] on textarea "Each half P&I is not available online Payoff amount & P&I is equally divided to…" at bounding box center [214, 254] width 294 height 76
drag, startPoint x: 268, startPoint y: 257, endPoint x: 69, endPoint y: 263, distance: 198.9
click at [69, 263] on textarea "Each half P&I is not available online Payoff amount & P&I is equally divided to…" at bounding box center [214, 254] width 294 height 76
type textarea "Each half P&I is not available online Payoff amount & P&I is equally divided to…"
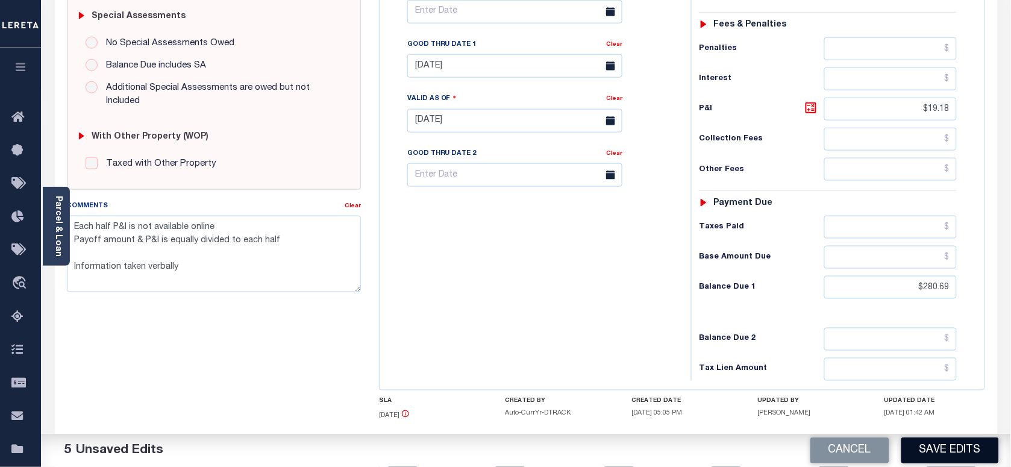
click at [920, 455] on button "Save Edits" at bounding box center [950, 450] width 98 height 26
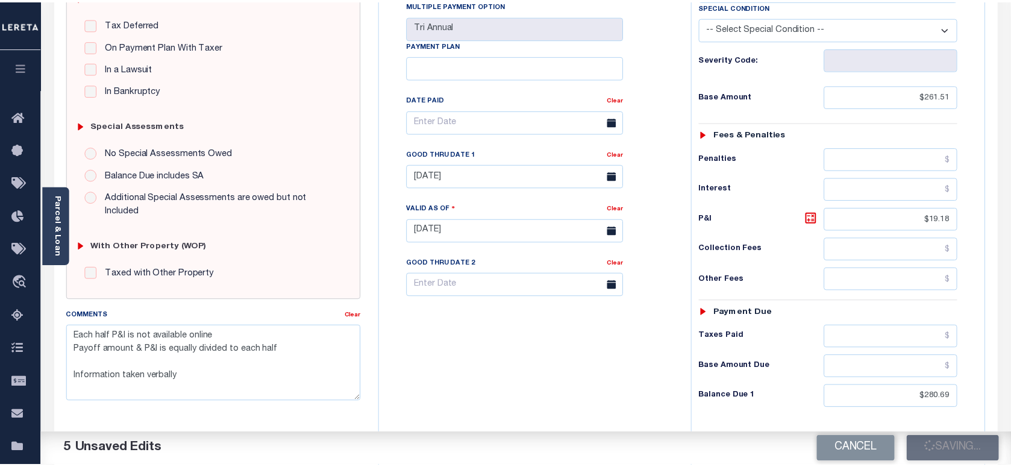
scroll to position [151, 0]
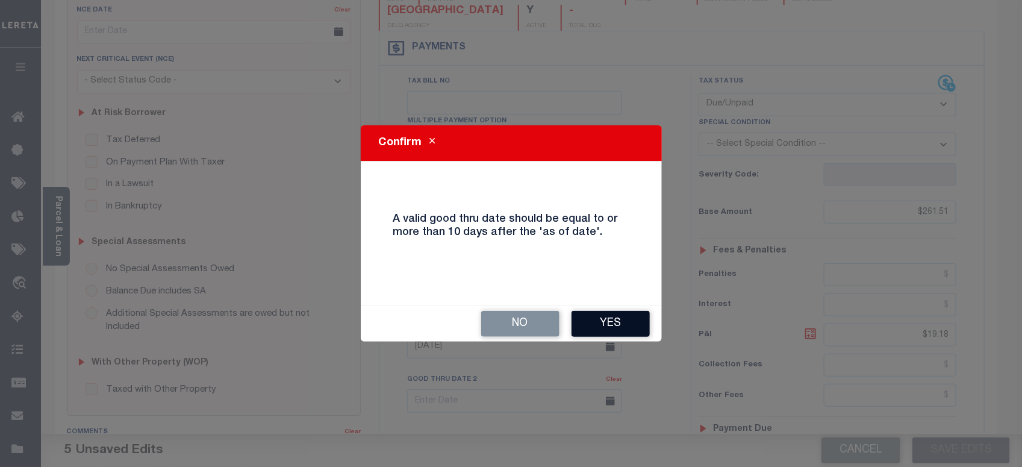
click at [623, 330] on button "Yes" at bounding box center [611, 324] width 78 height 26
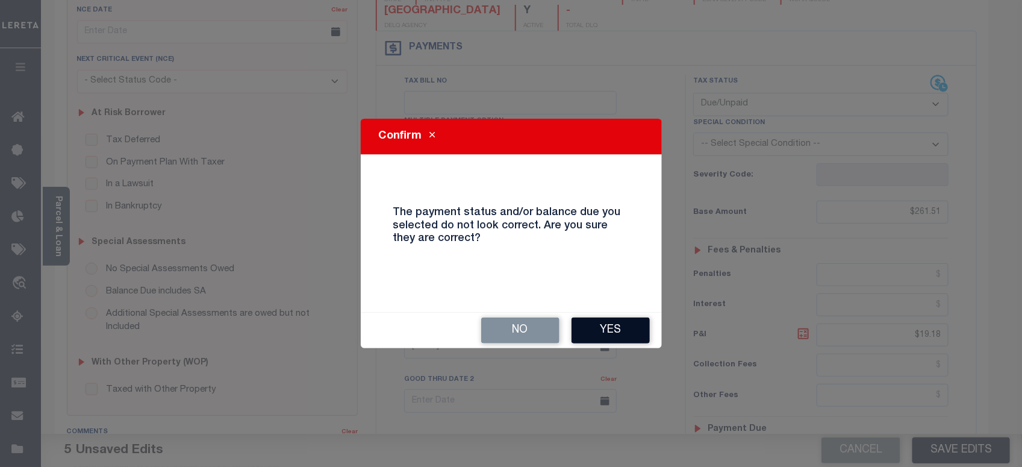
click at [595, 331] on button "Yes" at bounding box center [611, 330] width 78 height 26
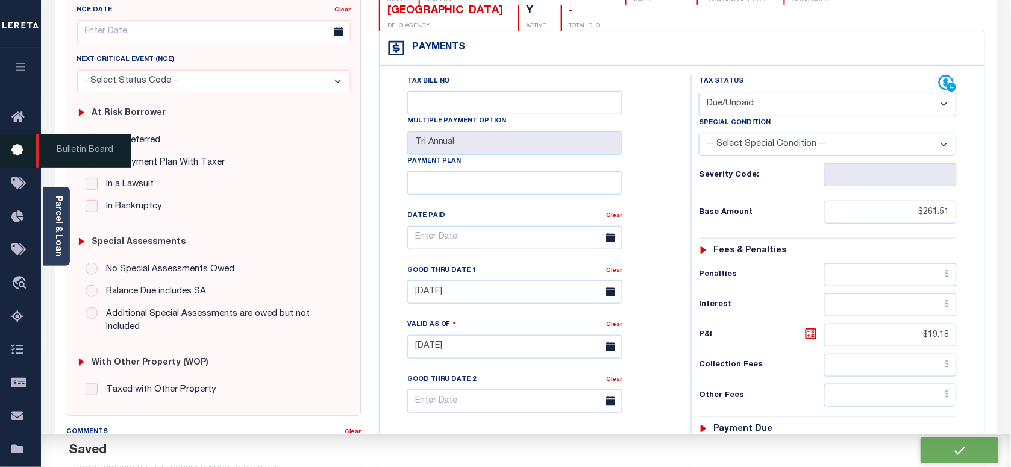
checkbox input "false"
type textarea "Each half P&I is not available online Payoff amount & P&I is equally divided to…"
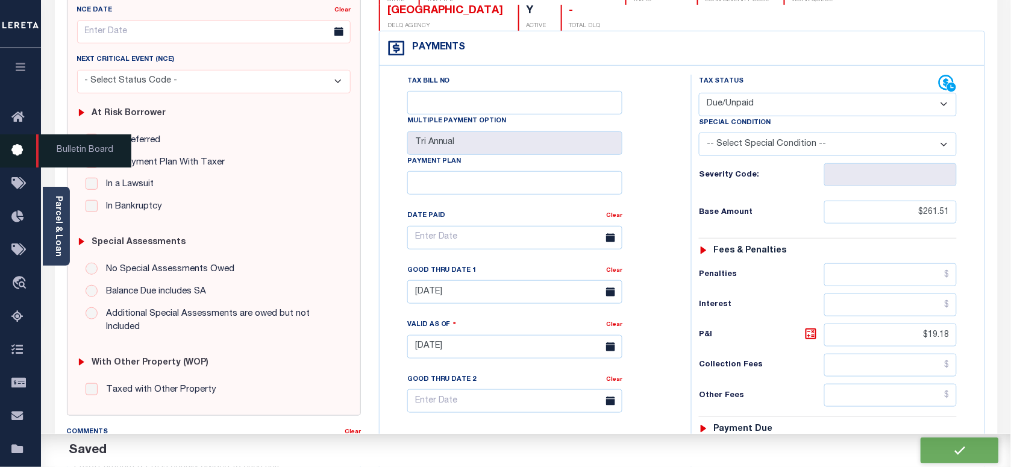
type input "$261.51"
type input "$19.18"
type input "$280.69"
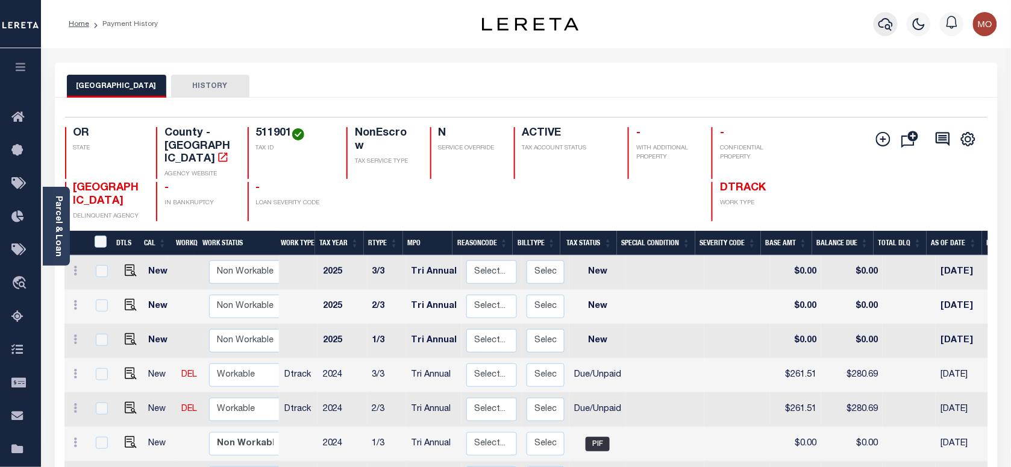
click at [886, 19] on icon "button" at bounding box center [885, 24] width 14 height 13
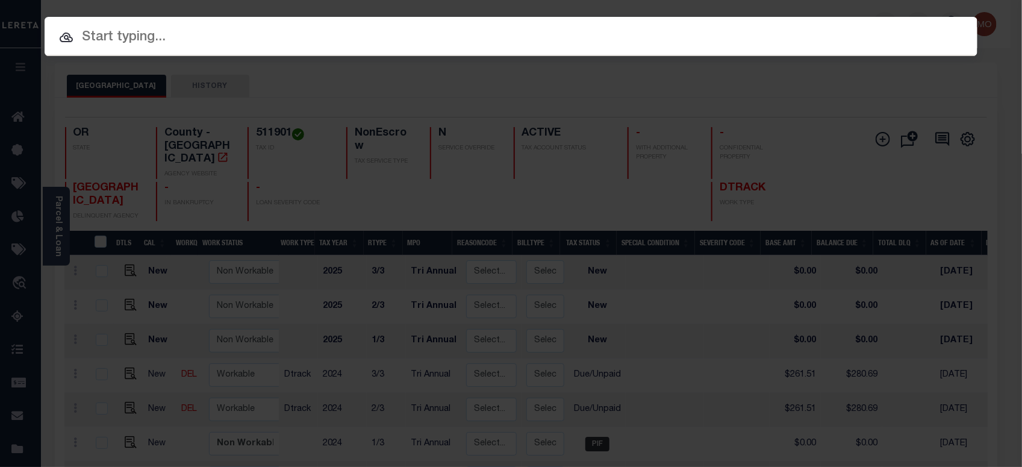
click at [140, 36] on input "text" at bounding box center [511, 37] width 933 height 21
paste input "40009100"
type input "40009100"
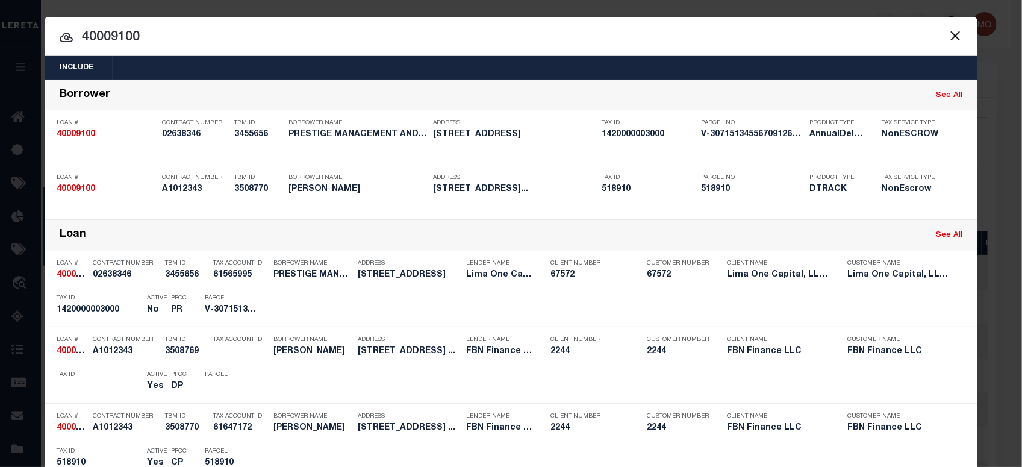
scroll to position [226, 0]
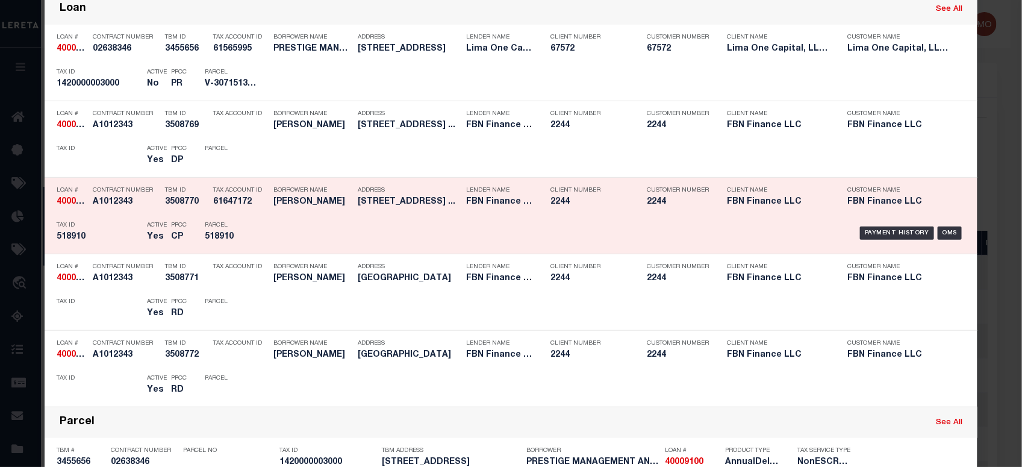
click at [140, 218] on div "Active Yes" at bounding box center [150, 233] width 24 height 35
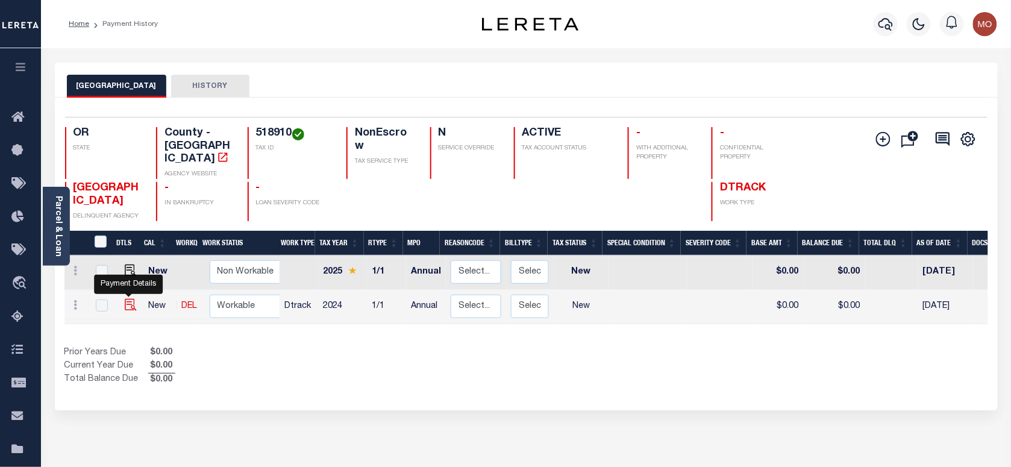
click at [125, 299] on img "" at bounding box center [131, 305] width 12 height 12
checkbox input "true"
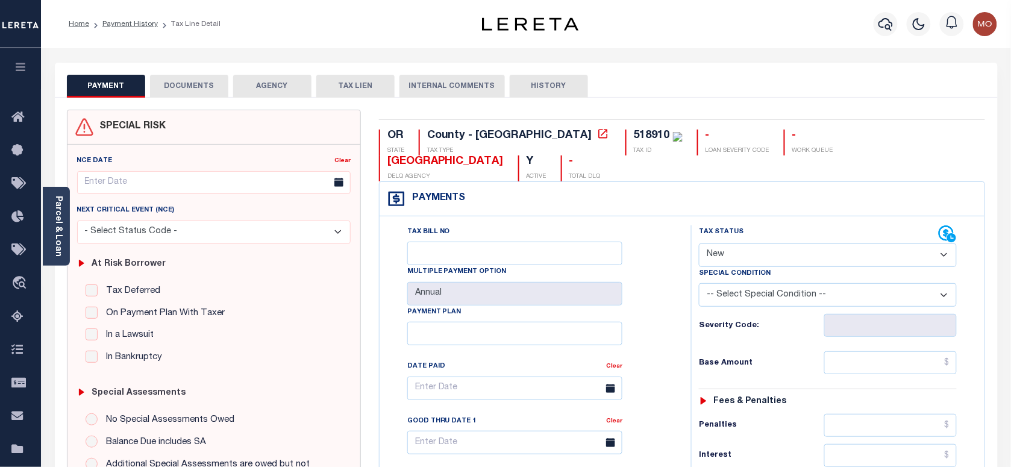
click at [737, 243] on select "- Select Status Code - Open Due/Unpaid Paid Incomplete No Tax Due Internal Refu…" at bounding box center [828, 254] width 258 height 23
select select "PYD"
click at [699, 243] on select "- Select Status Code - Open Due/Unpaid Paid Incomplete No Tax Due Internal Refu…" at bounding box center [828, 254] width 258 height 23
type input "[DATE]"
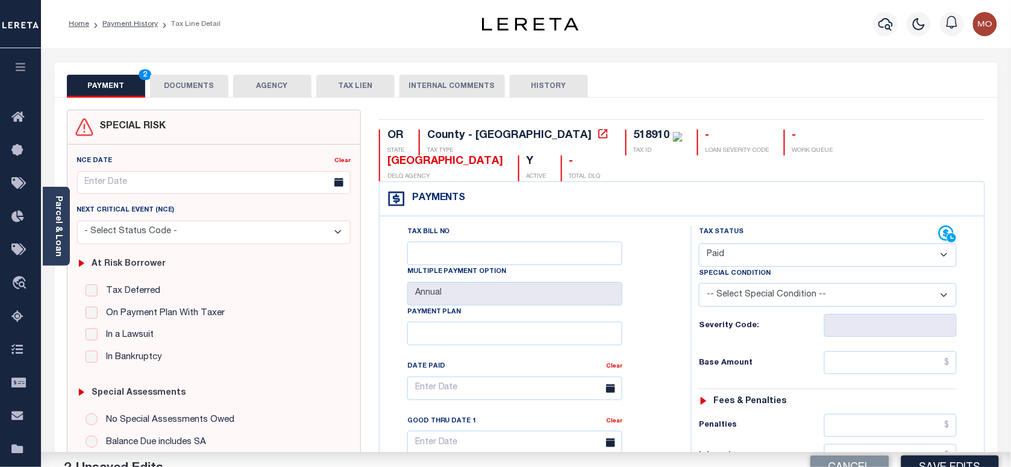
drag, startPoint x: 652, startPoint y: 299, endPoint x: 666, endPoint y: 299, distance: 13.9
click at [666, 299] on div "Tax Bill No Multiple Payment Option Annual Payment Plan Clear Clear Valid as Of…" at bounding box center [532, 394] width 281 height 338
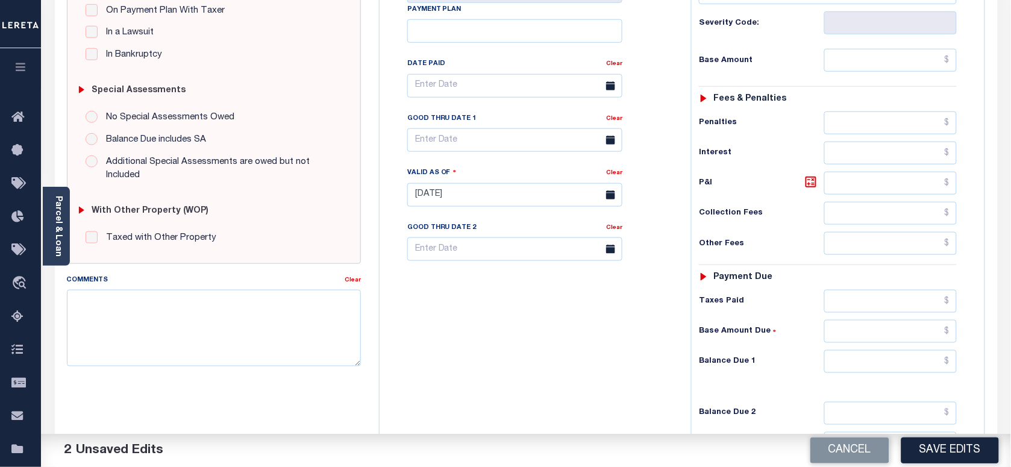
scroll to position [377, 0]
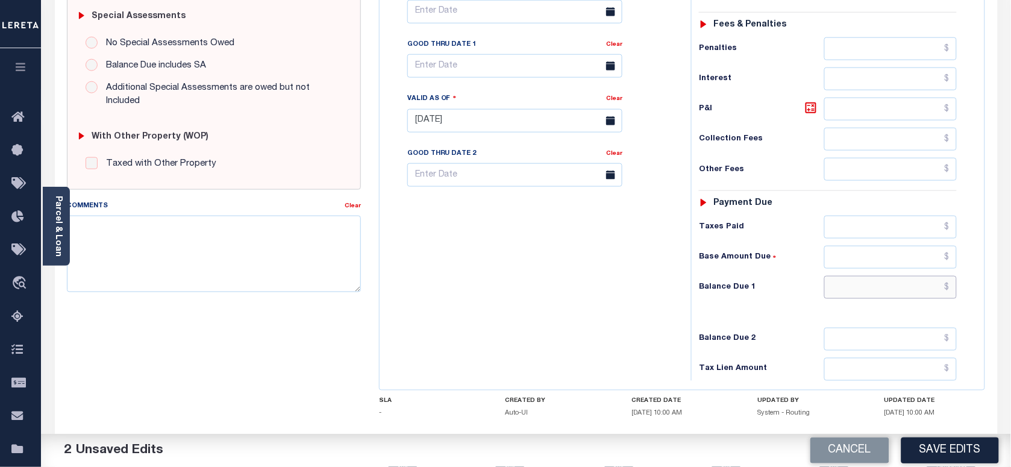
click at [875, 276] on input "text" at bounding box center [890, 287] width 133 height 23
type input "$0.00"
click at [246, 259] on textarea "Comments" at bounding box center [214, 254] width 294 height 76
type textarea "Information taken verbally"
click at [945, 448] on button "Save Edits" at bounding box center [950, 450] width 98 height 26
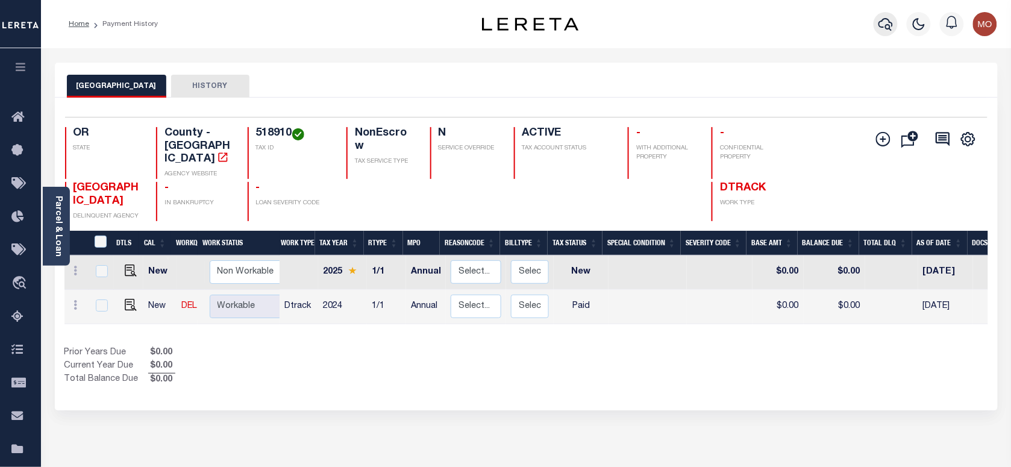
click at [886, 18] on icon "button" at bounding box center [885, 24] width 14 height 14
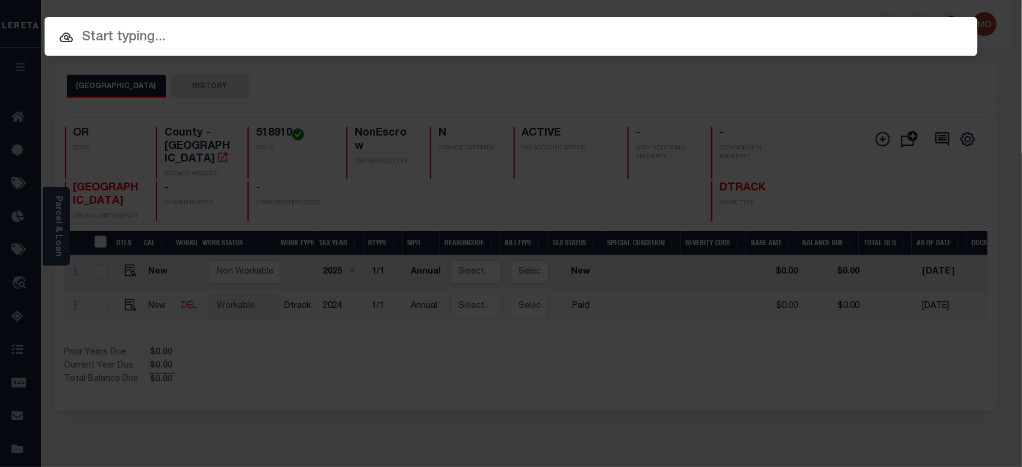
click at [215, 34] on input "text" at bounding box center [511, 37] width 933 height 21
paste input "160013389"
type input "160013389"
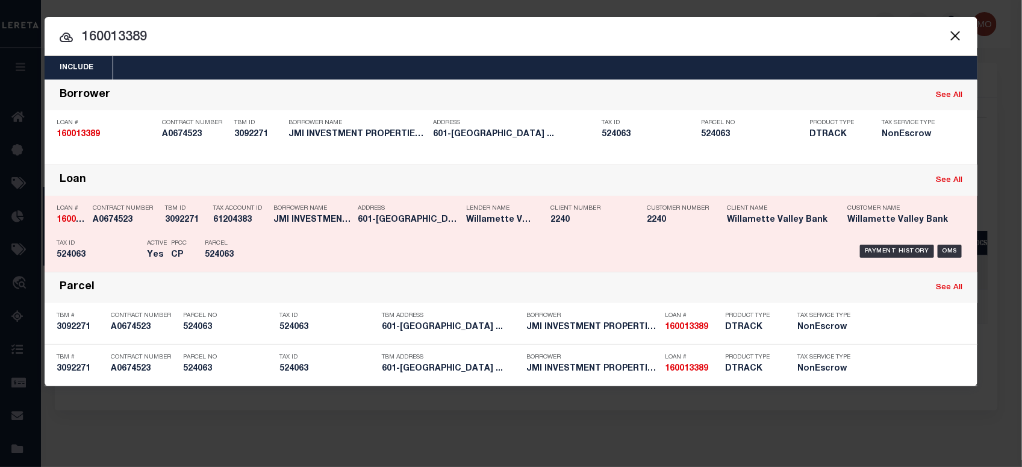
click at [173, 245] on p "PPCC" at bounding box center [179, 243] width 16 height 7
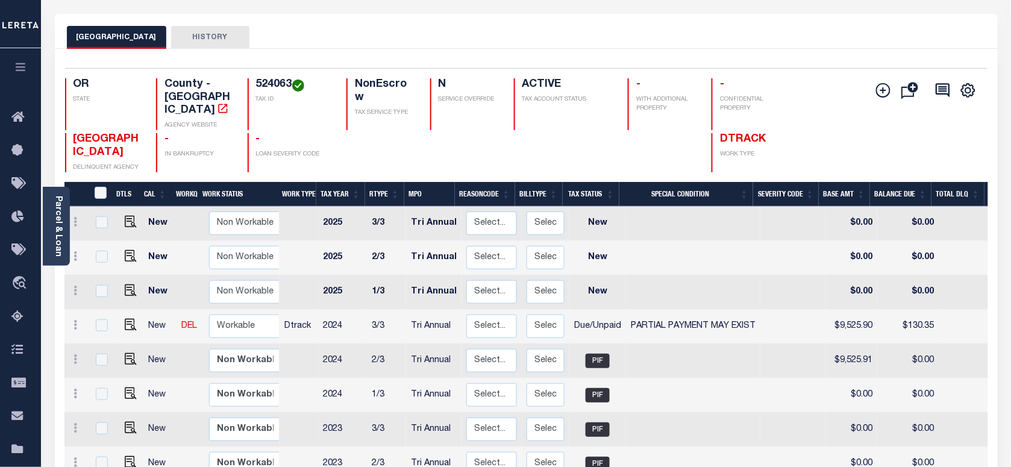
scroll to position [75, 0]
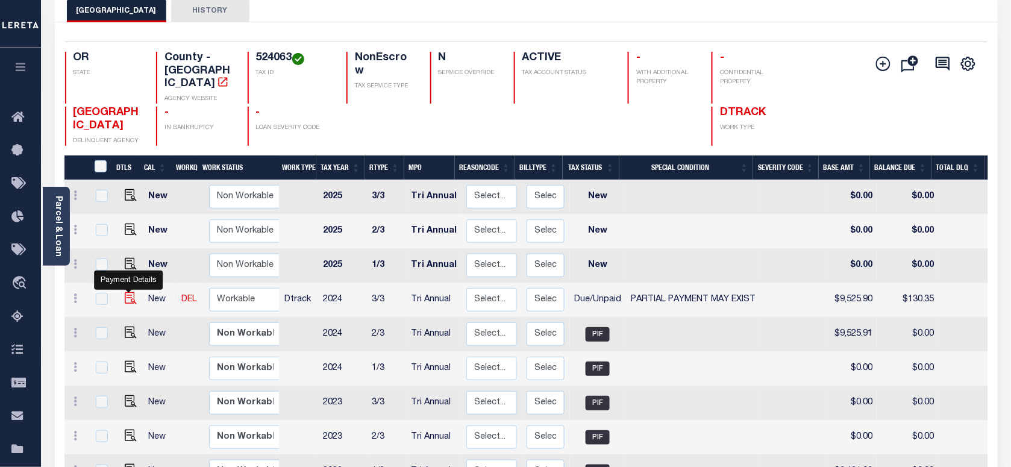
click at [127, 292] on img "" at bounding box center [131, 298] width 12 height 12
checkbox input "true"
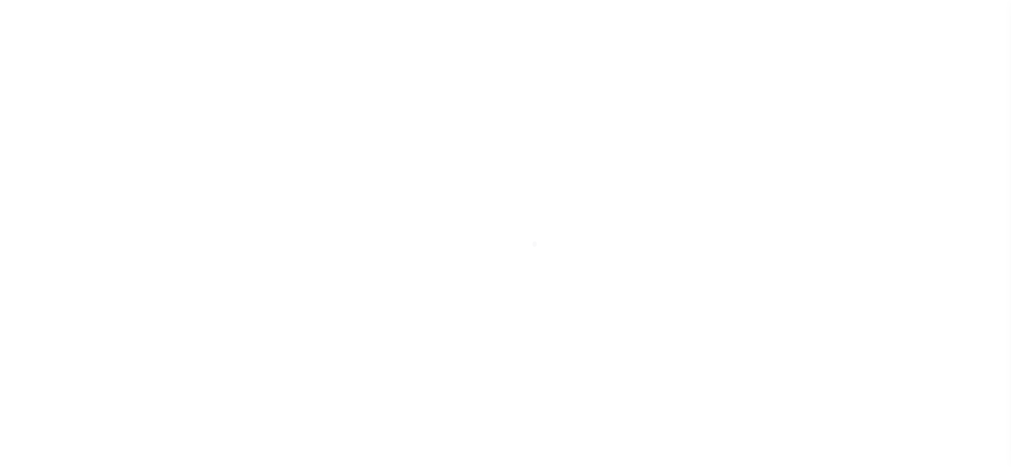
select select "DUE"
select select "15"
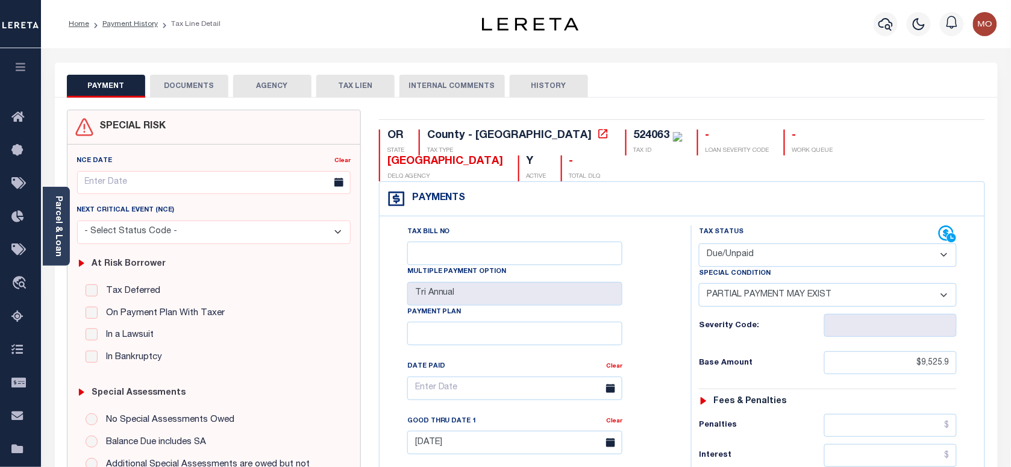
drag, startPoint x: 729, startPoint y: 229, endPoint x: 729, endPoint y: 239, distance: 10.2
click at [729, 243] on select "- Select Status Code - Open Due/Unpaid Paid Incomplete No Tax Due Internal Refu…" at bounding box center [828, 254] width 258 height 23
select select "PYD"
click at [699, 243] on select "- Select Status Code - Open Due/Unpaid Paid Incomplete No Tax Due Internal Refu…" at bounding box center [828, 254] width 258 height 23
select select "0"
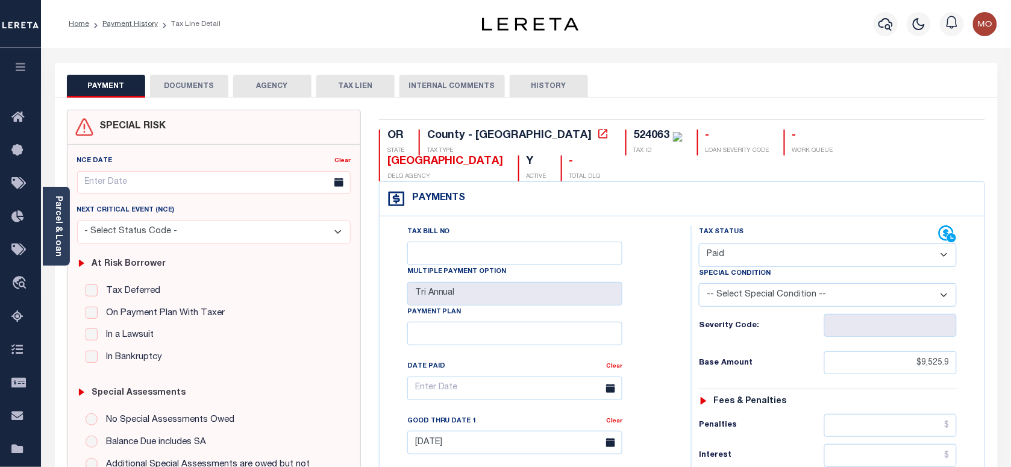
type input "[DATE]"
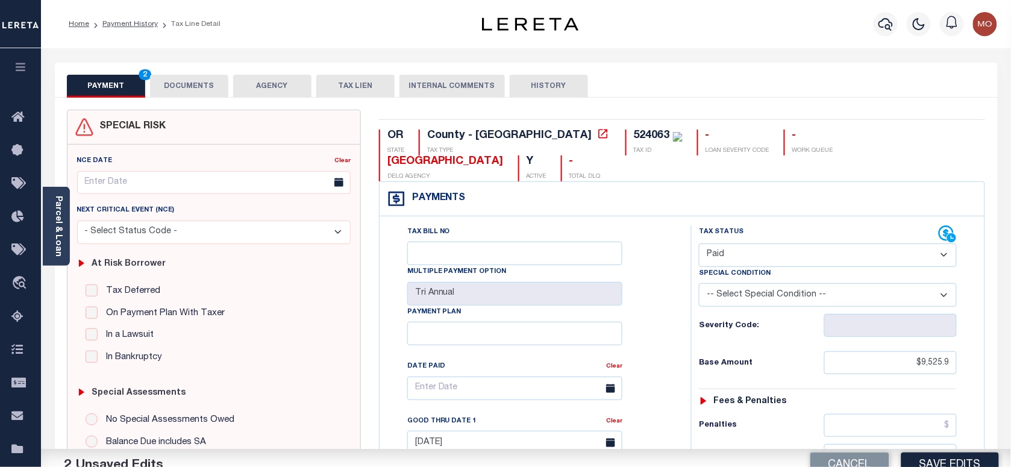
click at [651, 304] on div "Tax Bill No Multiple Payment Option Tri Annual Payment Plan Clear Clear [DATE] …" at bounding box center [532, 394] width 281 height 338
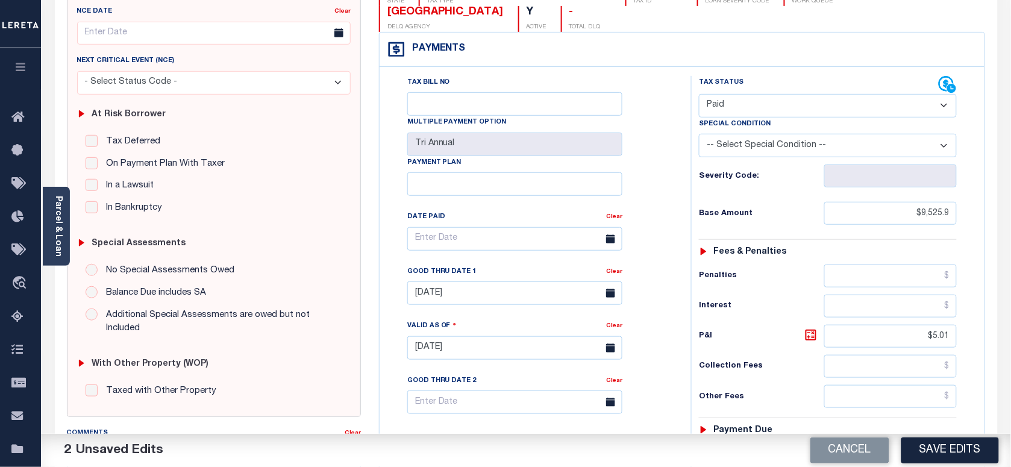
scroll to position [151, 0]
drag, startPoint x: 913, startPoint y: 309, endPoint x: 1022, endPoint y: 314, distance: 109.2
click at [1010, 317] on html "Home Payment History Tax Line Detail" at bounding box center [505, 305] width 1011 height 913
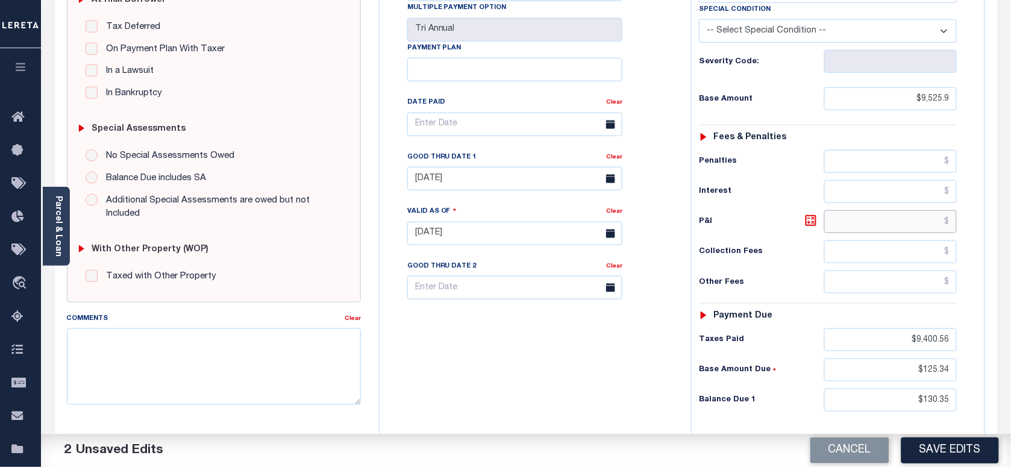
scroll to position [377, 0]
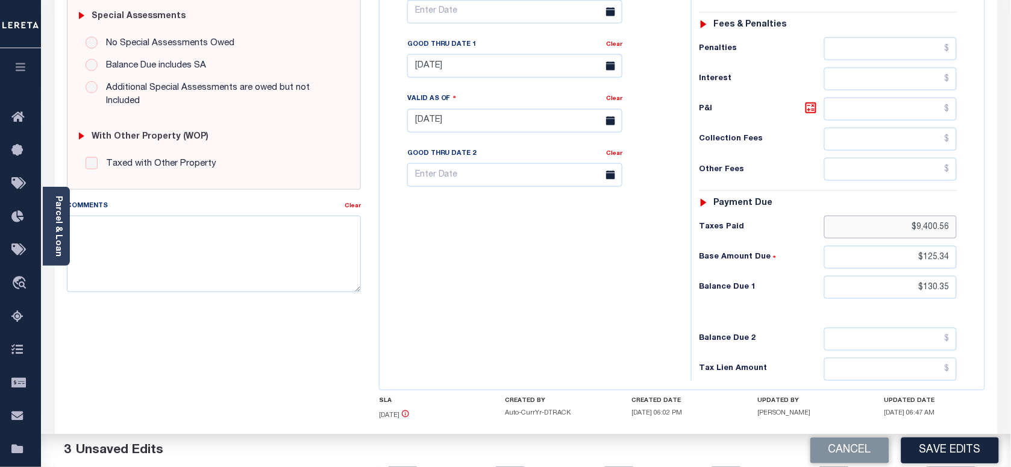
drag, startPoint x: 901, startPoint y: 207, endPoint x: 1002, endPoint y: 220, distance: 102.1
click at [1010, 214] on html "Home Payment History Tax Line Detail" at bounding box center [505, 79] width 1011 height 913
drag, startPoint x: 911, startPoint y: 236, endPoint x: 988, endPoint y: 238, distance: 77.1
click at [1010, 236] on html "Home Payment History Tax Line Detail" at bounding box center [505, 79] width 1011 height 913
drag, startPoint x: 911, startPoint y: 269, endPoint x: 1022, endPoint y: 272, distance: 110.9
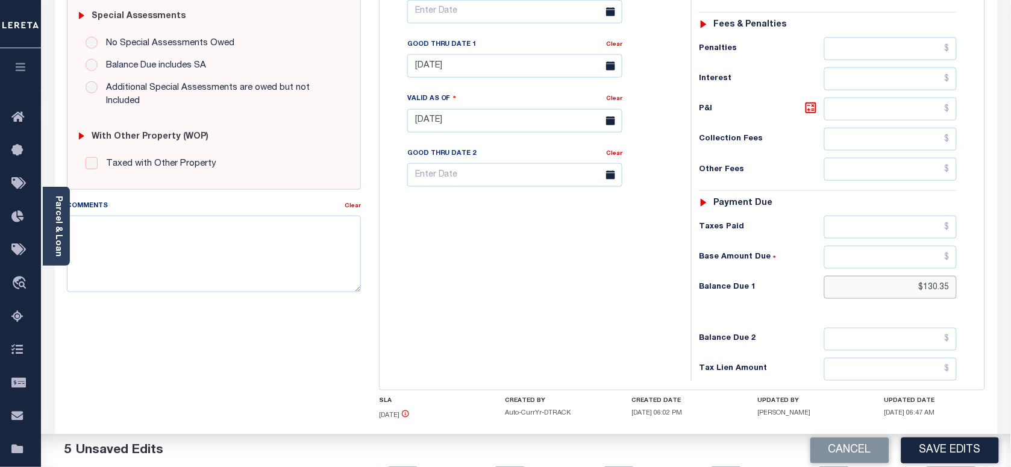
click at [1010, 272] on html "Home Payment History Tax Line Detail" at bounding box center [505, 79] width 1011 height 913
type input "$0.00"
drag, startPoint x: 622, startPoint y: 290, endPoint x: 652, endPoint y: 290, distance: 30.1
click at [624, 290] on div "Tax Bill No Multiple Payment Option Tri Annual Payment Plan Clear" at bounding box center [532, 115] width 299 height 532
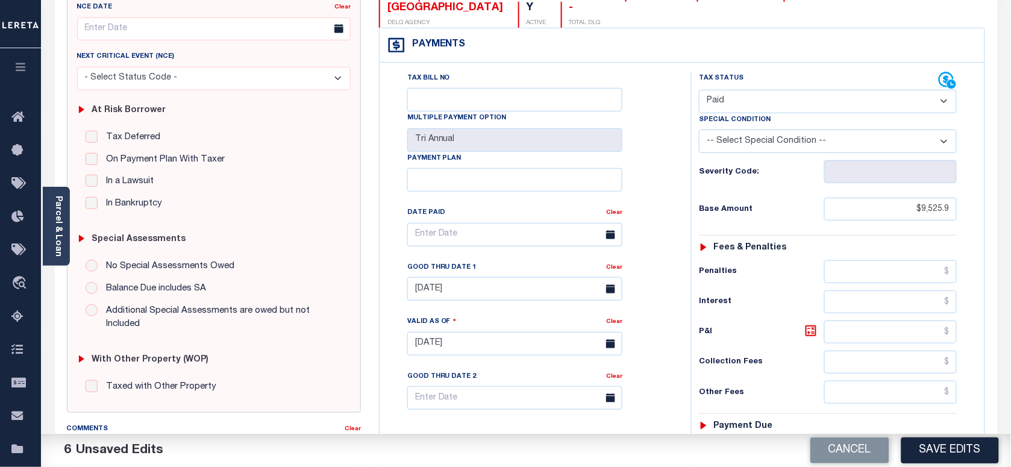
scroll to position [151, 0]
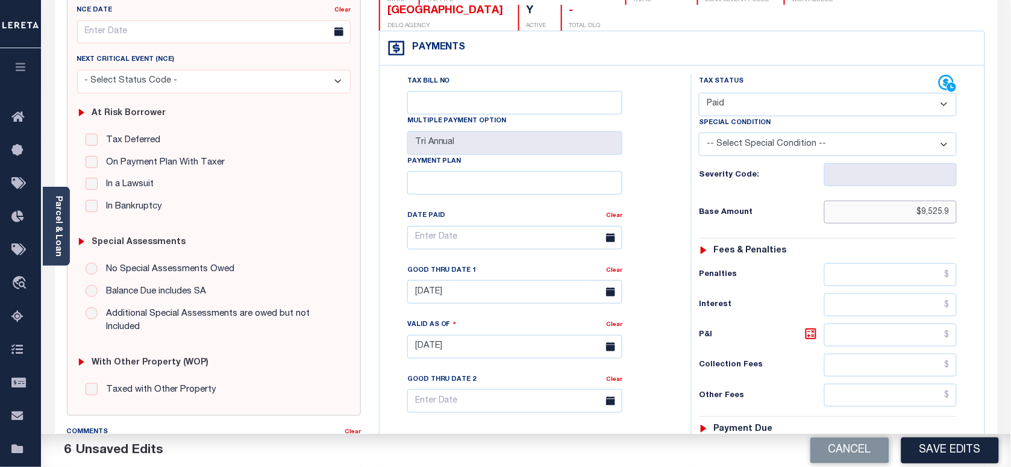
drag, startPoint x: 902, startPoint y: 183, endPoint x: 1022, endPoint y: 184, distance: 119.9
click at [1010, 189] on html "Home Payment History Tax Line Detail" at bounding box center [505, 305] width 1011 height 913
click at [618, 267] on link "Clear" at bounding box center [614, 270] width 16 height 6
click at [648, 251] on div "Tax Bill No Multiple Payment Option Tri Annual Payment Plan Clear Clear Valid a…" at bounding box center [532, 244] width 281 height 338
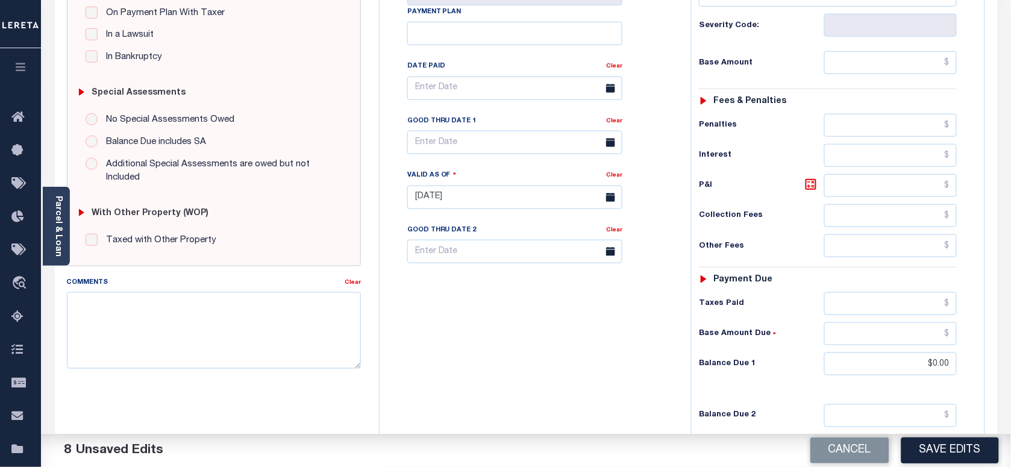
scroll to position [301, 0]
click at [151, 345] on textarea "Comments" at bounding box center [214, 329] width 294 height 76
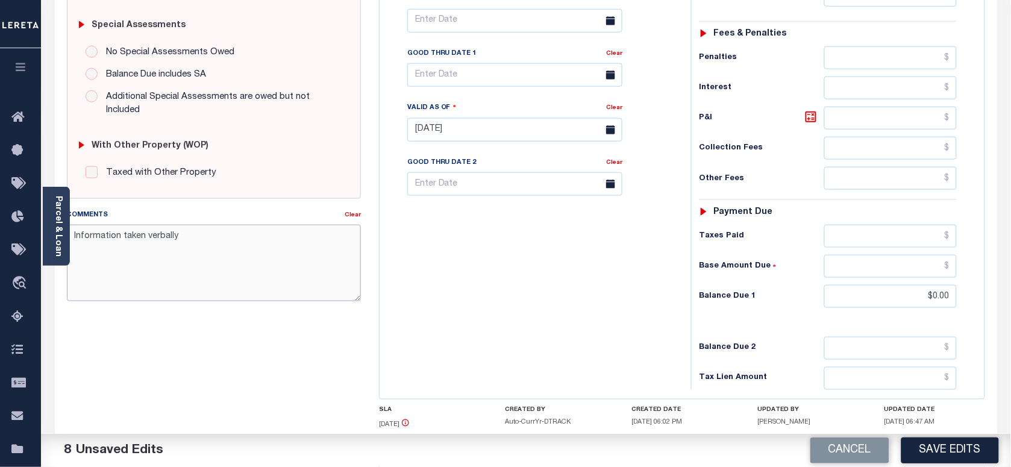
scroll to position [428, 0]
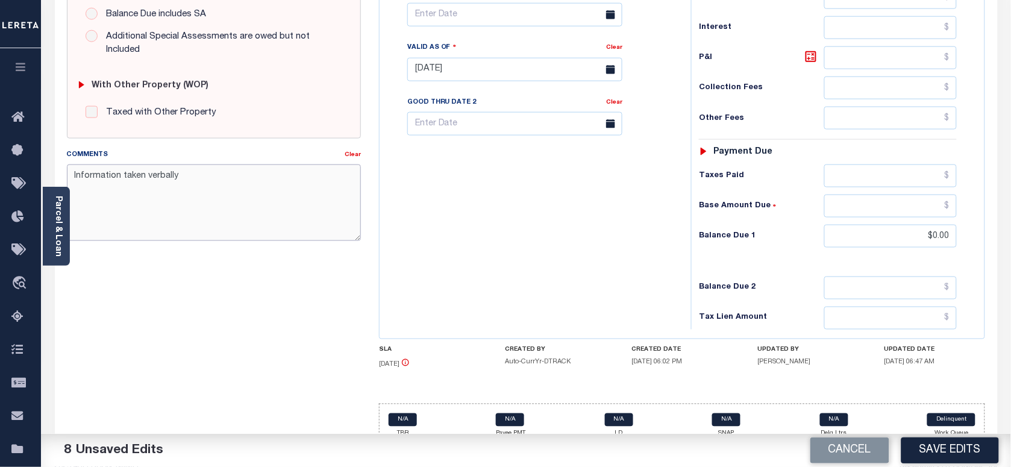
type textarea "Information taken verbally"
click at [941, 463] on div "Cancel Save Edits" at bounding box center [768, 451] width 485 height 34
click at [945, 447] on button "Save Edits" at bounding box center [950, 450] width 98 height 26
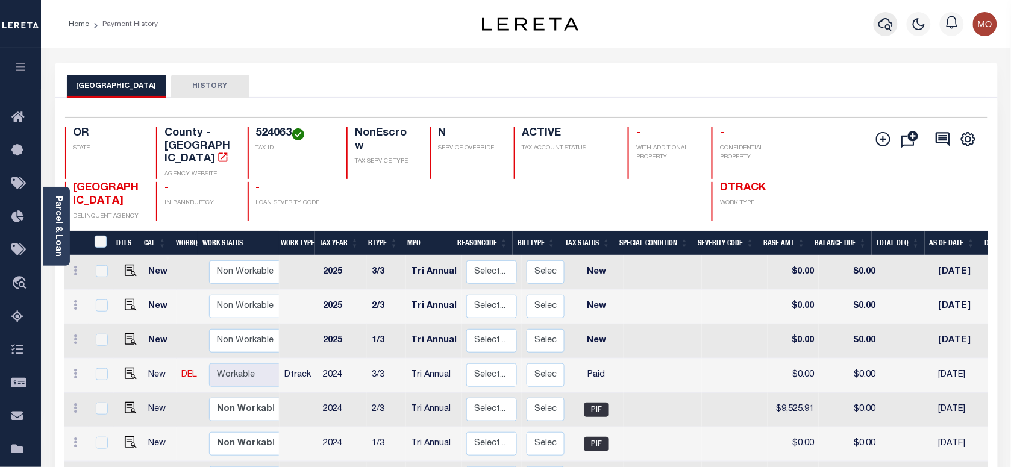
click at [892, 24] on icon "button" at bounding box center [885, 24] width 14 height 14
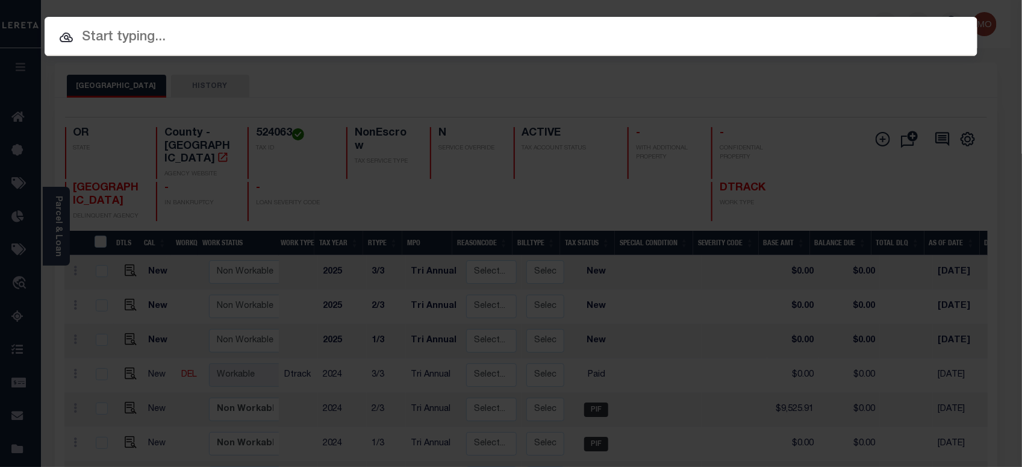
click at [182, 41] on input "text" at bounding box center [511, 37] width 933 height 21
paste input "160013427"
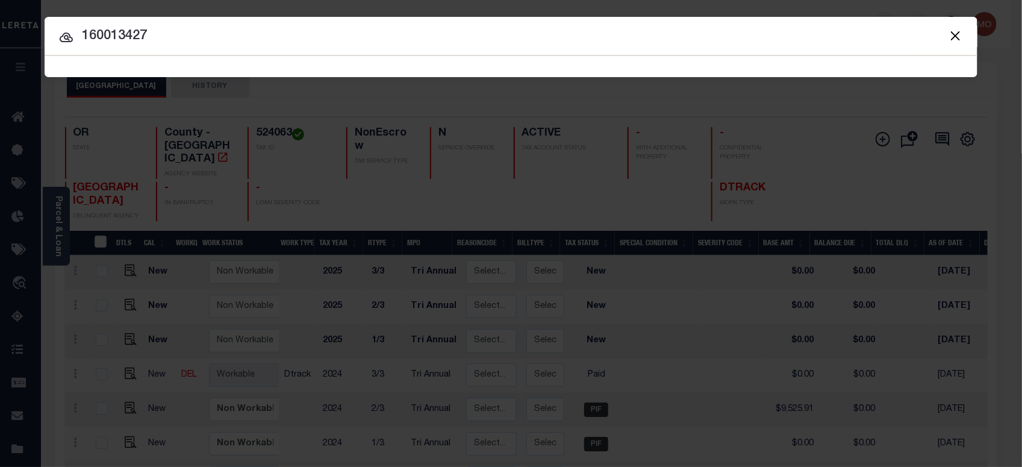
type input "160013427"
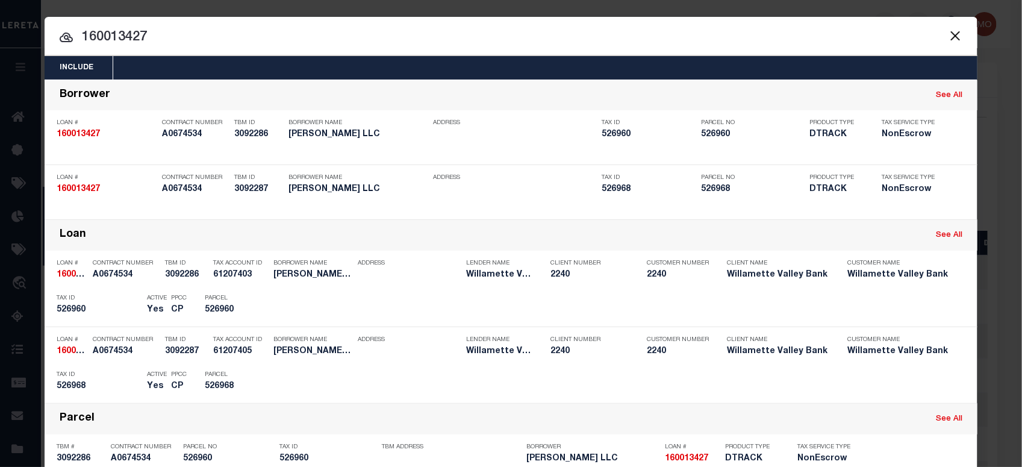
click at [580, 43] on input "160013427" at bounding box center [511, 37] width 933 height 21
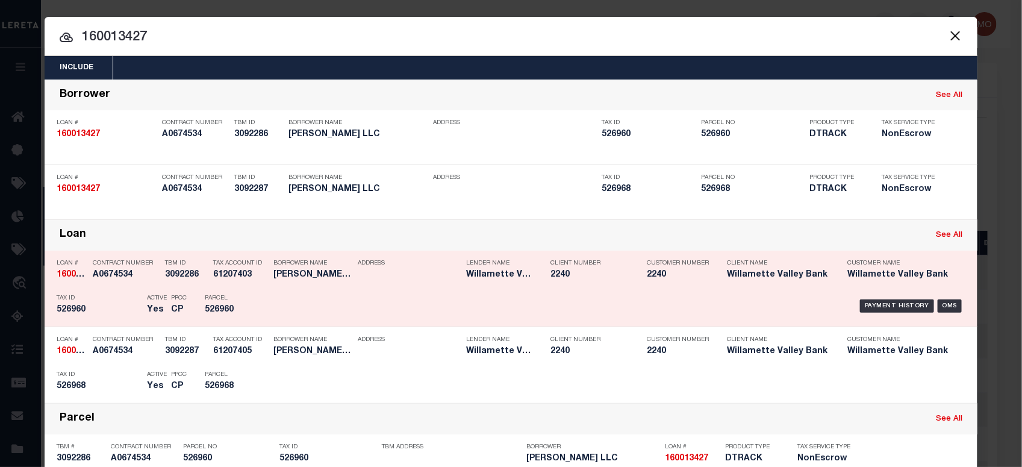
click at [124, 298] on p "Tax ID" at bounding box center [99, 298] width 84 height 7
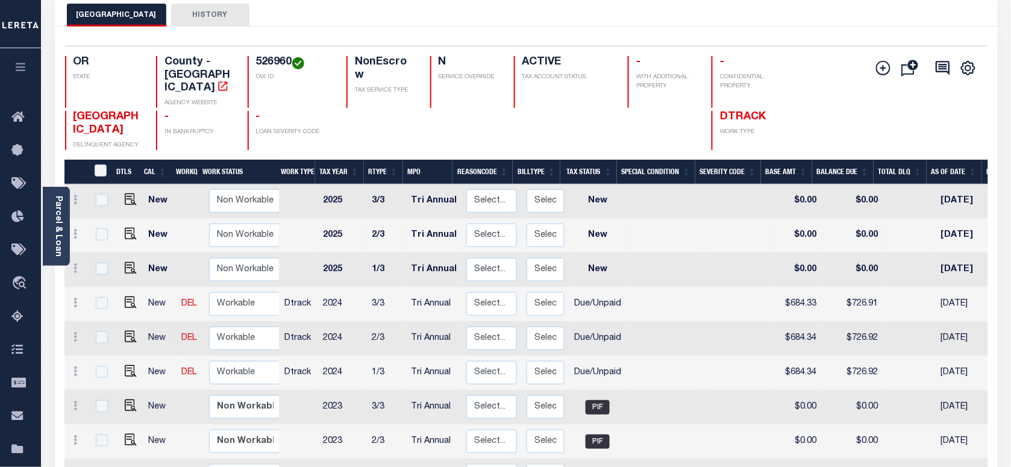
scroll to position [151, 0]
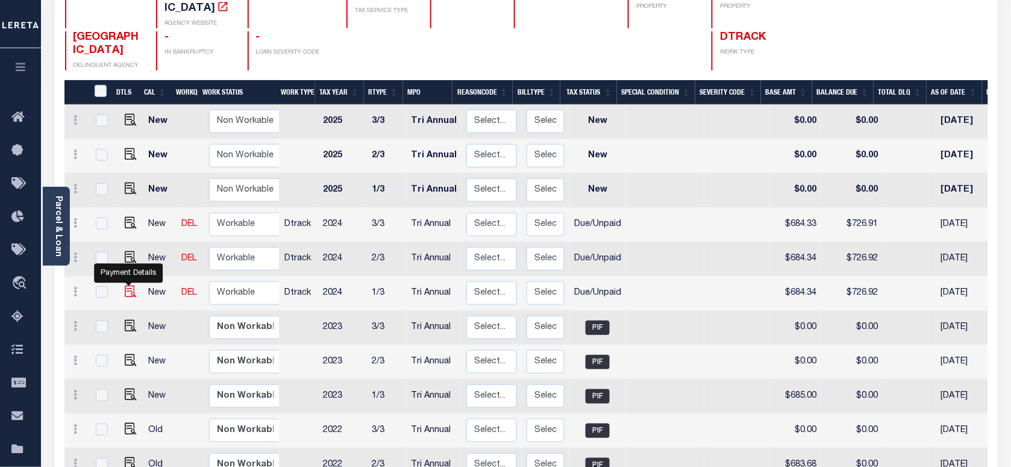
click at [128, 286] on img "" at bounding box center [131, 292] width 12 height 12
checkbox input "true"
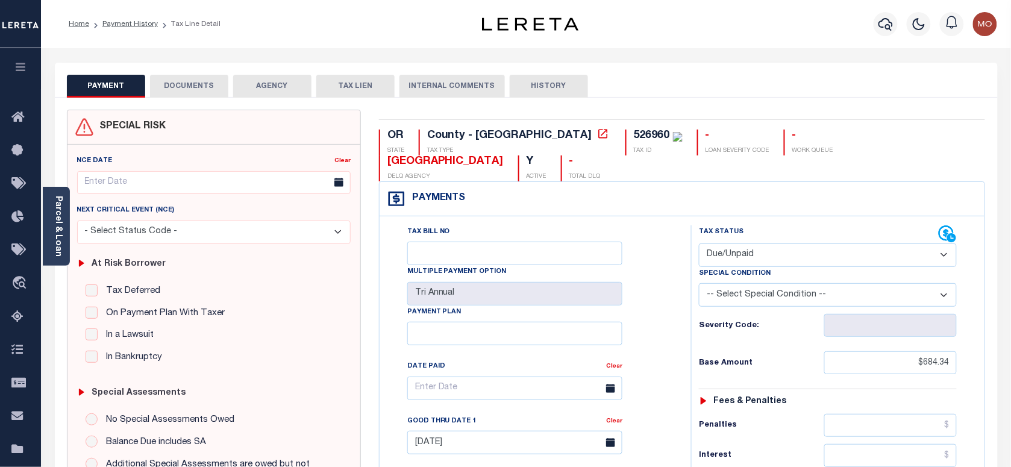
click at [746, 243] on select "- Select Status Code - Open Due/Unpaid Paid Incomplete No Tax Due Internal Refu…" at bounding box center [828, 254] width 258 height 23
select select "PYD"
click at [699, 243] on select "- Select Status Code - Open Due/Unpaid Paid Incomplete No Tax Due Internal Refu…" at bounding box center [828, 254] width 258 height 23
type input "[DATE]"
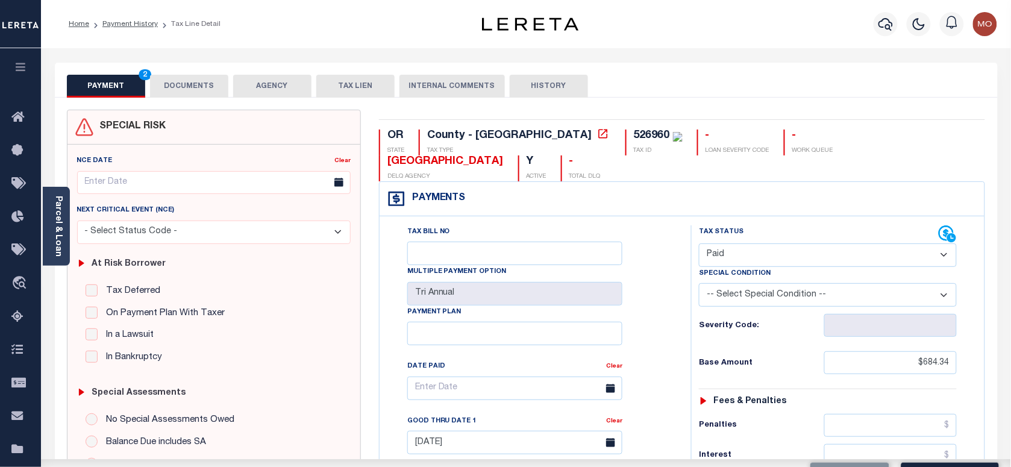
drag, startPoint x: 658, startPoint y: 298, endPoint x: 729, endPoint y: 307, distance: 71.7
click at [663, 298] on div "Tax Bill No Multiple Payment Option Tri Annual Payment Plan Clear Clear [DATE] …" at bounding box center [532, 394] width 281 height 338
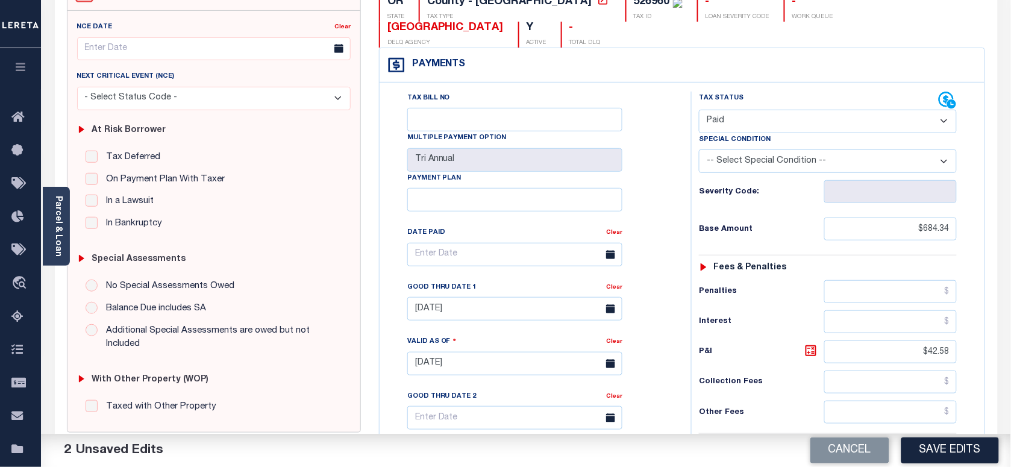
scroll to position [301, 0]
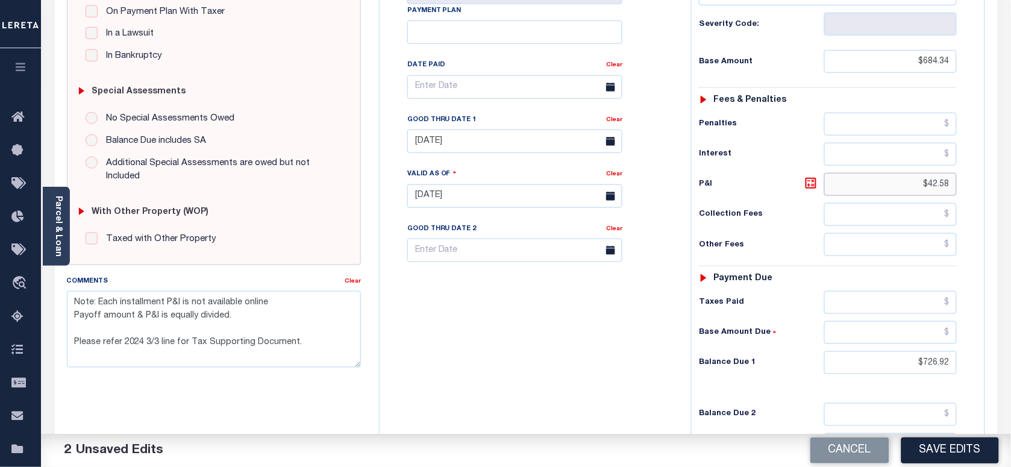
drag, startPoint x: 948, startPoint y: 170, endPoint x: 1022, endPoint y: 173, distance: 74.2
click at [1010, 172] on html "Home Payment History Tax Line Detail" at bounding box center [505, 155] width 1011 height 913
drag, startPoint x: 893, startPoint y: 342, endPoint x: 961, endPoint y: 336, distance: 68.4
click at [1010, 340] on html "Home Payment History Tax Line Detail" at bounding box center [505, 155] width 1011 height 913
type input "$0.00"
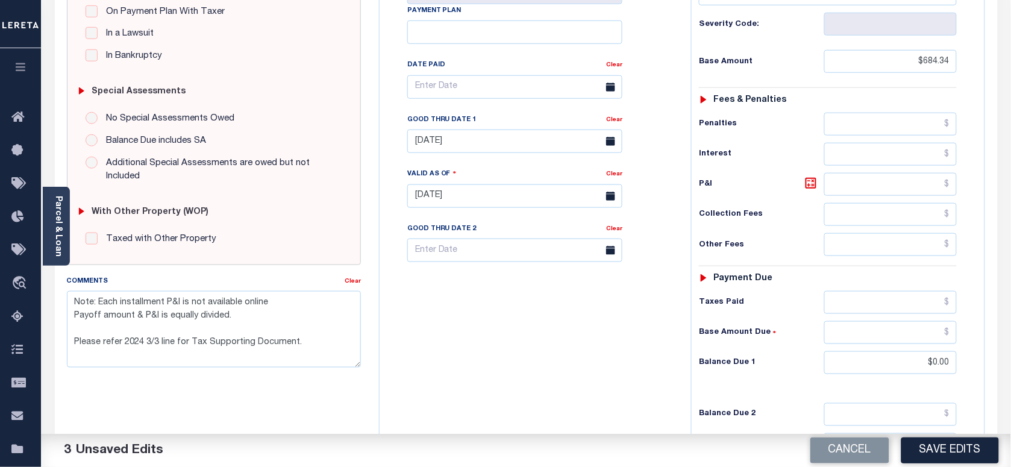
click at [699, 362] on div "Tax Status Status - Select Status Code -" at bounding box center [831, 190] width 281 height 532
click at [613, 117] on link "Clear" at bounding box center [614, 120] width 16 height 6
click at [658, 117] on div "Tax Bill No Multiple Payment Option Tri Annual Payment Plan Clear Clear Valid a…" at bounding box center [532, 93] width 281 height 338
drag, startPoint x: 308, startPoint y: 351, endPoint x: 64, endPoint y: 350, distance: 243.4
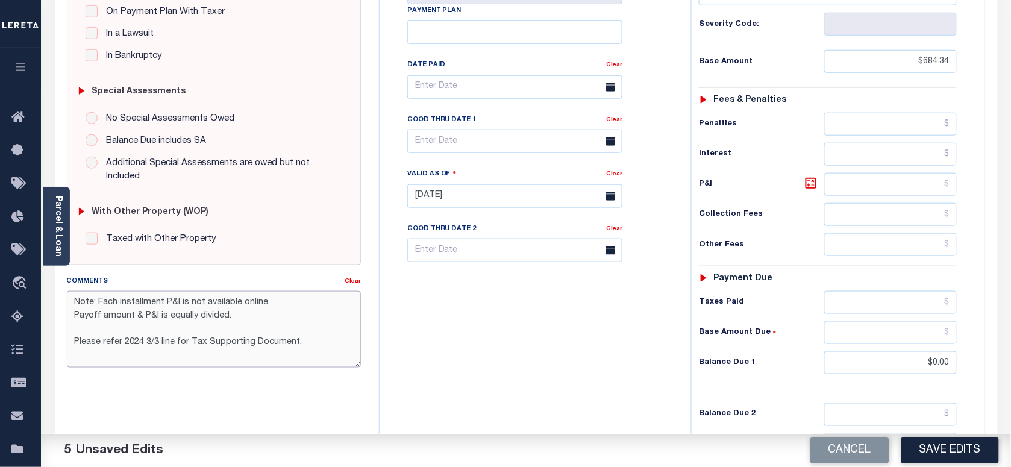
click at [64, 350] on div "Comments Clear Note: Each installment P&I is not available online Payoff amount…" at bounding box center [214, 326] width 312 height 102
type textarea "Note: Each installment P&I is not available online Payoff amount & P&I is equal…"
click at [944, 445] on button "Save Edits" at bounding box center [950, 450] width 98 height 26
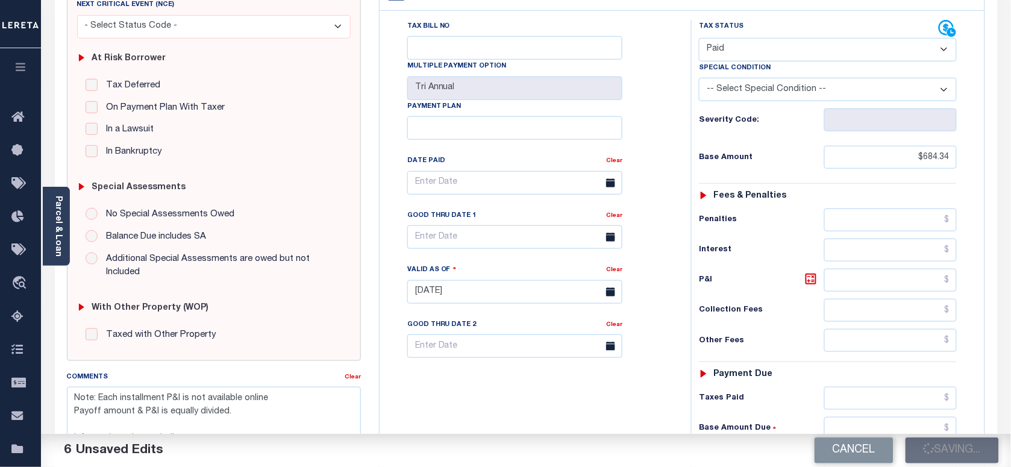
scroll to position [151, 0]
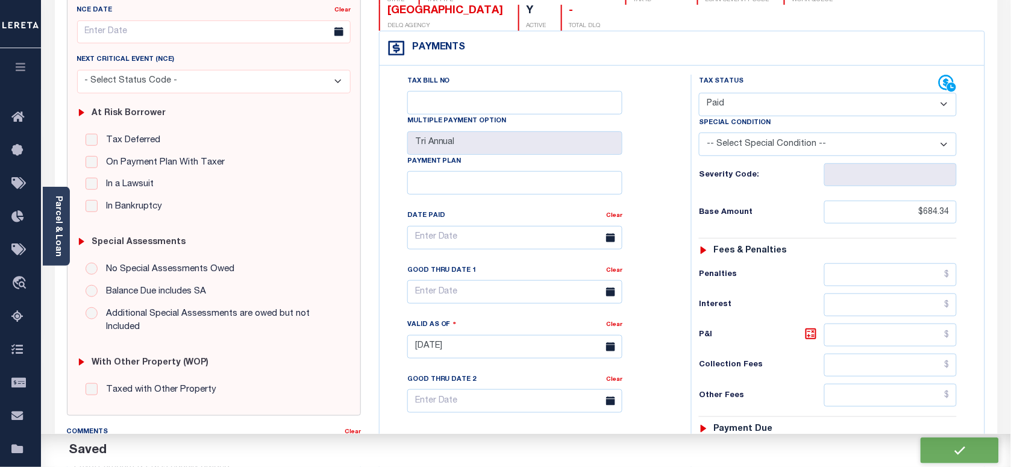
checkbox input "false"
type textarea "Note: Each installment P&I is not available online Payoff amount & P&I is equal…"
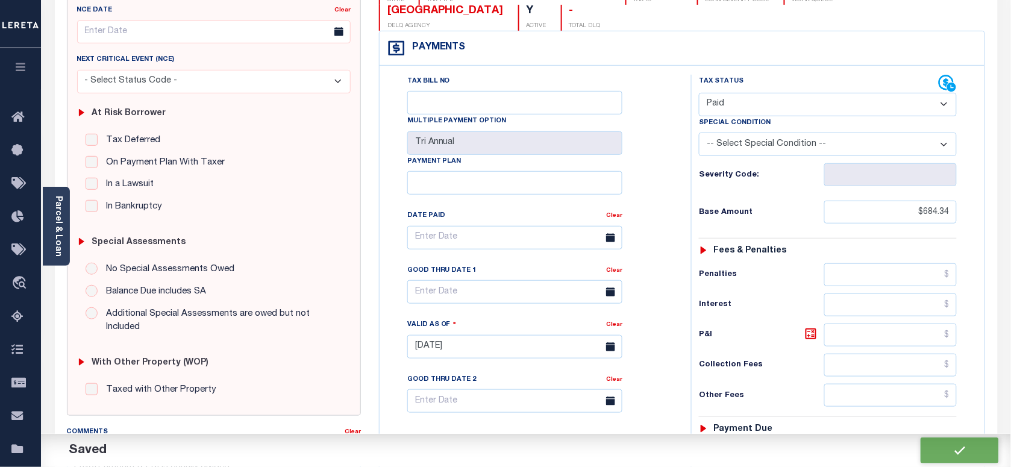
type input "$684.34"
type input "$0"
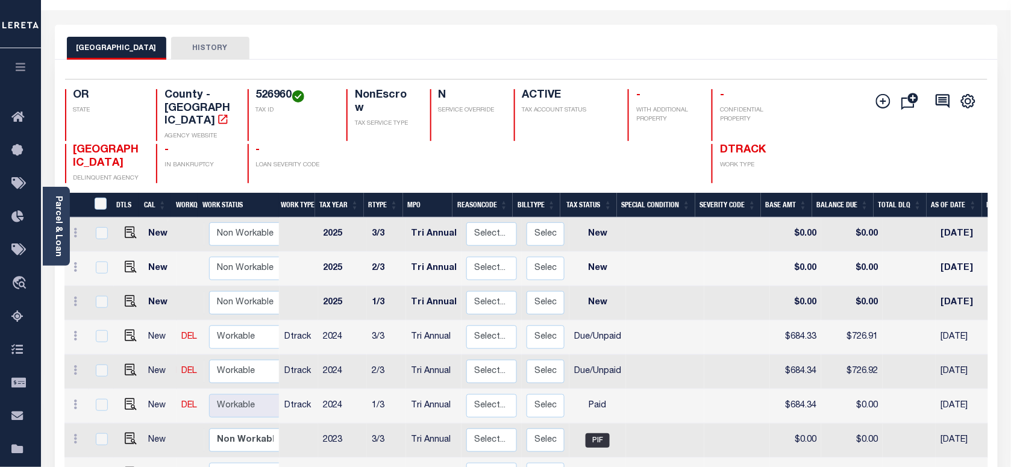
scroll to position [75, 0]
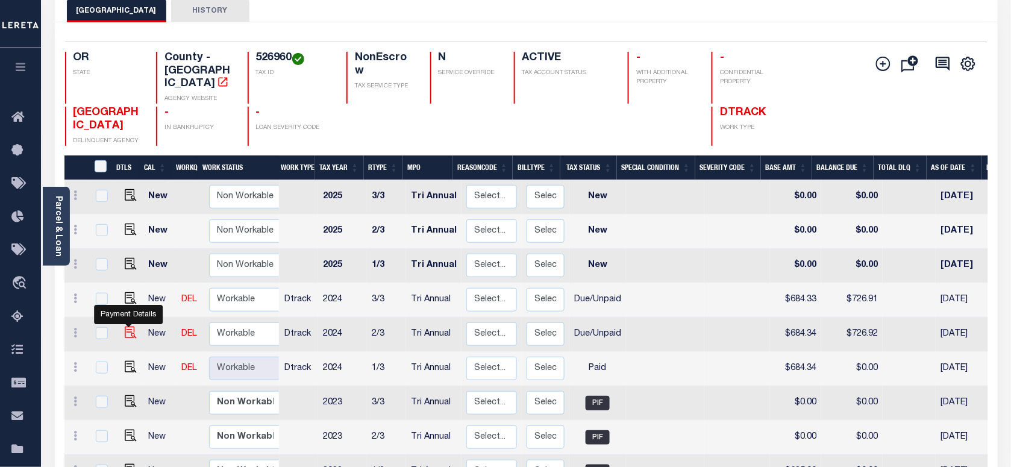
click at [130, 327] on img "" at bounding box center [131, 333] width 12 height 12
checkbox input "true"
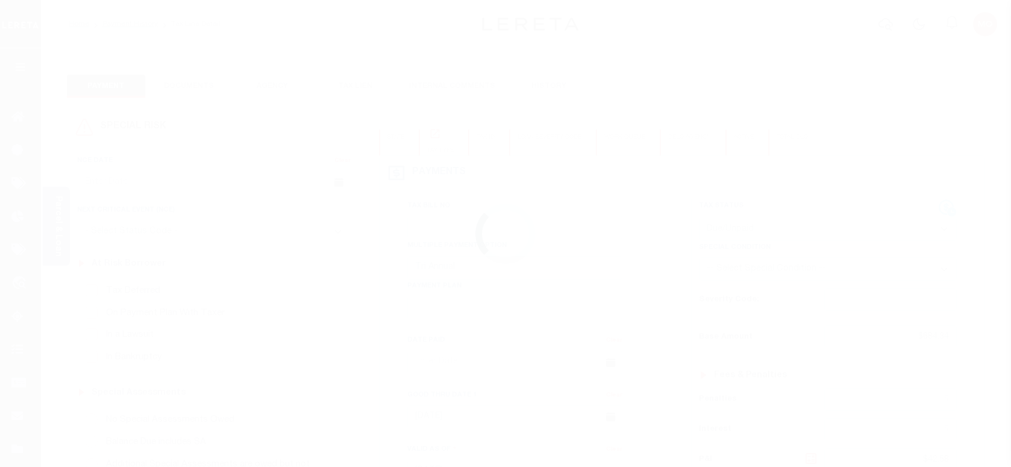
select select "DUE"
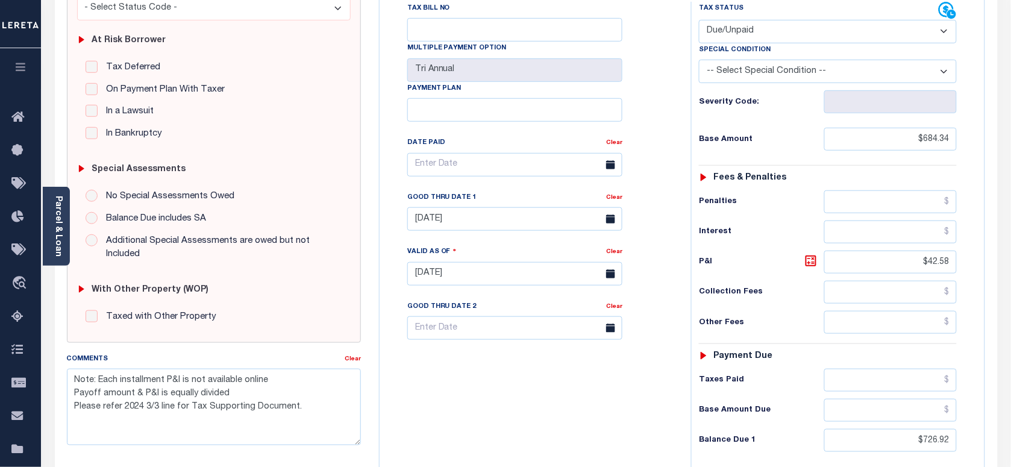
scroll to position [377, 0]
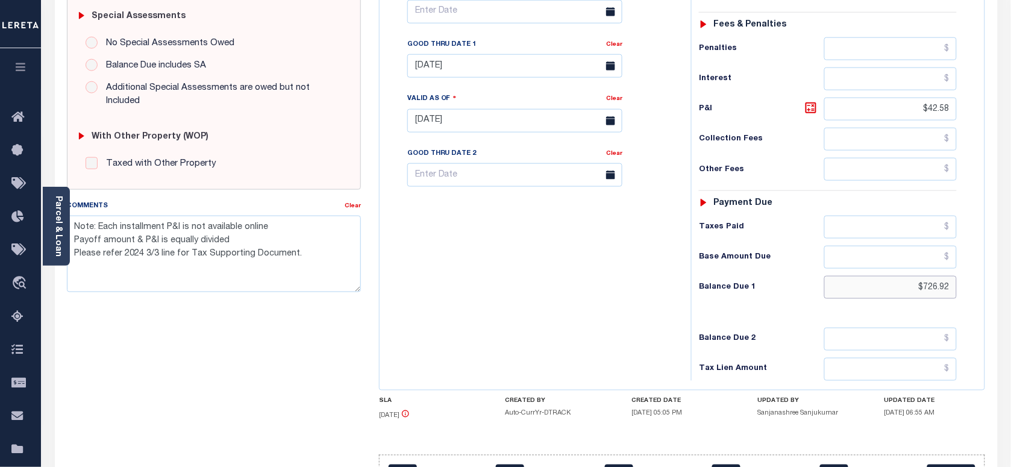
drag, startPoint x: 907, startPoint y: 260, endPoint x: 989, endPoint y: 250, distance: 82.6
click at [998, 265] on div "PAYMENT DOCUMENTS AGENCY DELINQUENT PAYEE" at bounding box center [526, 111] width 961 height 851
paste input "769.07"
type input "$769.07"
type input "[DATE]"
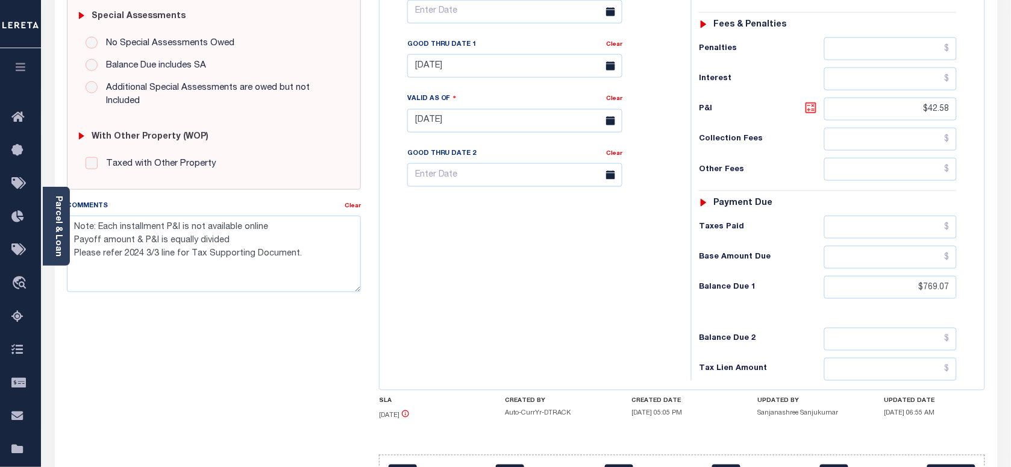
click at [811, 102] on icon at bounding box center [810, 107] width 11 height 11
type input "$84.73"
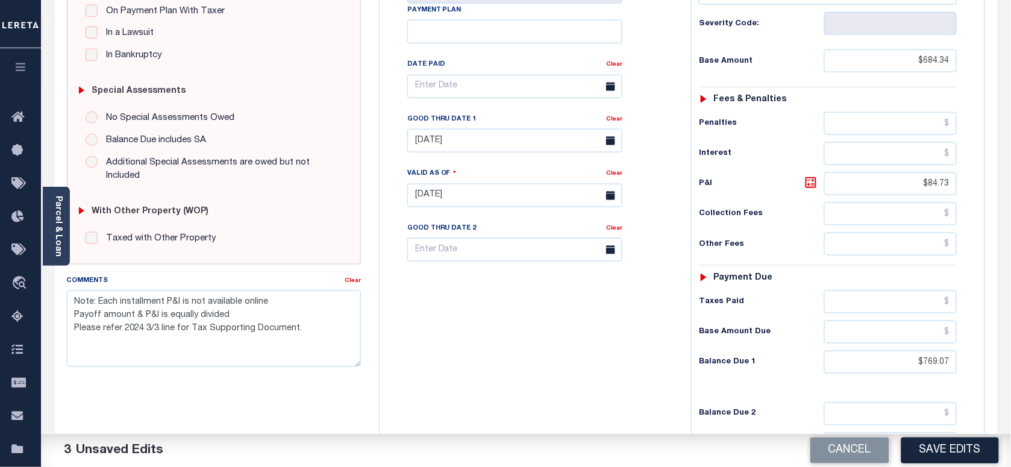
scroll to position [301, 0]
click at [457, 130] on input "[DATE]" at bounding box center [514, 141] width 215 height 23
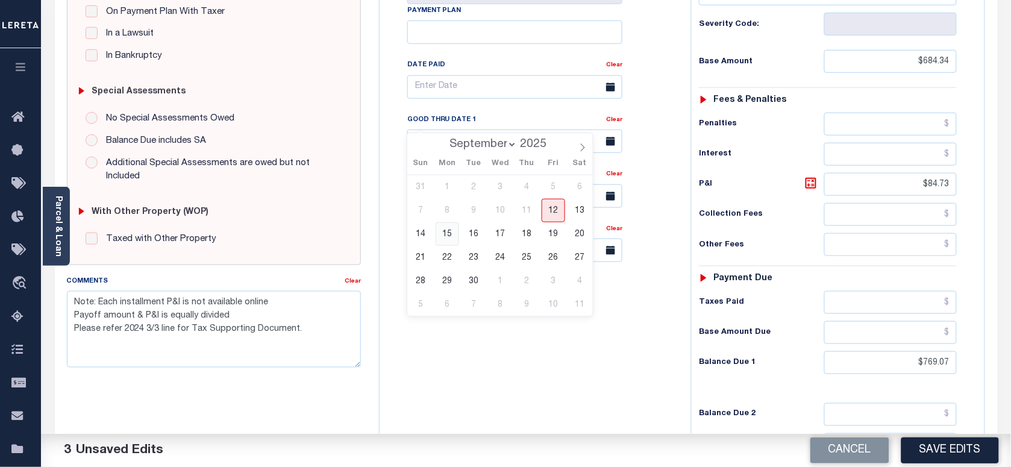
click at [446, 237] on span "15" at bounding box center [447, 233] width 23 height 23
type input "09/15/2025"
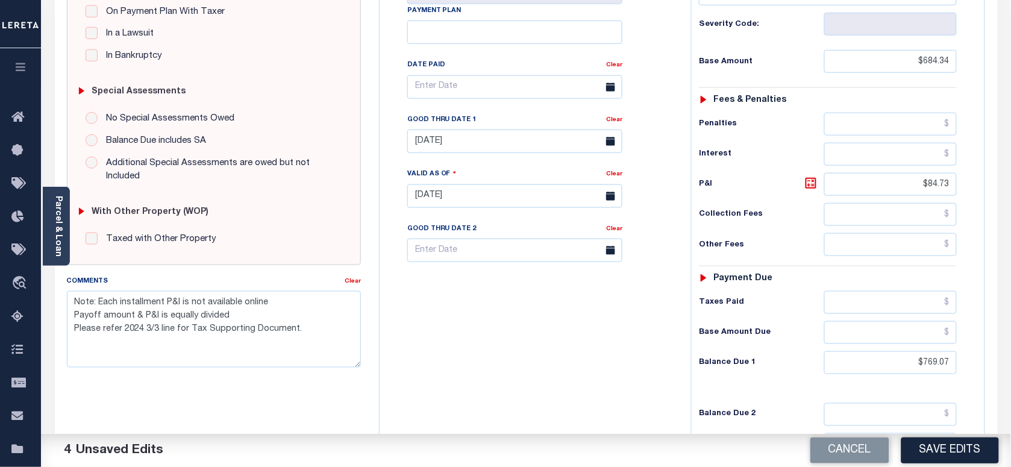
click at [458, 346] on div "Tax Bill No Multiple Payment Option Tri Annual Payment Plan Clear" at bounding box center [532, 190] width 299 height 532
drag, startPoint x: 324, startPoint y: 334, endPoint x: 66, endPoint y: 330, distance: 257.9
click at [67, 330] on textarea "Note: Each installment P&I is not available online Payoff amount & P&I is equal…" at bounding box center [214, 329] width 294 height 76
type textarea "Note: Each installment P&I is not available online Payoff amount & P&I is equal…"
click at [936, 447] on button "Save Edits" at bounding box center [950, 450] width 98 height 26
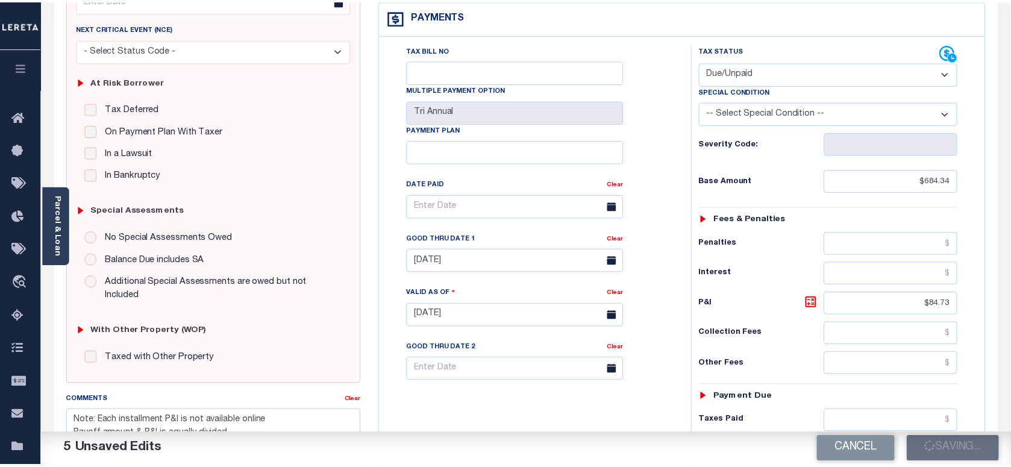
scroll to position [75, 0]
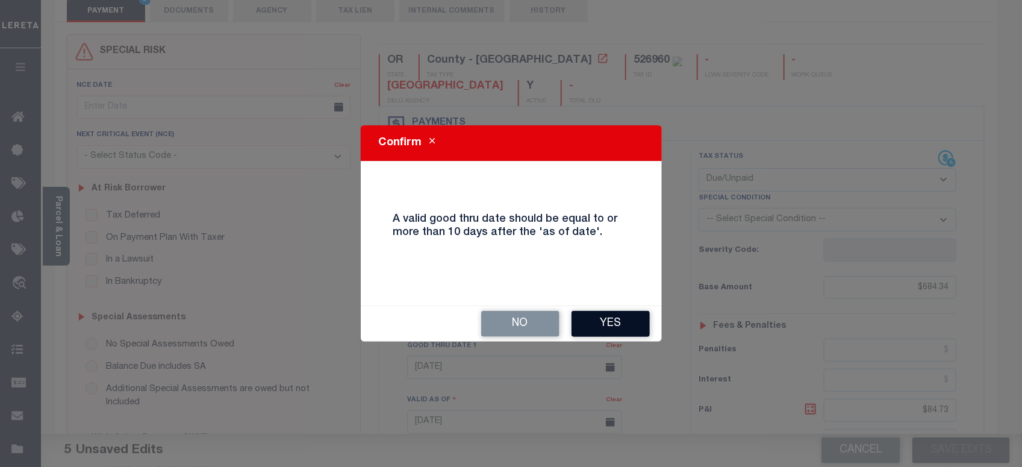
click at [615, 319] on button "Yes" at bounding box center [611, 324] width 78 height 26
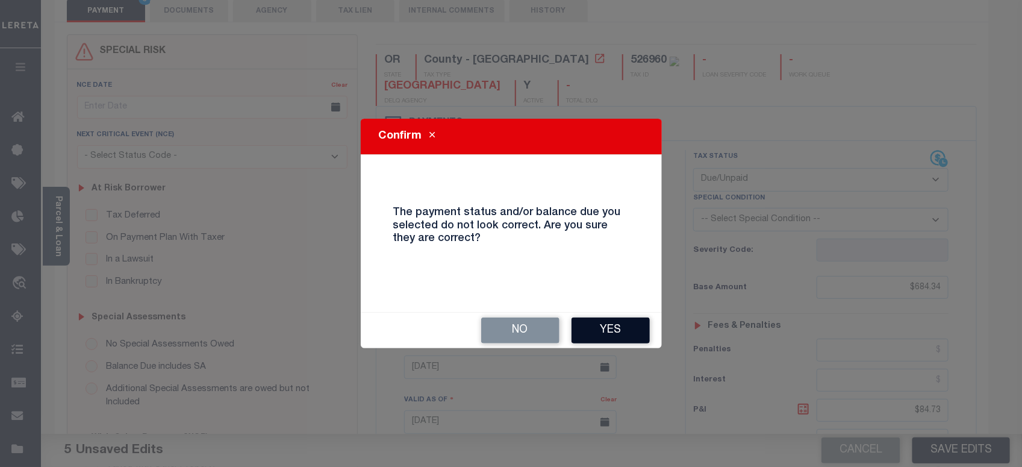
click at [604, 327] on button "Yes" at bounding box center [611, 330] width 78 height 26
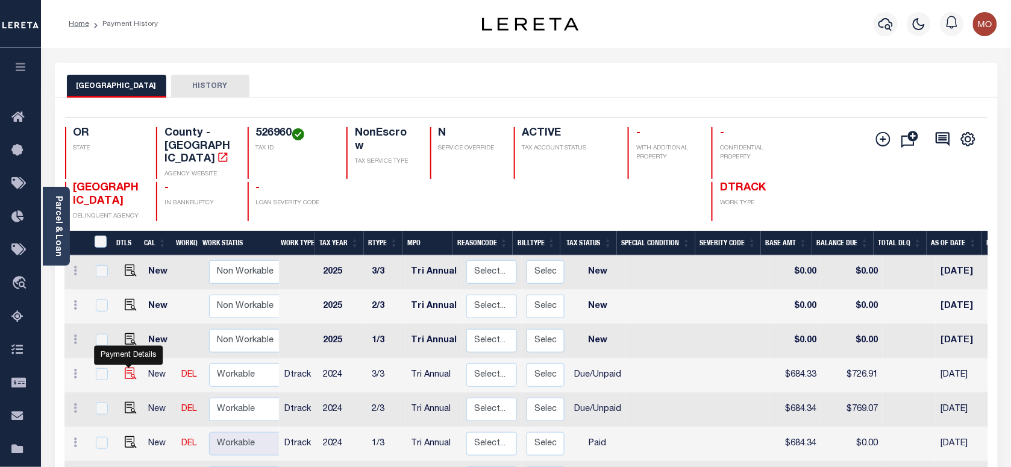
click at [128, 367] on img "" at bounding box center [131, 373] width 12 height 12
checkbox input "true"
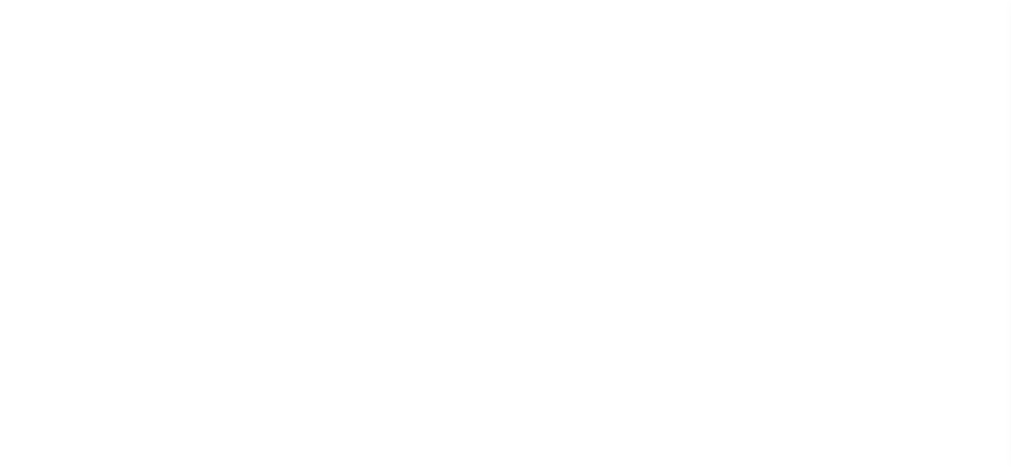
select select "DUE"
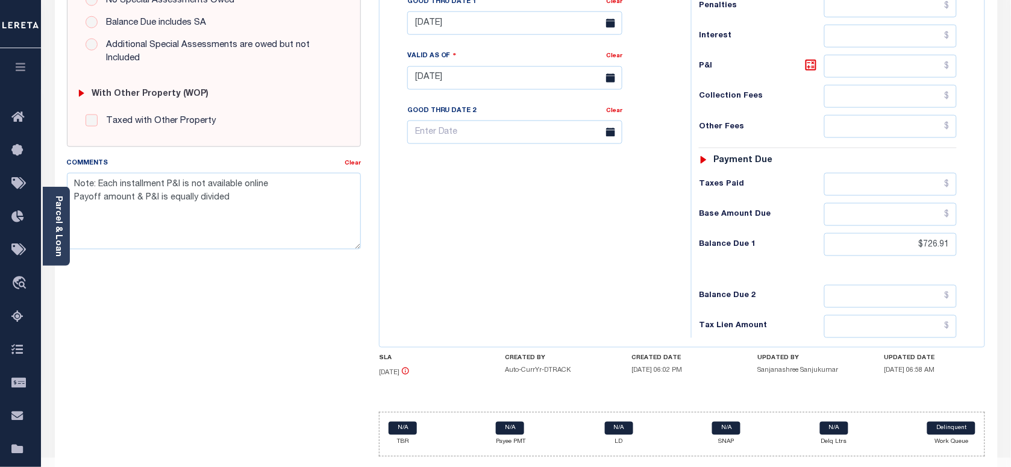
scroll to position [428, 0]
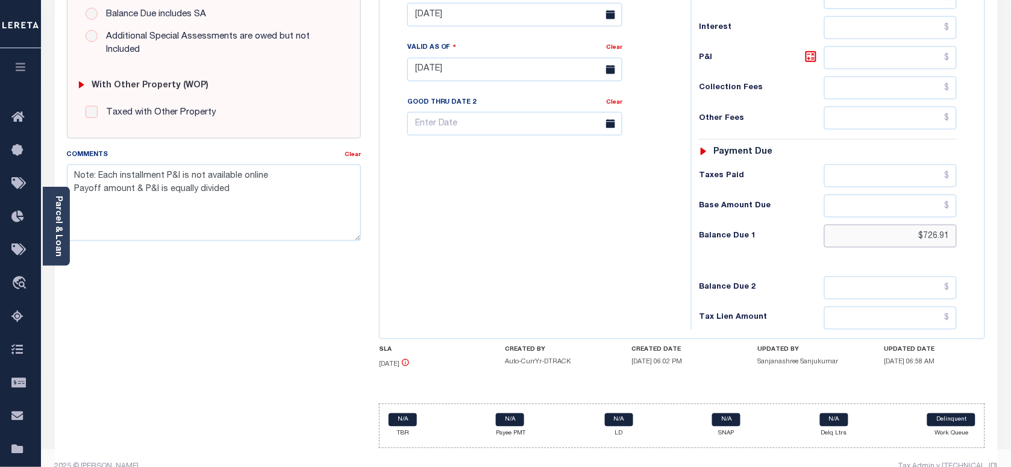
drag, startPoint x: 896, startPoint y: 225, endPoint x: 1022, endPoint y: 212, distance: 125.9
click at [1010, 215] on html "Home Payment History Tax Line Detail" at bounding box center [505, 28] width 1011 height 913
paste input "769.07"
type input "$769.07"
type input "[DATE]"
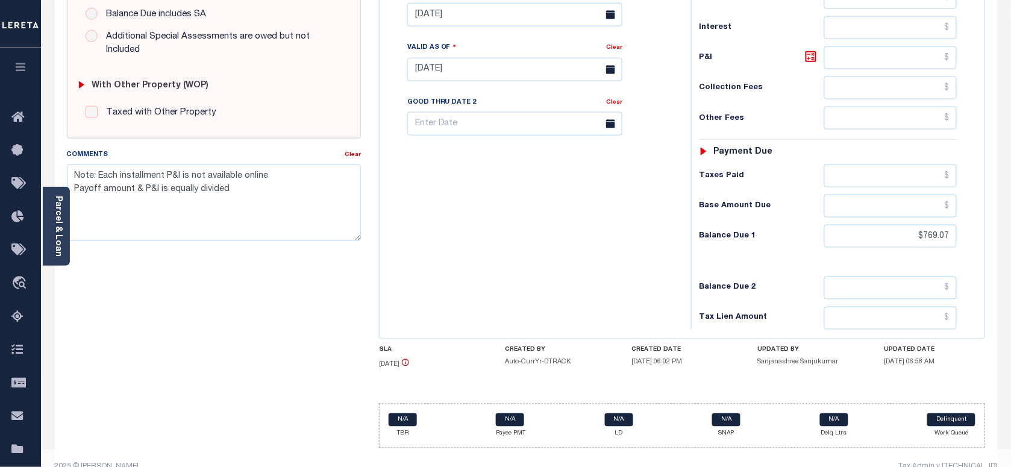
click at [658, 251] on div "Tax Bill No Multiple Payment Option Tri Annual Payment Plan Clear" at bounding box center [532, 64] width 299 height 532
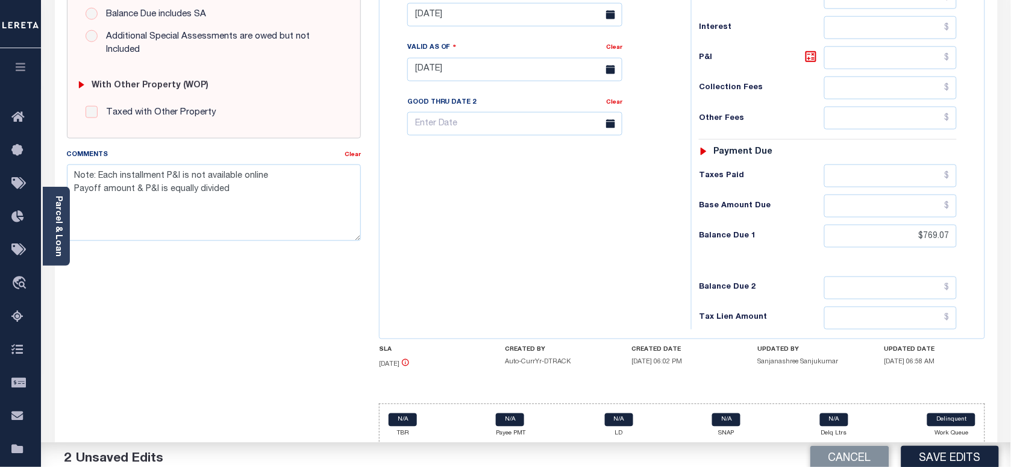
scroll to position [202, 0]
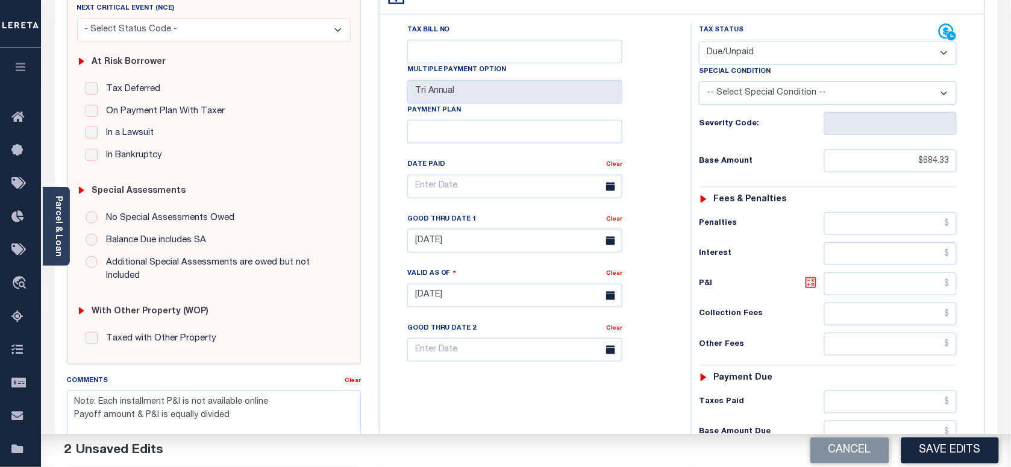
click at [807, 275] on icon at bounding box center [811, 282] width 14 height 14
type input "$84.74"
click at [457, 229] on input "06/30/2025" at bounding box center [514, 240] width 215 height 23
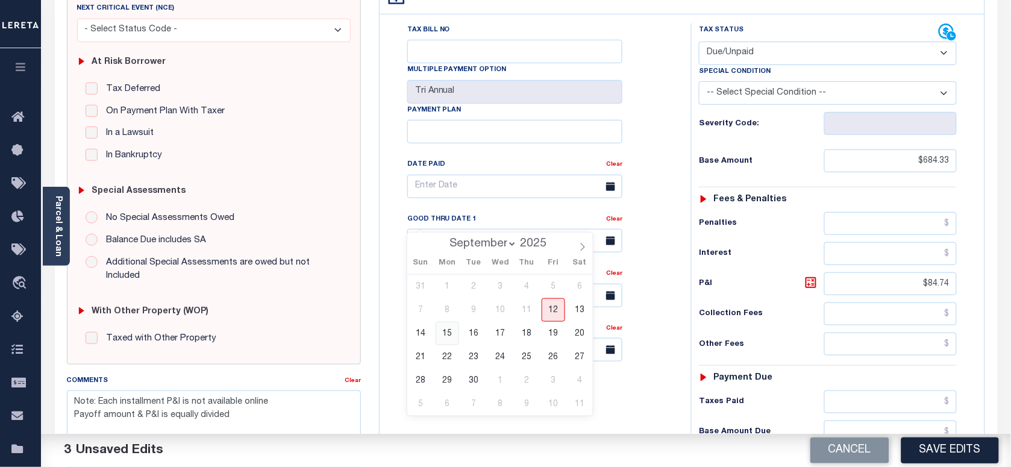
click at [454, 337] on span "15" at bounding box center [447, 333] width 23 height 23
type input "09/15/2025"
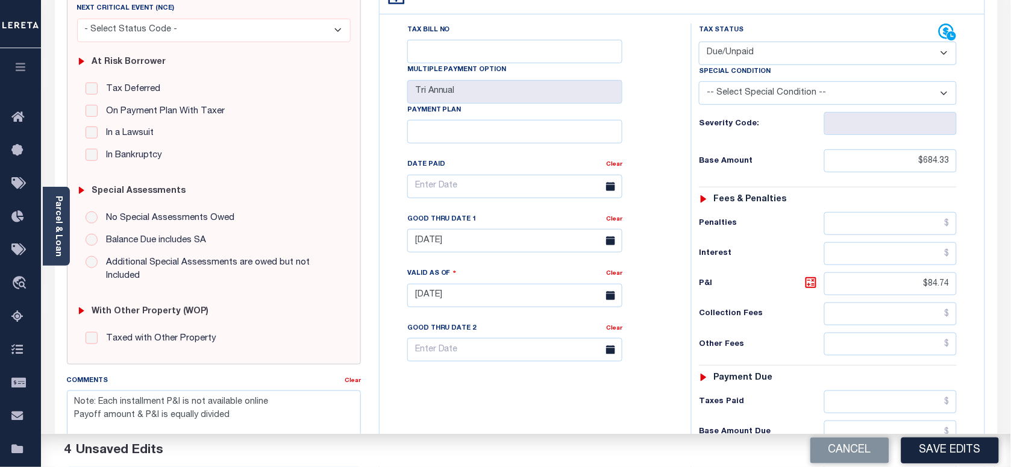
click at [510, 381] on div "Tax Bill No Multiple Payment Option Tri Annual Payment Plan Clear" at bounding box center [532, 289] width 299 height 532
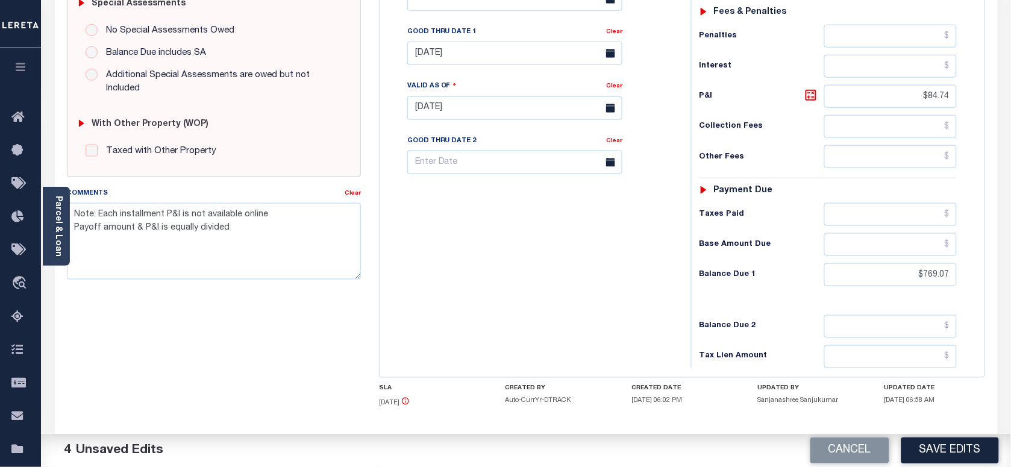
scroll to position [352, 0]
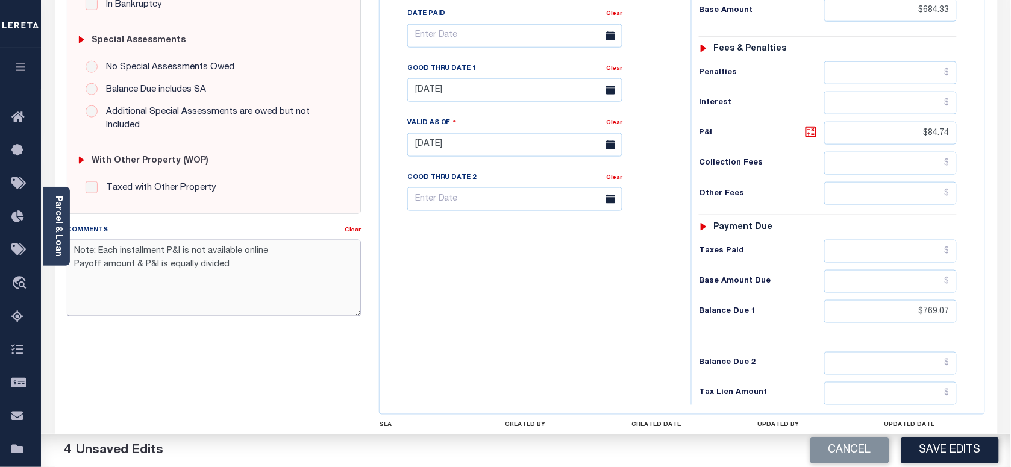
click at [242, 274] on textarea "Note: Each installment P&I is not available online Payoff amount & P&I is equal…" at bounding box center [214, 278] width 294 height 76
type textarea "Note: Each installment P&I is not available online Payoff amount & P&I is equal…"
click at [959, 457] on button "Save Edits" at bounding box center [950, 450] width 98 height 26
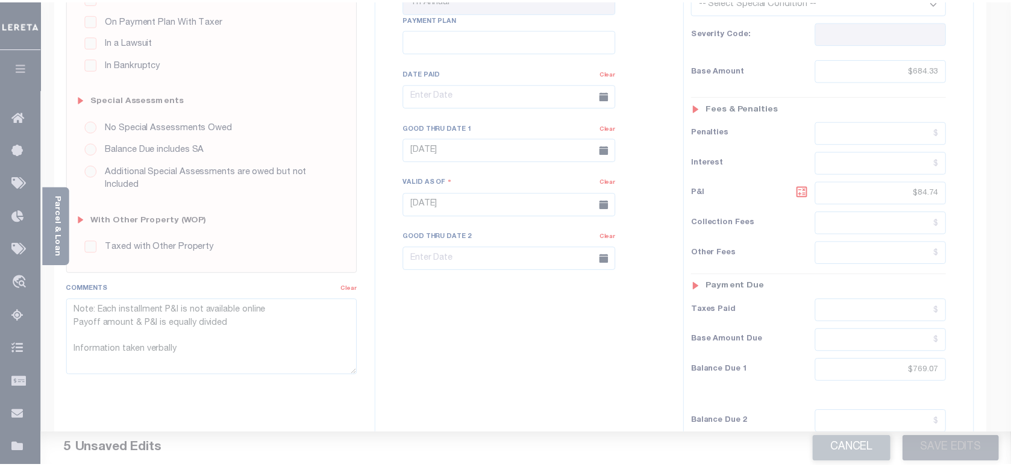
scroll to position [202, 0]
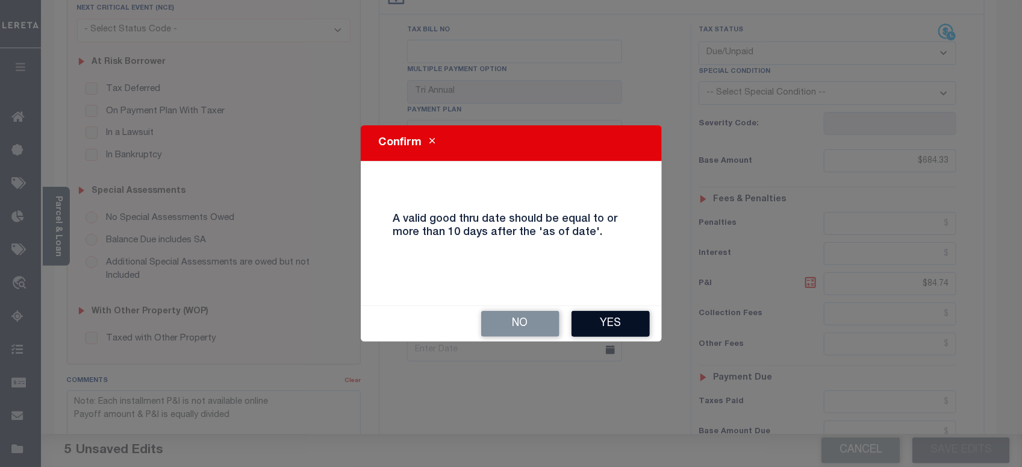
click at [607, 321] on button "Yes" at bounding box center [611, 324] width 78 height 26
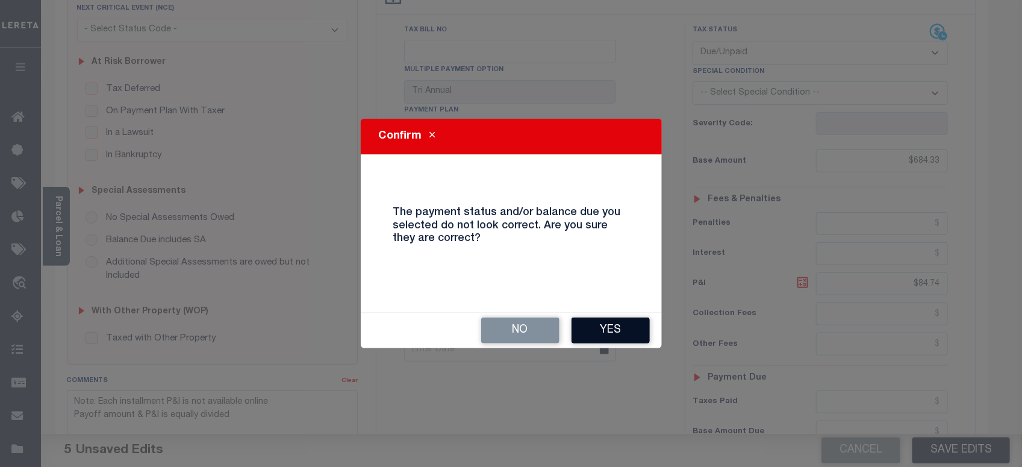
click at [616, 327] on button "Yes" at bounding box center [611, 330] width 78 height 26
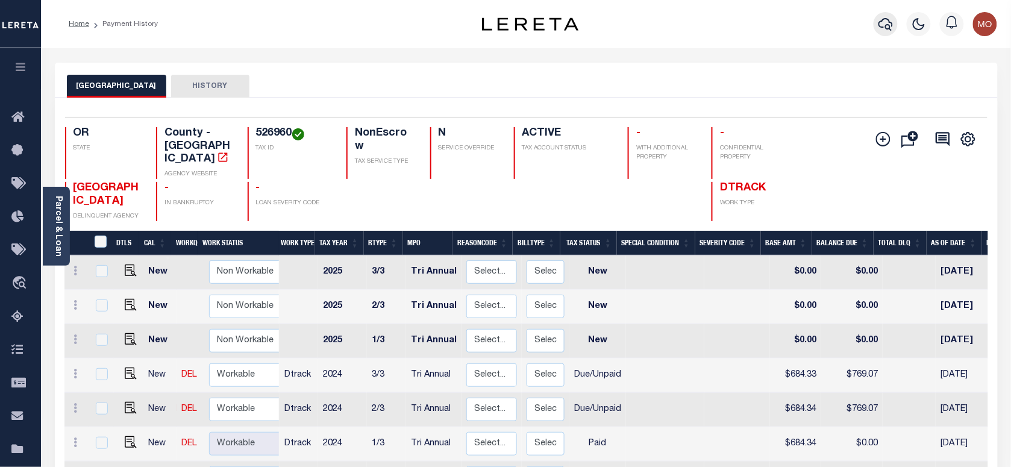
click at [884, 22] on icon "button" at bounding box center [885, 24] width 14 height 14
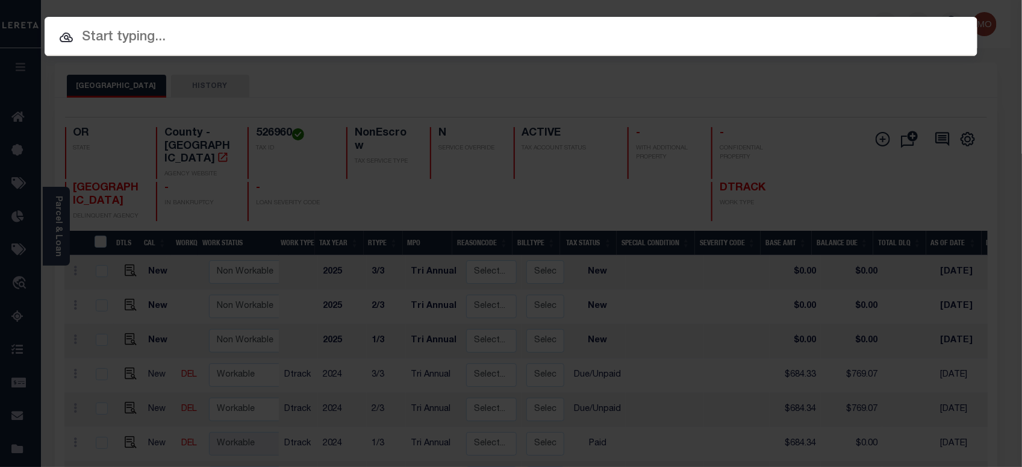
click at [241, 52] on div at bounding box center [511, 36] width 933 height 39
click at [230, 44] on input "text" at bounding box center [511, 37] width 933 height 21
paste input "7916878200"
type input "7916878200"
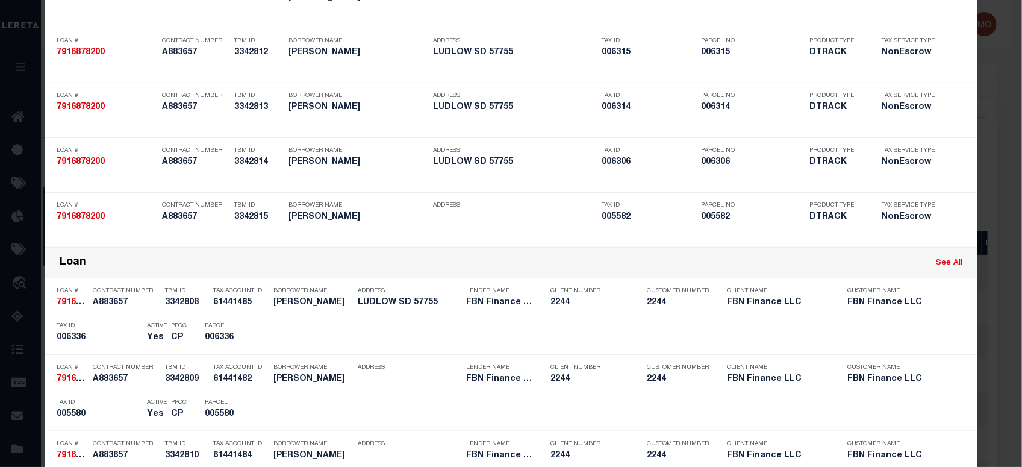
scroll to position [527, 0]
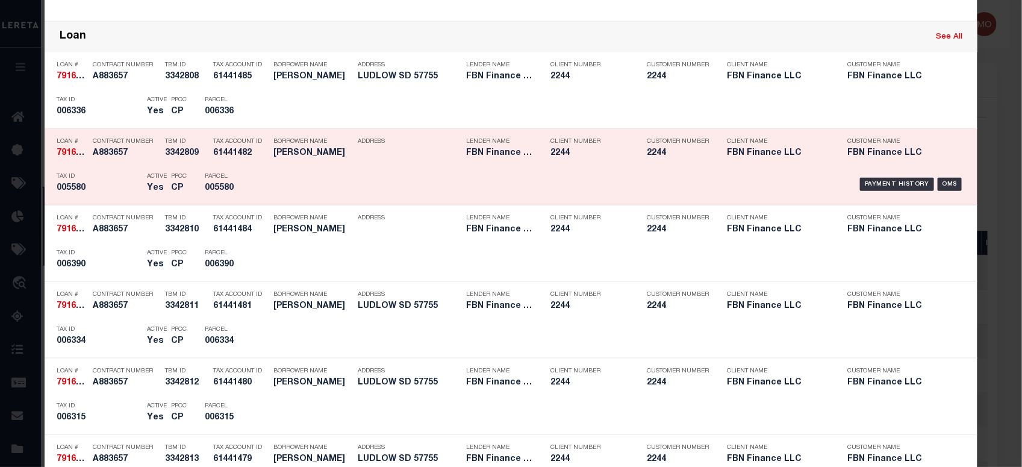
click at [92, 187] on h5 "005580" at bounding box center [99, 188] width 84 height 10
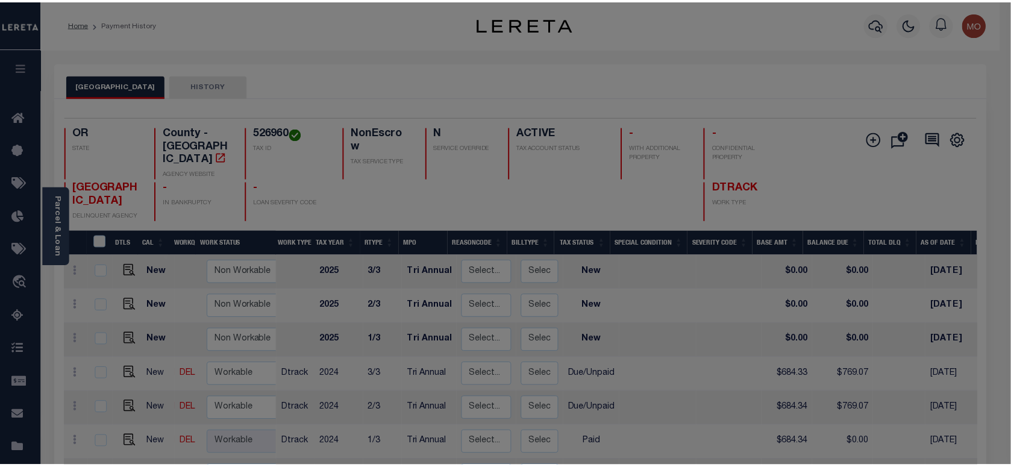
scroll to position [0, 0]
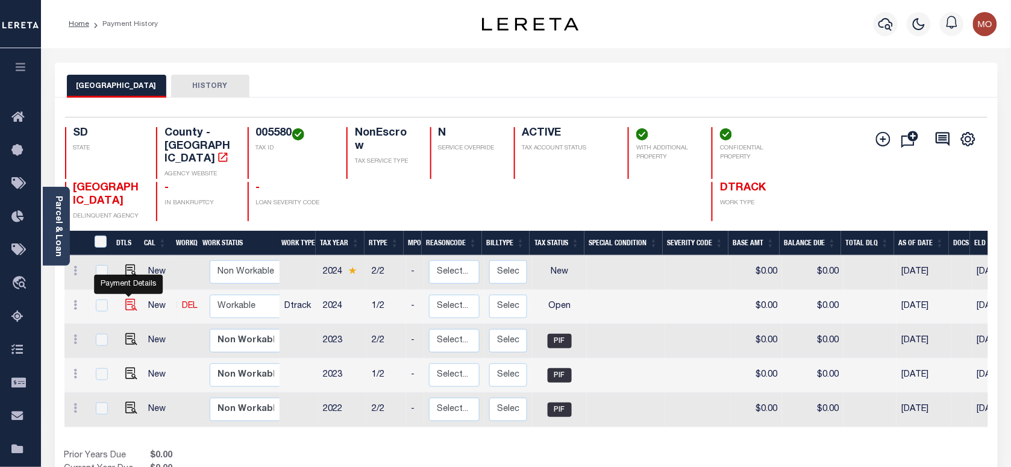
click at [130, 299] on img "" at bounding box center [131, 305] width 12 height 12
checkbox input "true"
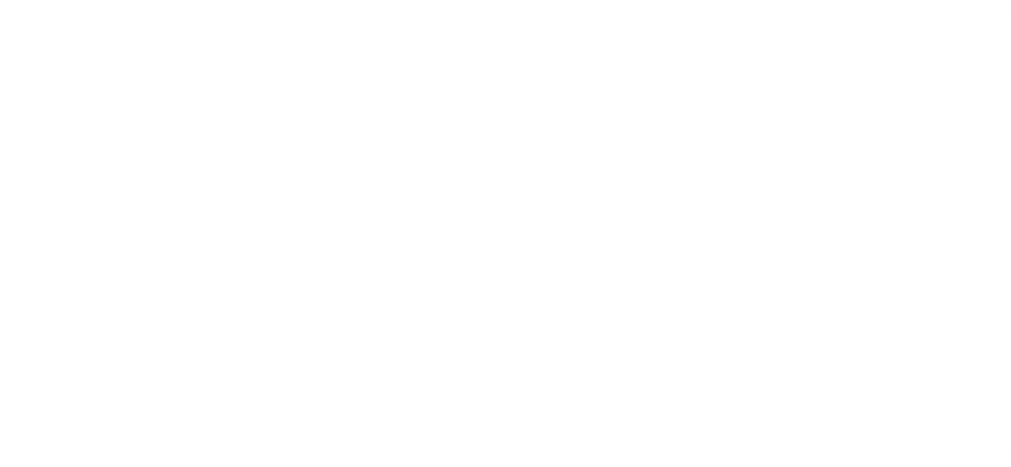
select select "OP2"
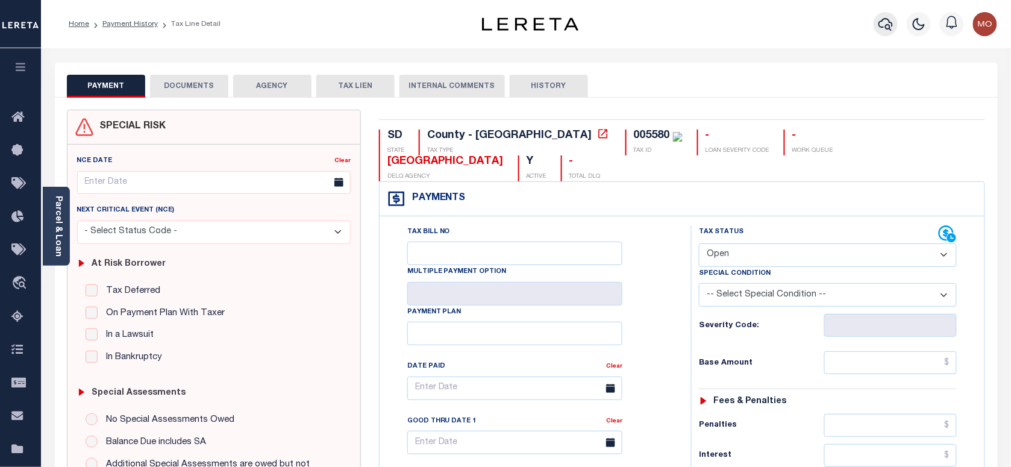
click at [893, 22] on button "button" at bounding box center [885, 24] width 24 height 24
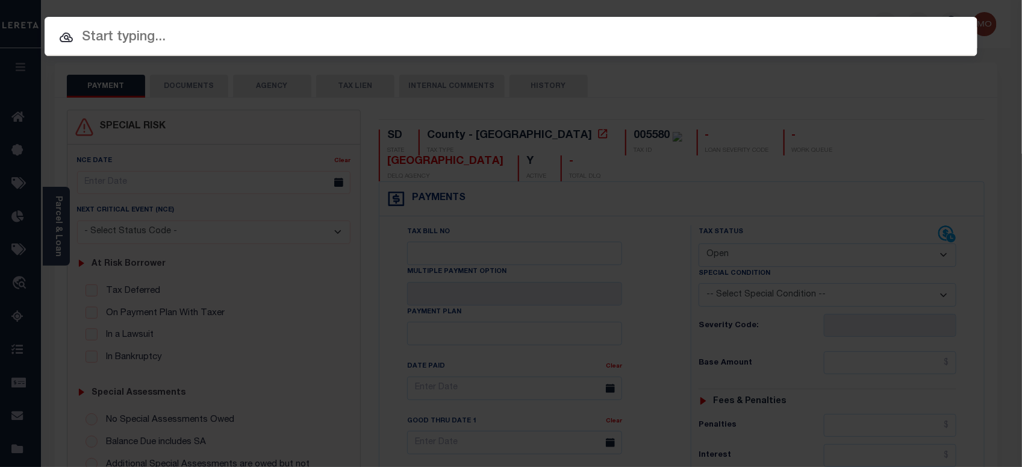
drag, startPoint x: 202, startPoint y: 32, endPoint x: 193, endPoint y: 37, distance: 10.0
click at [201, 32] on input "text" at bounding box center [511, 37] width 933 height 21
paste input "11364981"
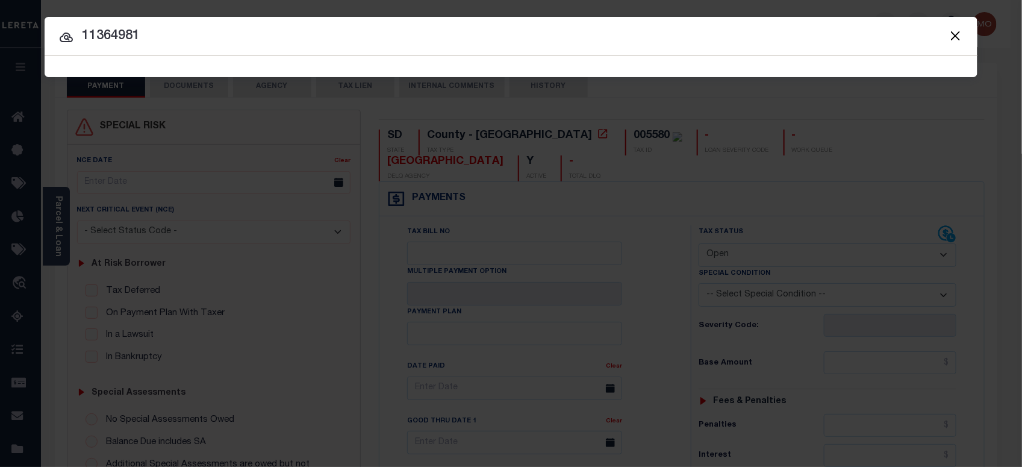
type input "11364981"
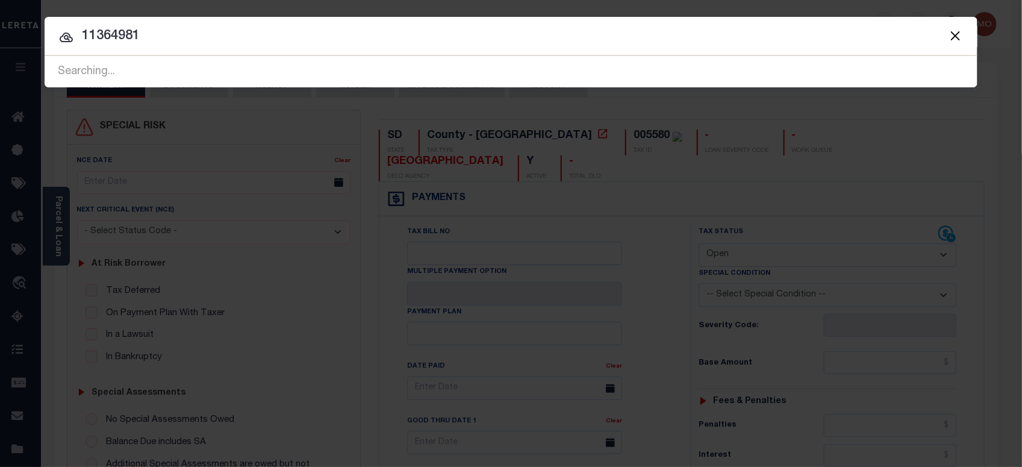
click at [157, 34] on input "11364981" at bounding box center [511, 36] width 933 height 21
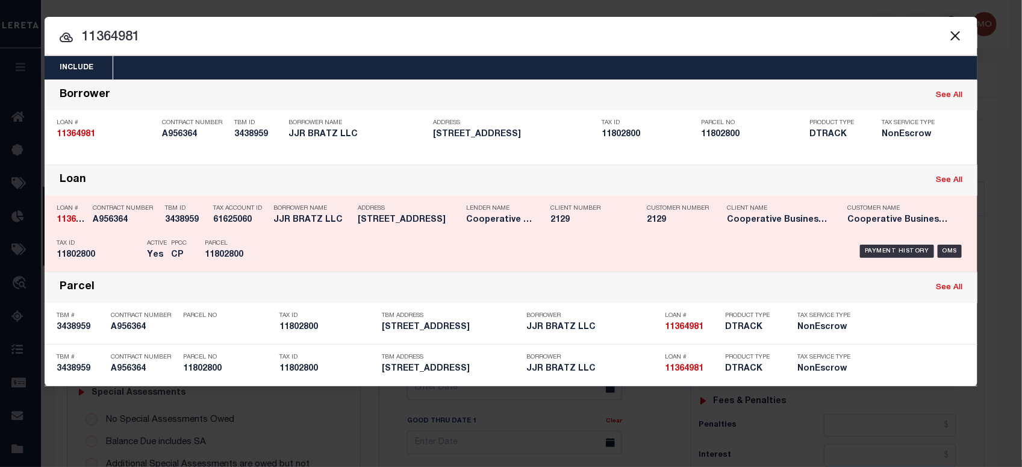
click at [157, 235] on div "Active Yes" at bounding box center [157, 251] width 20 height 35
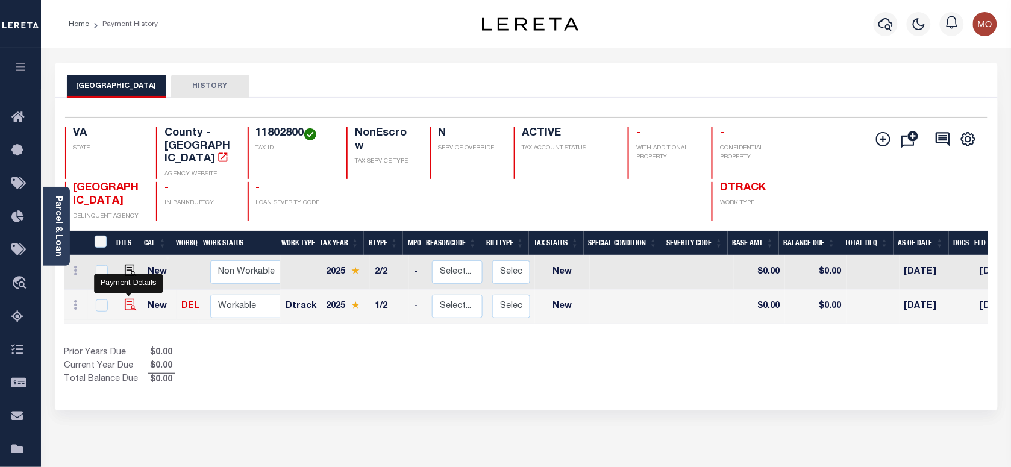
click at [125, 299] on img "" at bounding box center [131, 305] width 12 height 12
checkbox input "true"
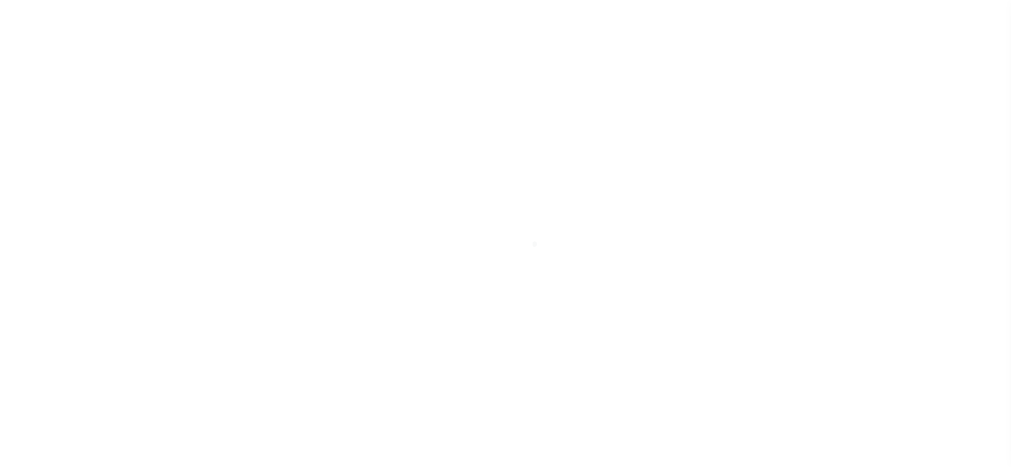
select select "NW2"
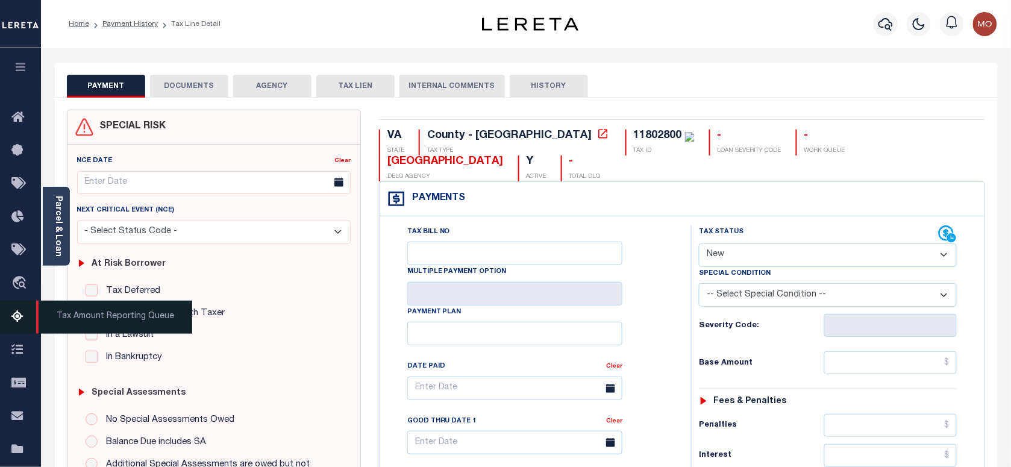
click at [17, 321] on icon at bounding box center [20, 317] width 19 height 15
